Goal: Information Seeking & Learning: Compare options

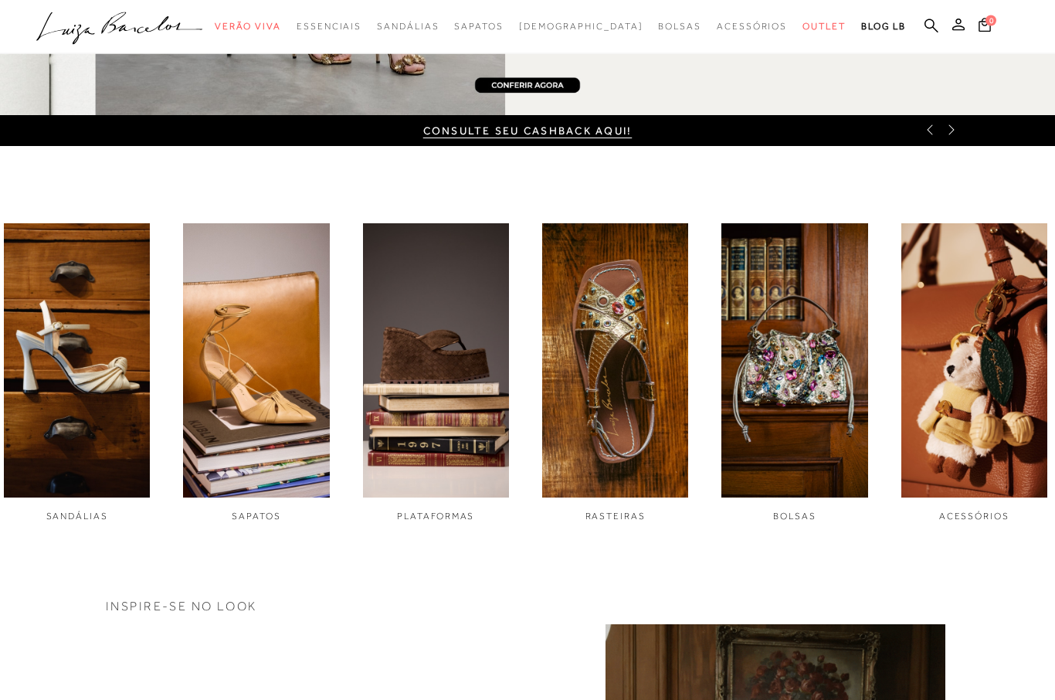
scroll to position [381, 0]
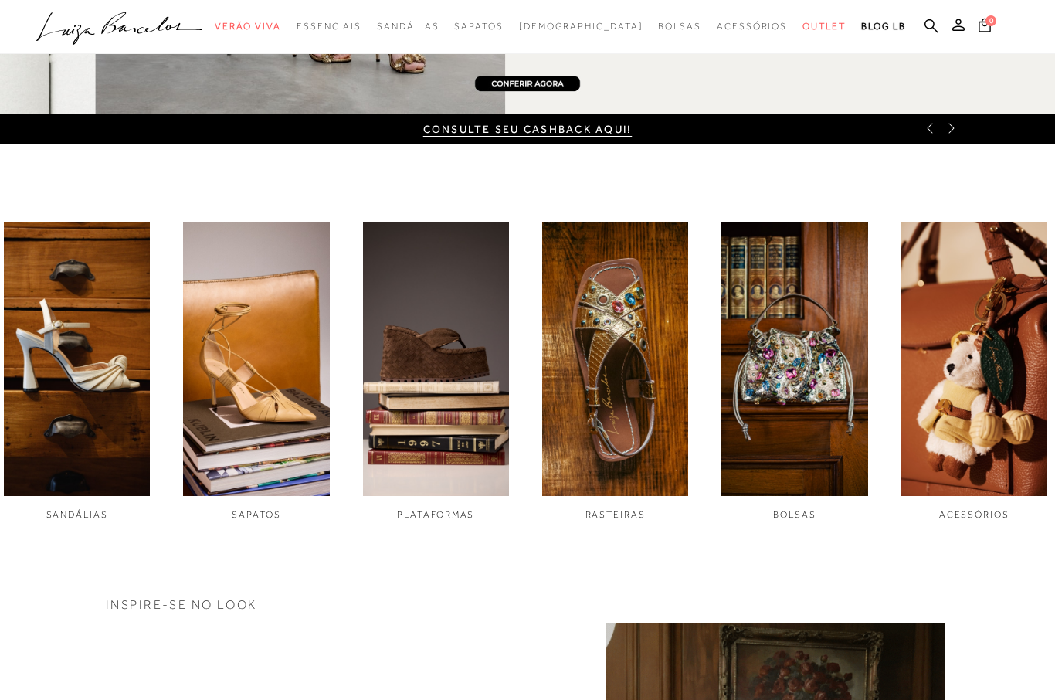
click at [995, 374] on img "6 / 6" at bounding box center [974, 359] width 146 height 274
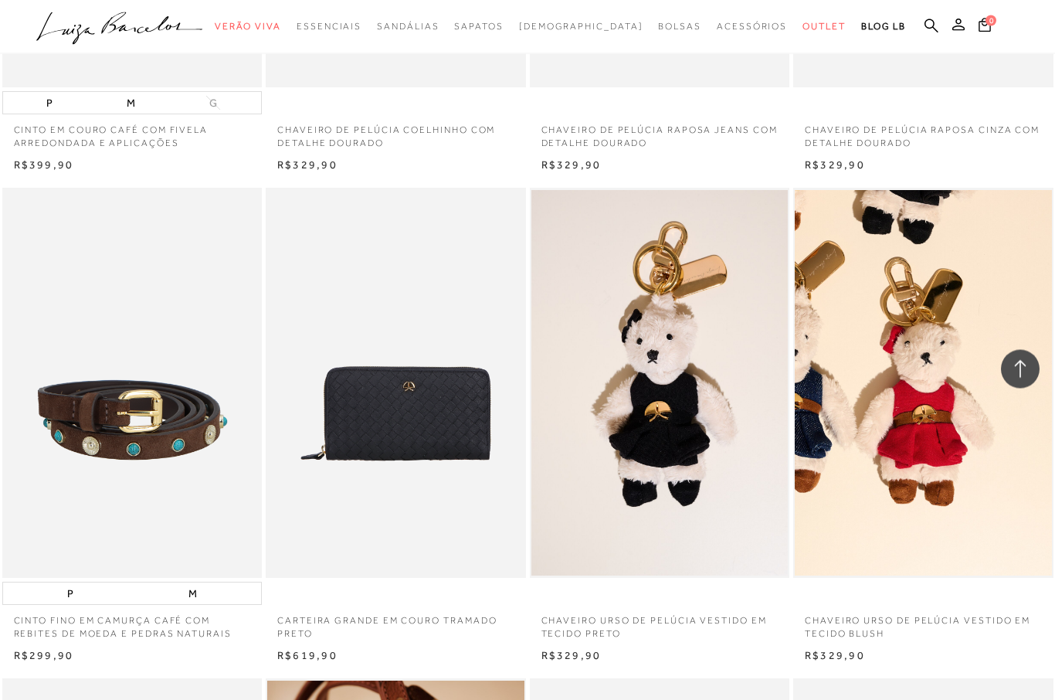
scroll to position [1391, 0]
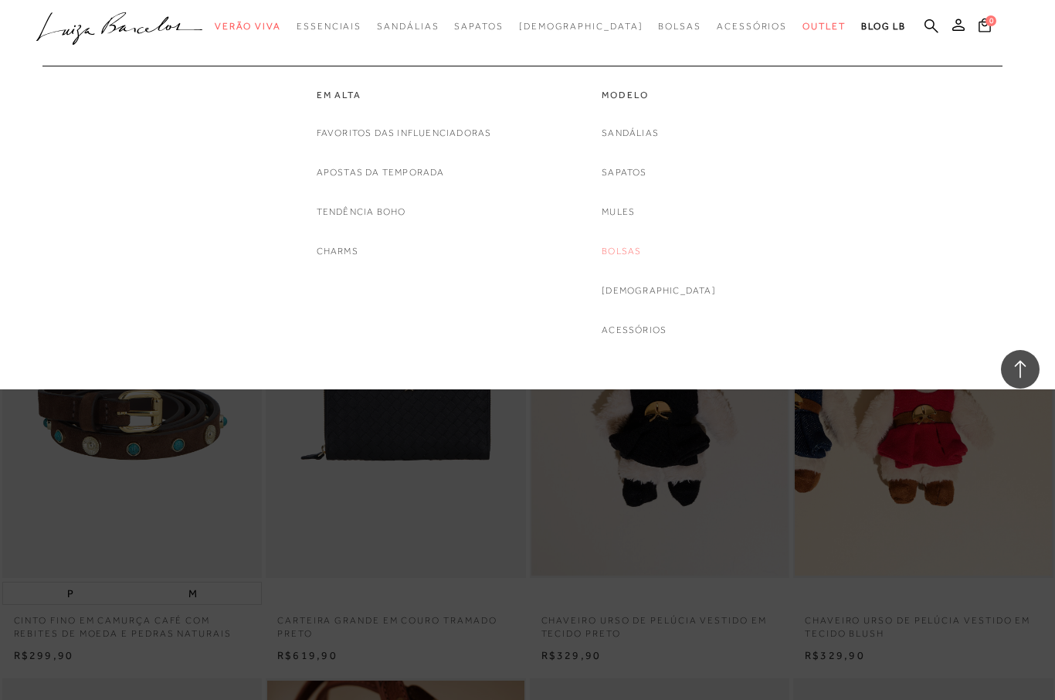
click at [641, 250] on link "Bolsas" at bounding box center [621, 251] width 39 height 16
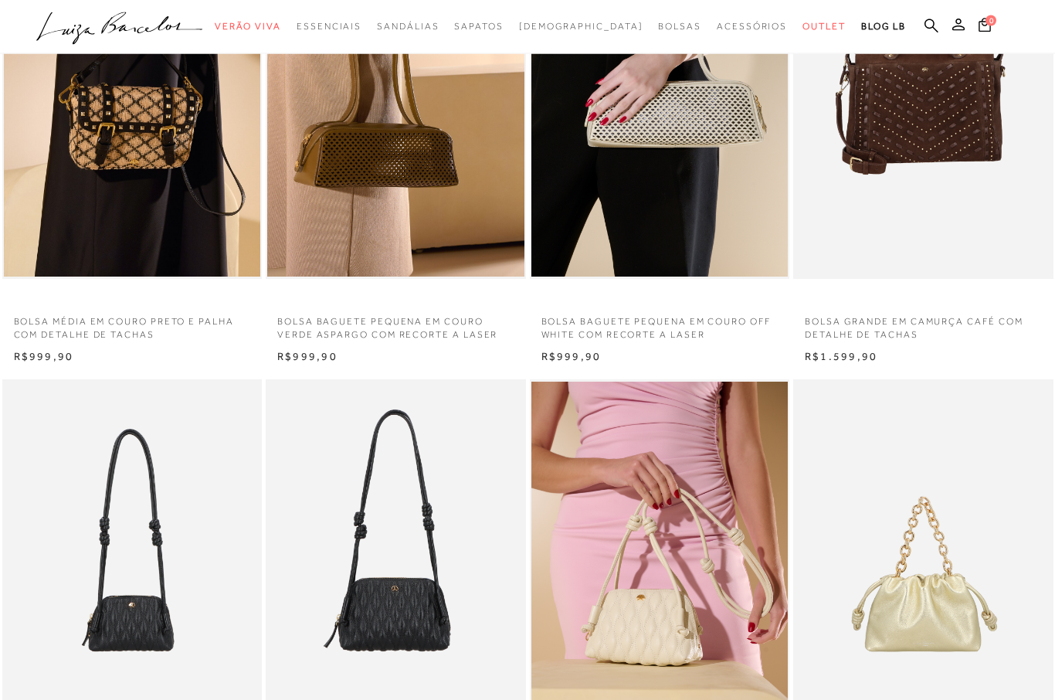
scroll to position [628, 0]
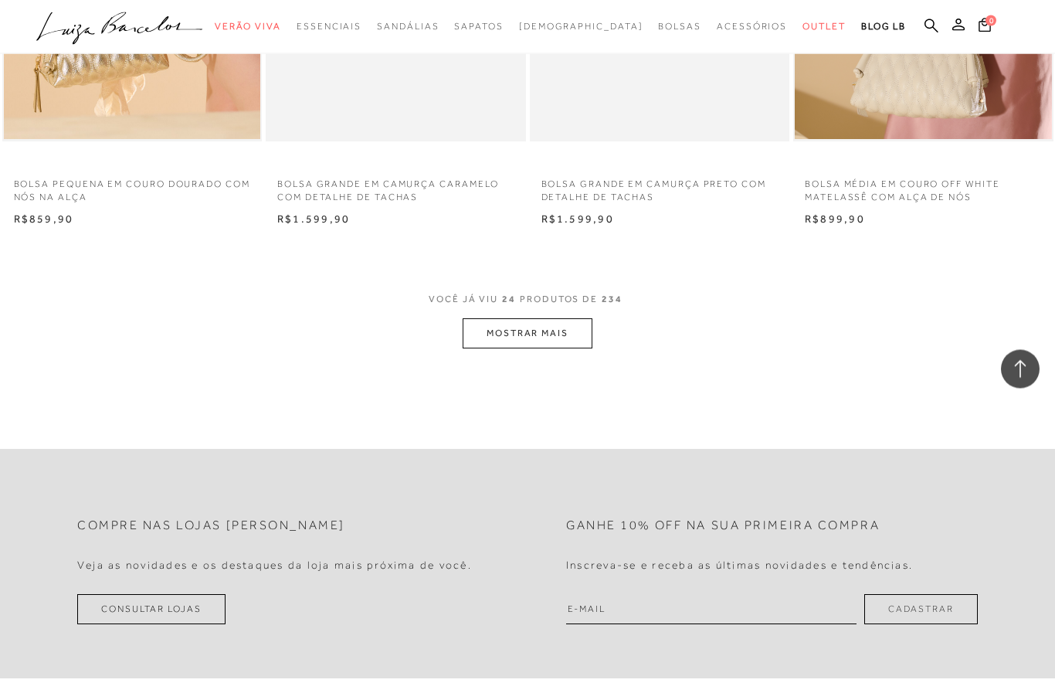
click at [545, 324] on button "MOSTRAR MAIS" at bounding box center [528, 334] width 130 height 30
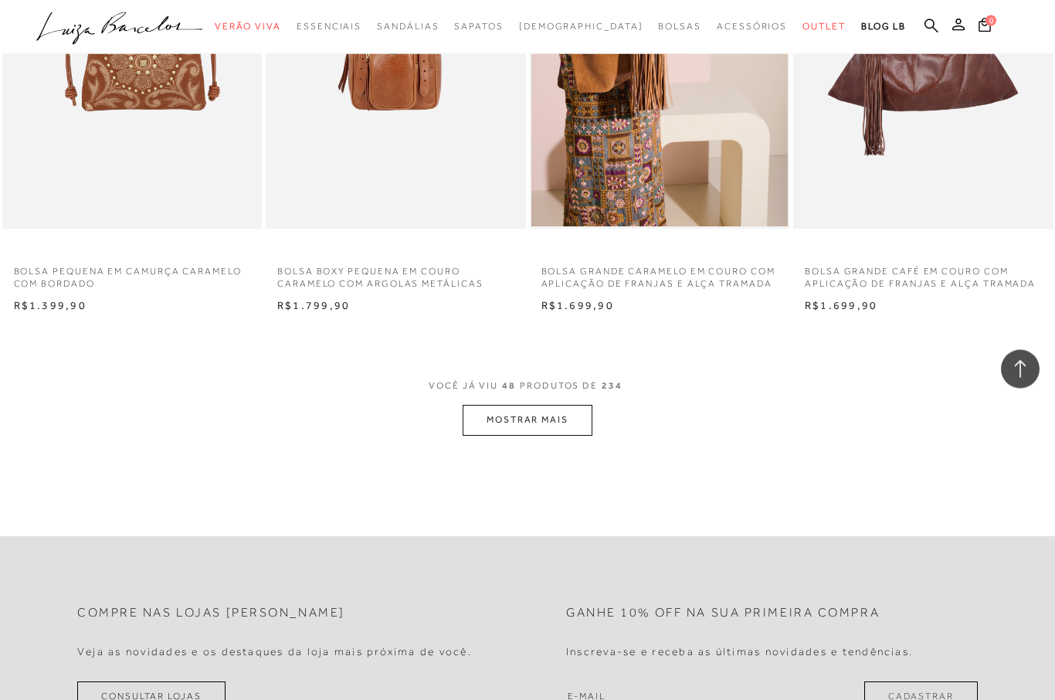
scroll to position [5746, 0]
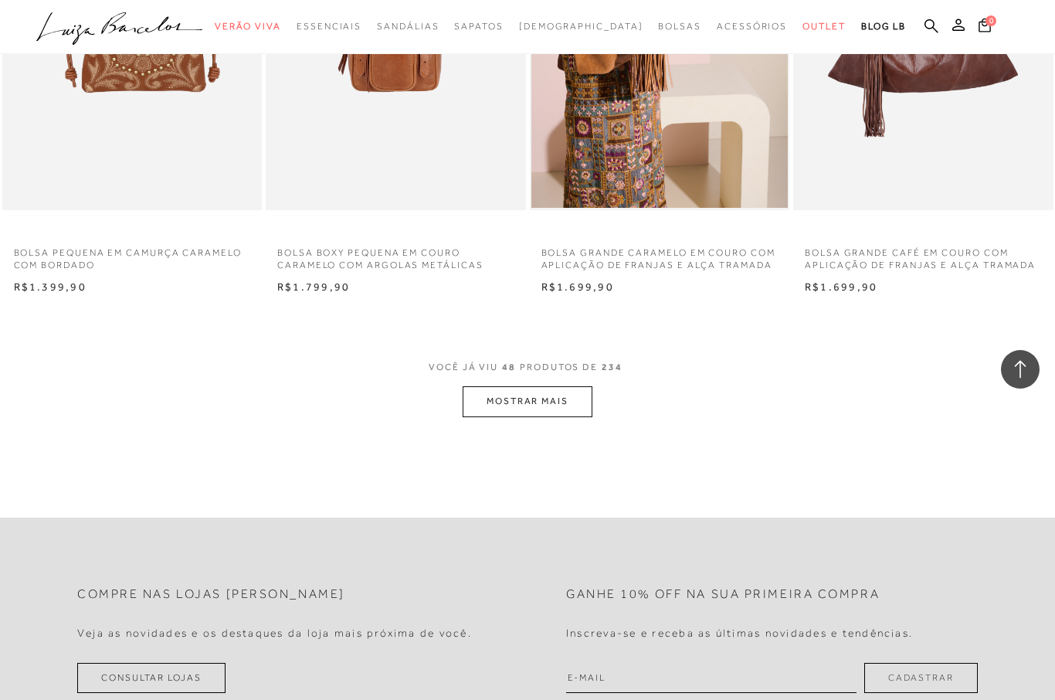
click at [558, 386] on button "MOSTRAR MAIS" at bounding box center [528, 401] width 130 height 30
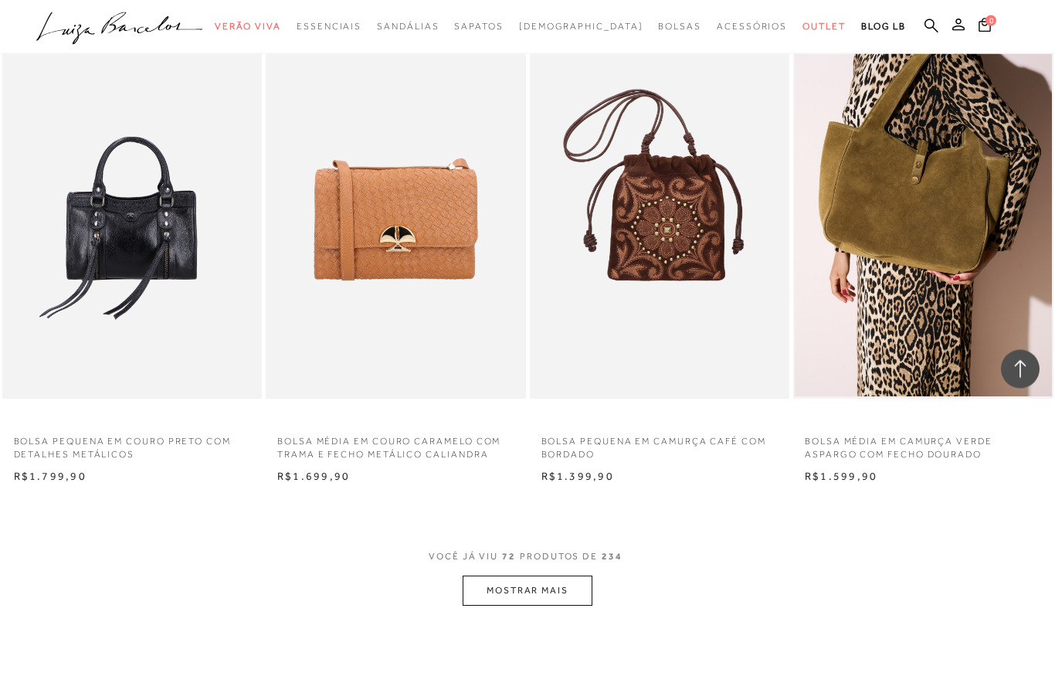
scroll to position [8528, 0]
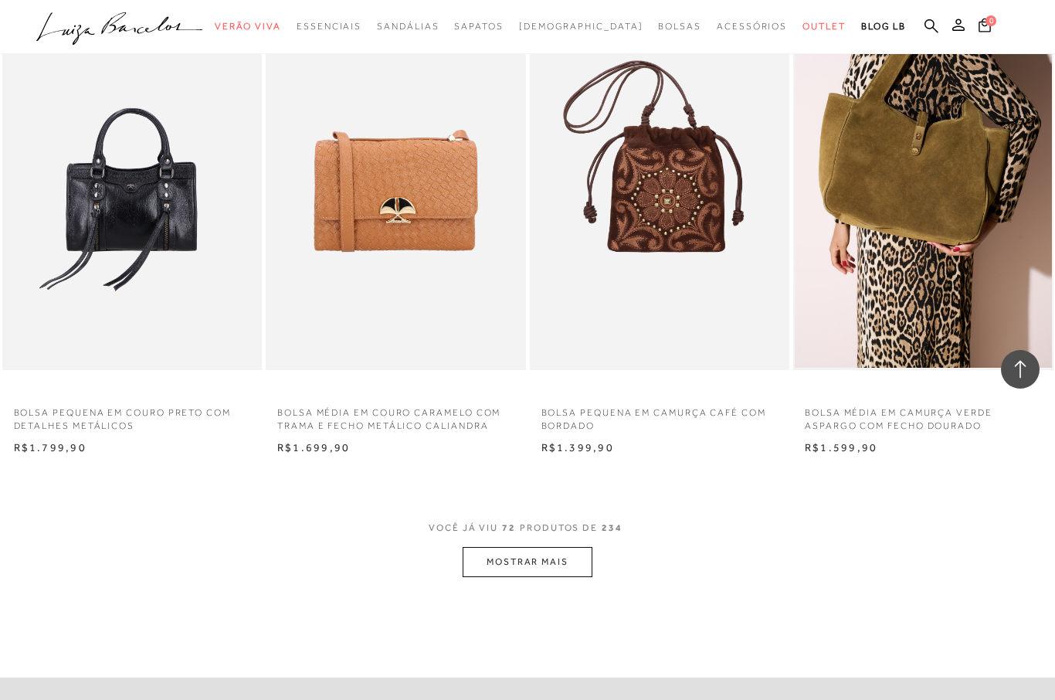
click at [557, 547] on button "MOSTRAR MAIS" at bounding box center [528, 562] width 130 height 30
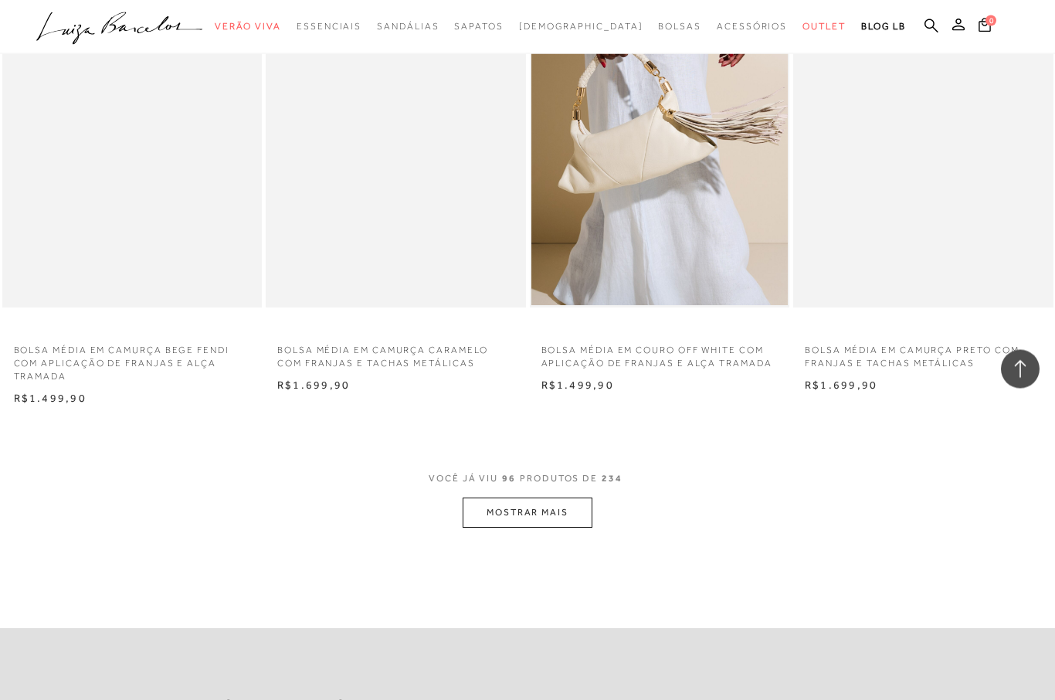
scroll to position [11558, 0]
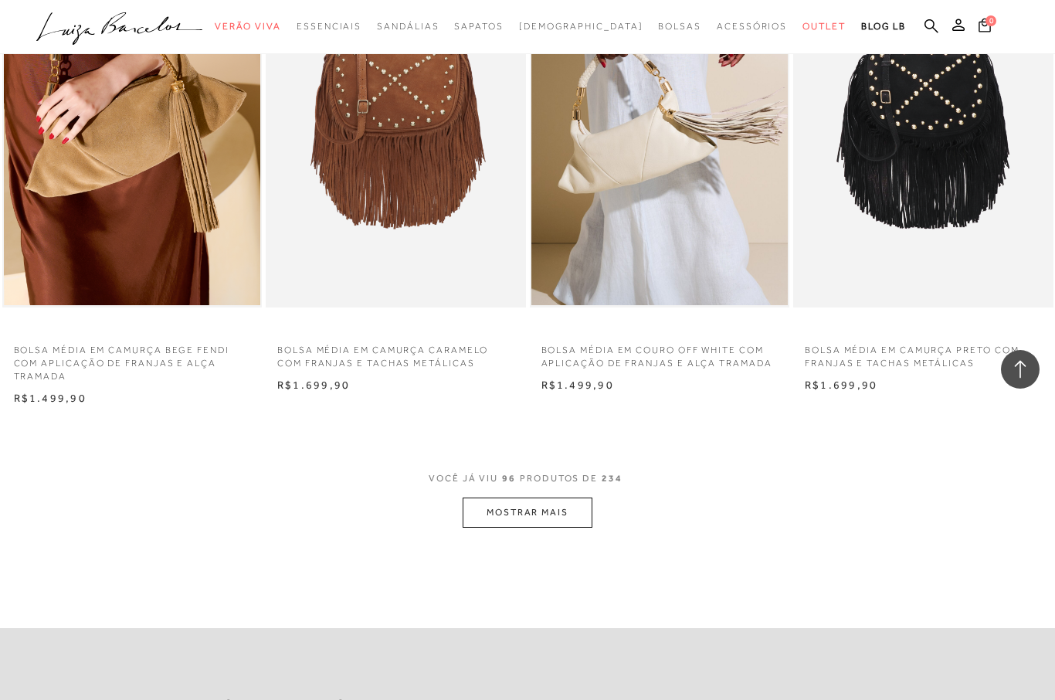
click at [559, 497] on button "MOSTRAR MAIS" at bounding box center [528, 512] width 130 height 30
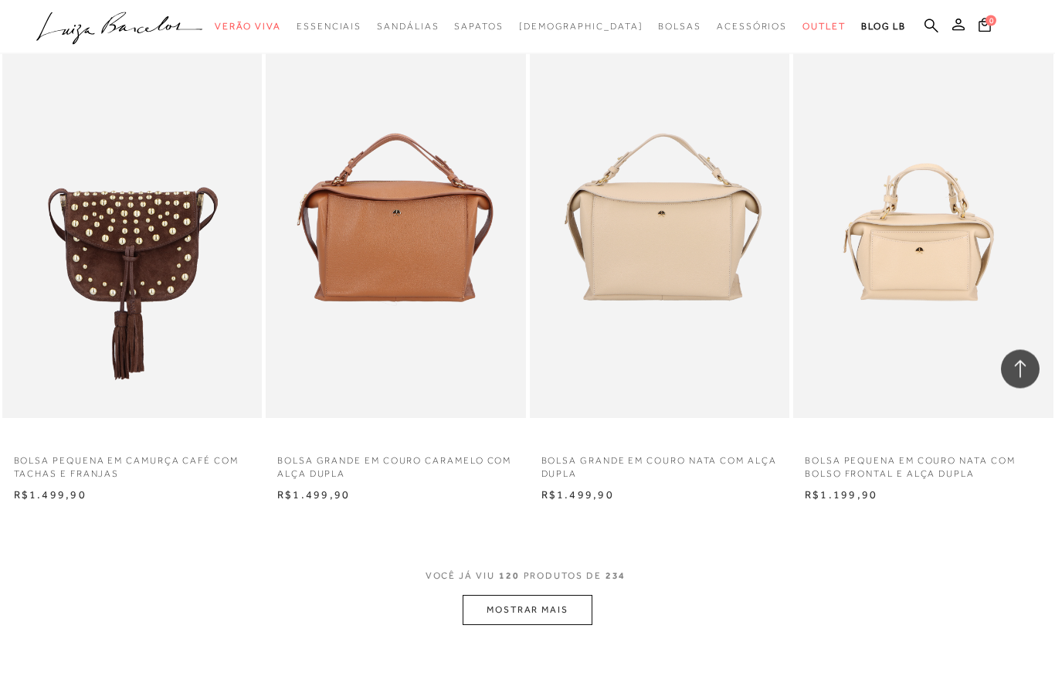
scroll to position [14405, 0]
click at [561, 595] on button "MOSTRAR MAIS" at bounding box center [528, 610] width 130 height 30
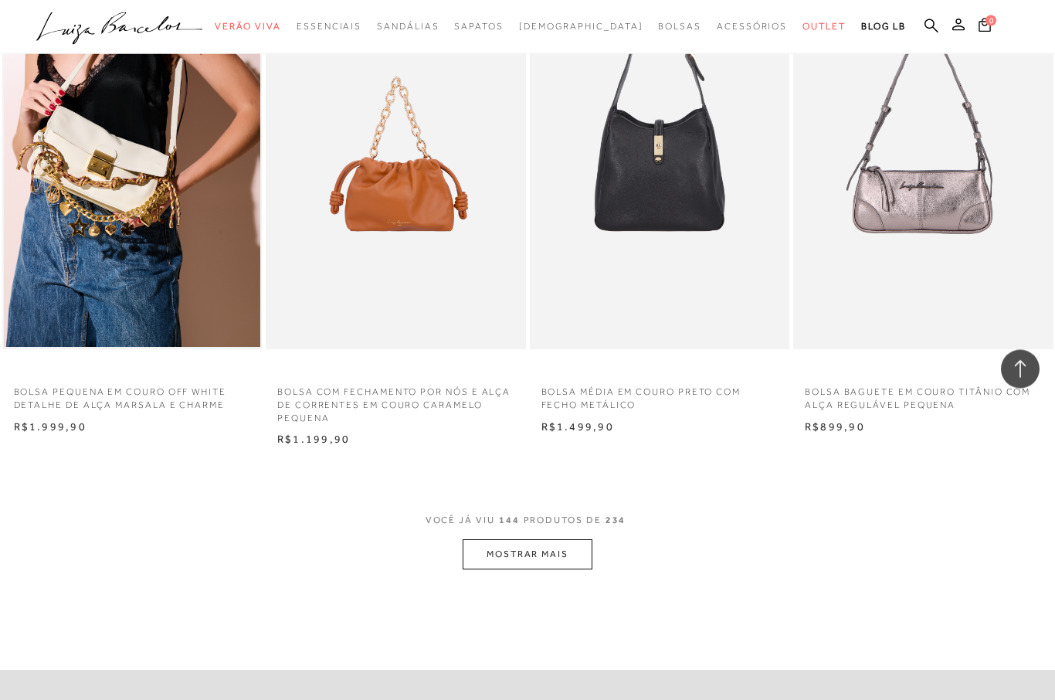
scroll to position [17473, 0]
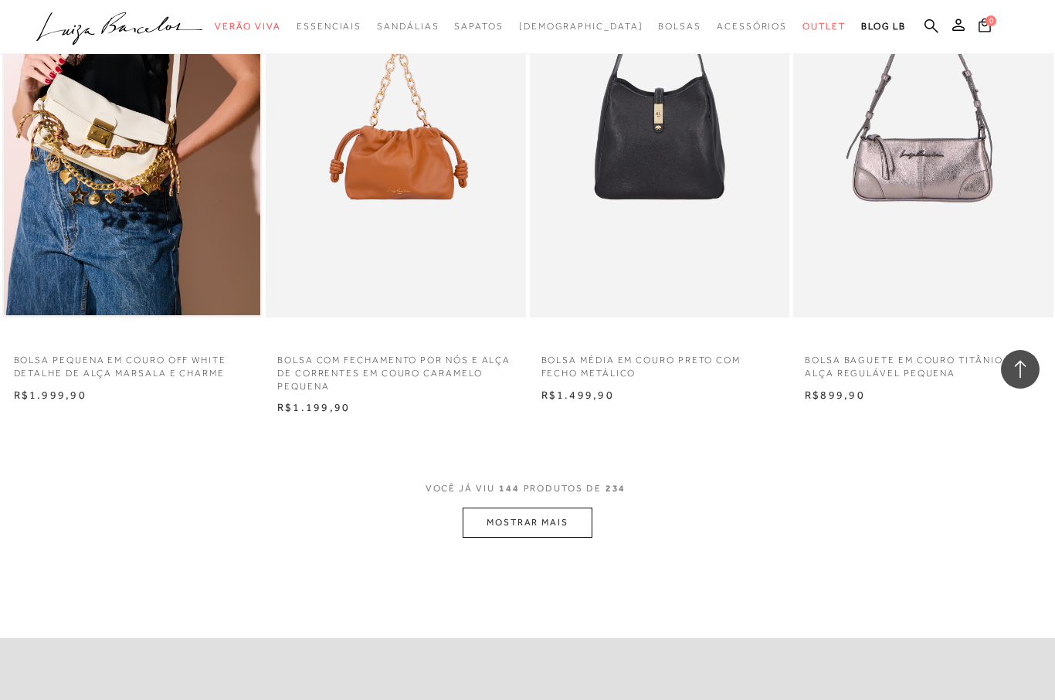
click at [548, 507] on button "MOSTRAR MAIS" at bounding box center [528, 522] width 130 height 30
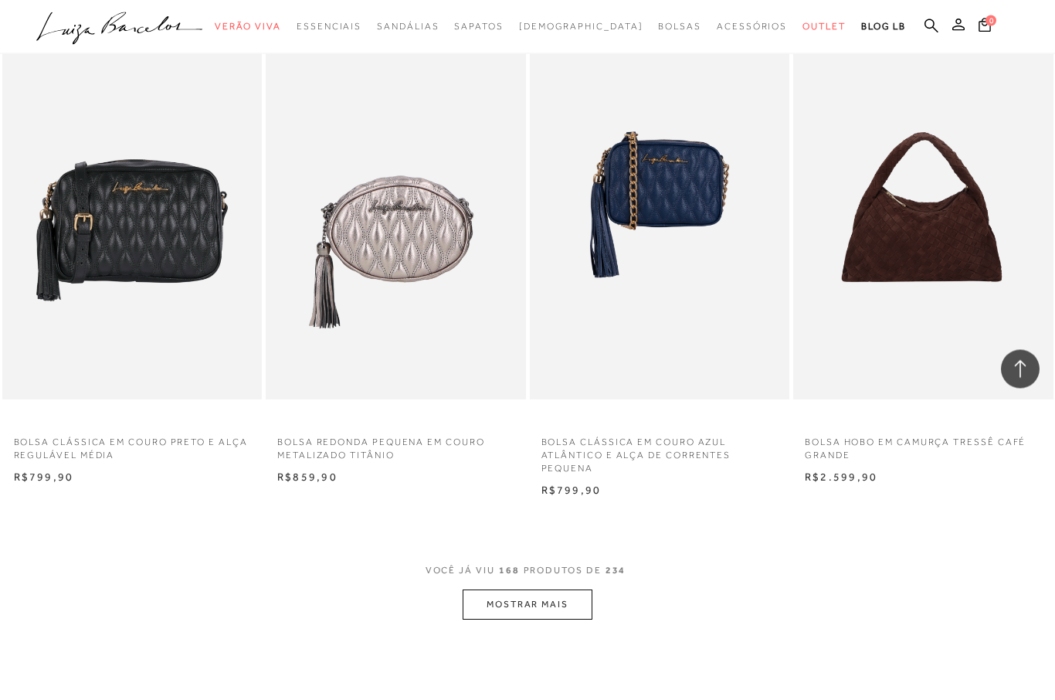
scroll to position [20359, 0]
click at [554, 589] on button "MOSTRAR MAIS" at bounding box center [528, 604] width 130 height 30
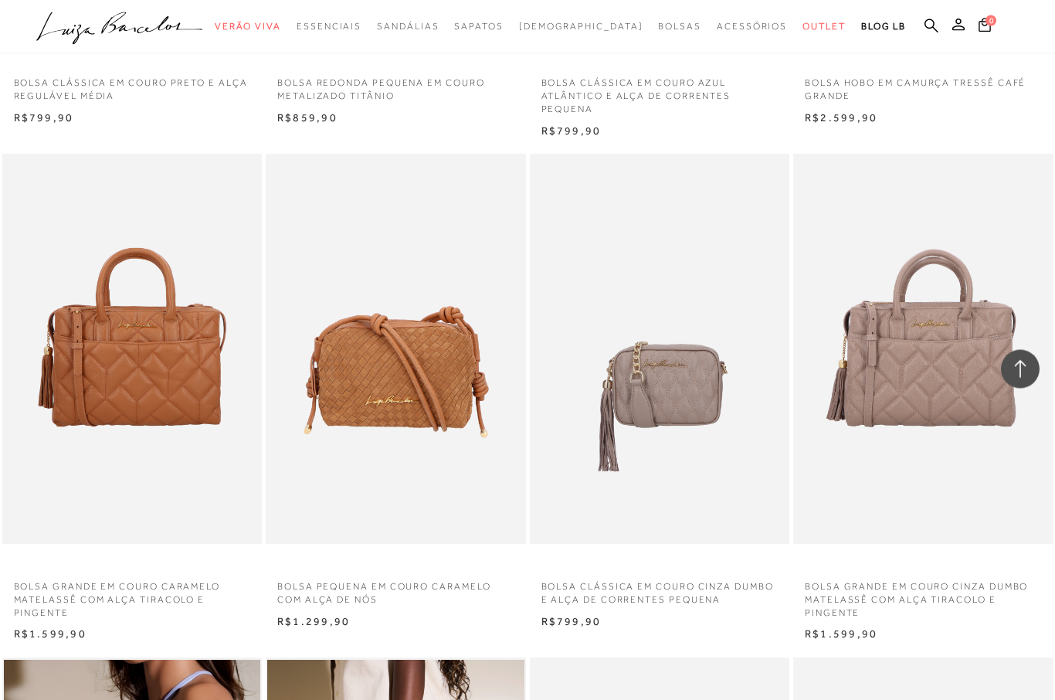
scroll to position [20718, 0]
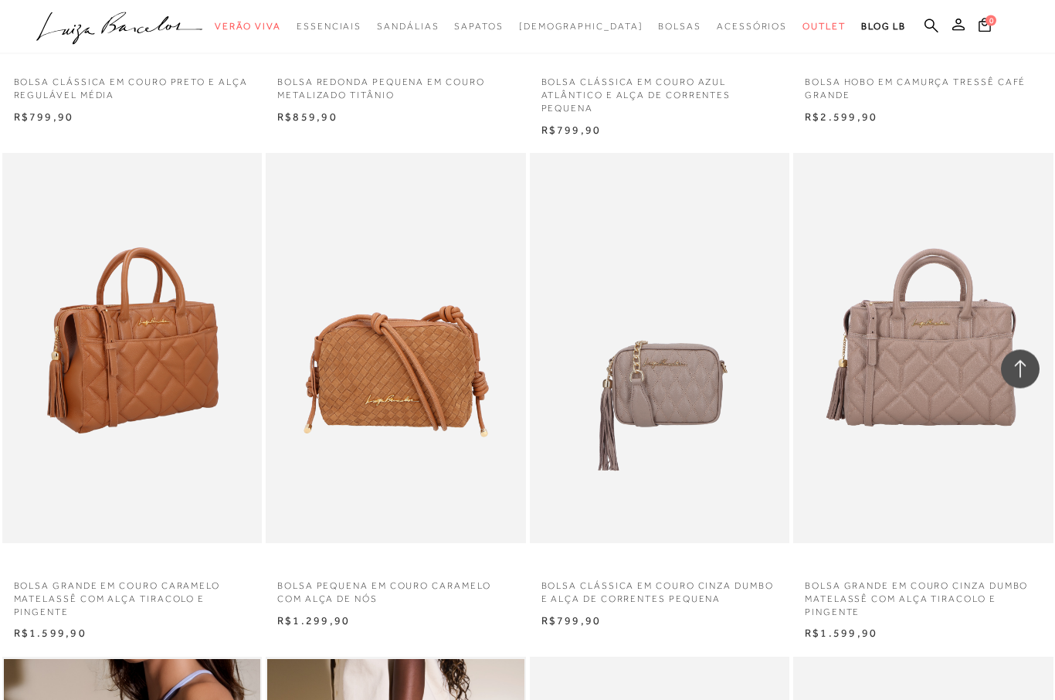
click at [171, 295] on img at bounding box center [133, 349] width 259 height 390
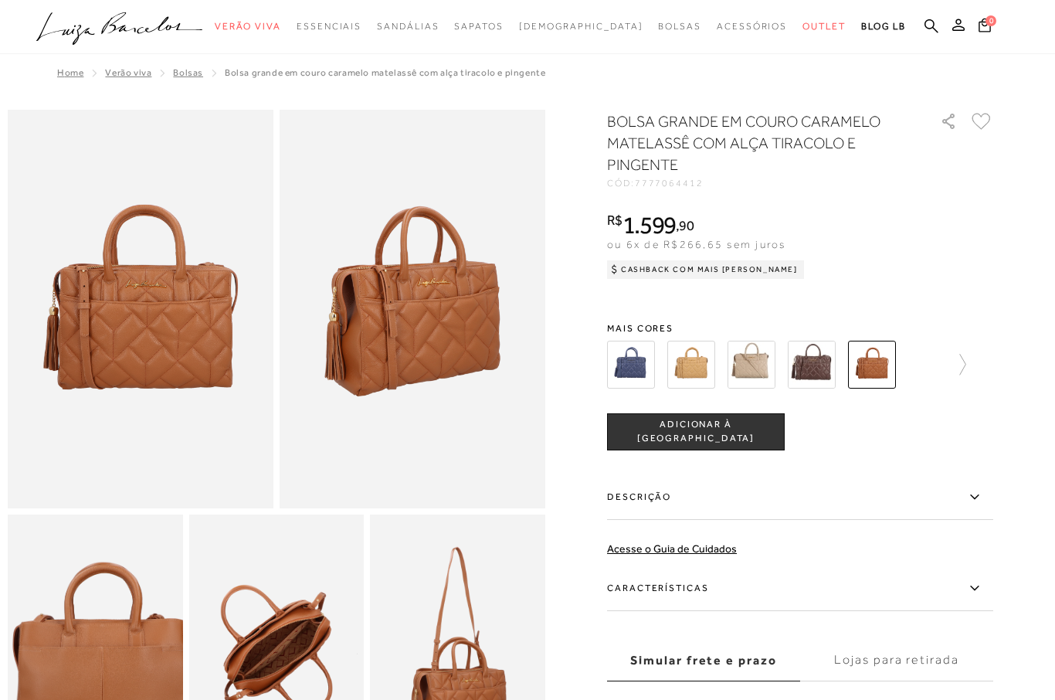
click at [207, 351] on img at bounding box center [141, 309] width 266 height 398
click at [420, 339] on img at bounding box center [413, 309] width 266 height 398
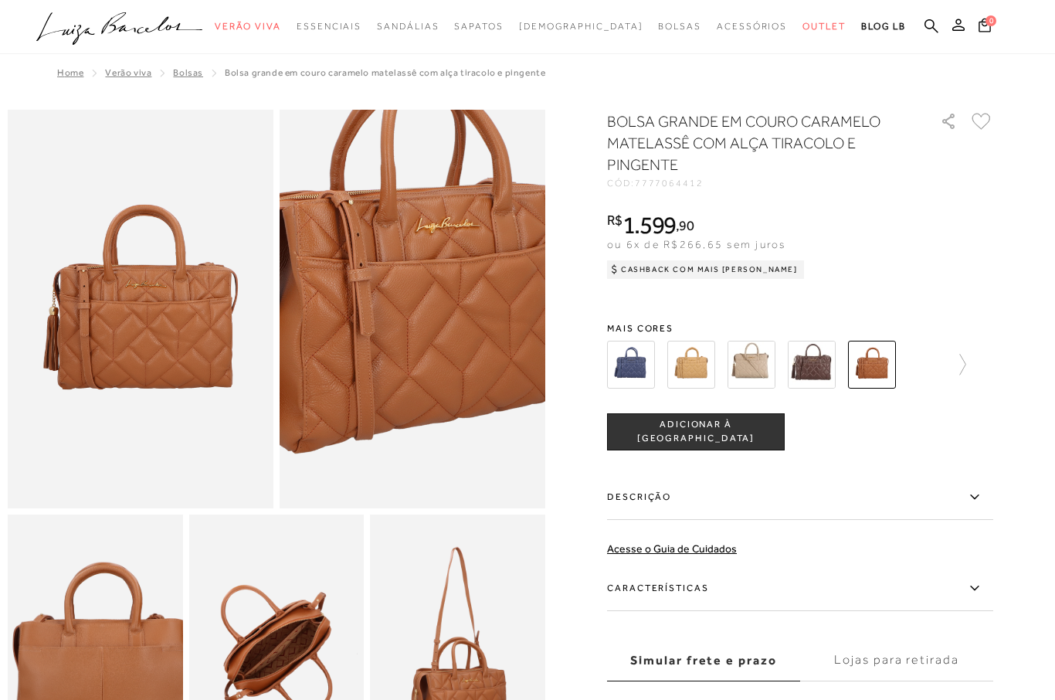
click at [442, 345] on img at bounding box center [404, 278] width 531 height 797
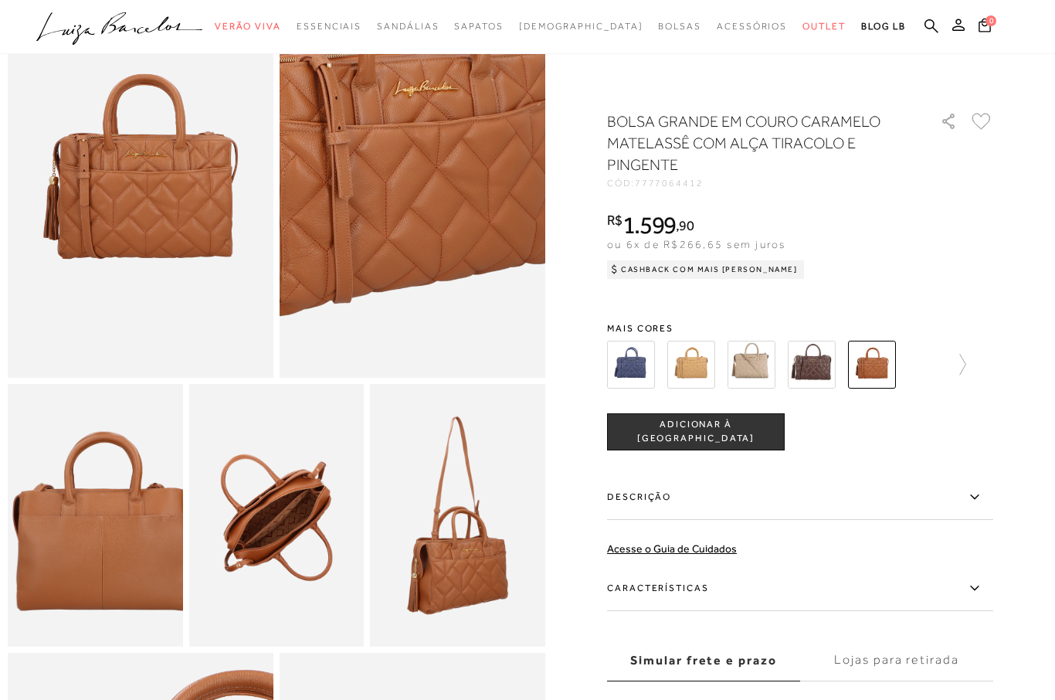
scroll to position [143, 0]
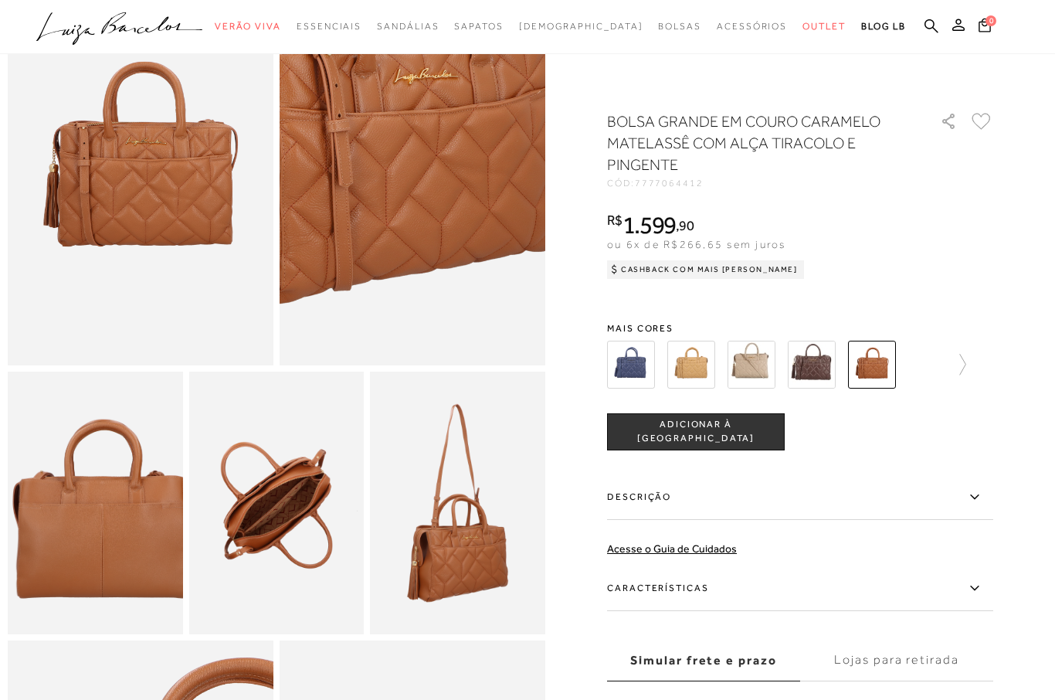
click at [147, 535] on img at bounding box center [95, 502] width 175 height 263
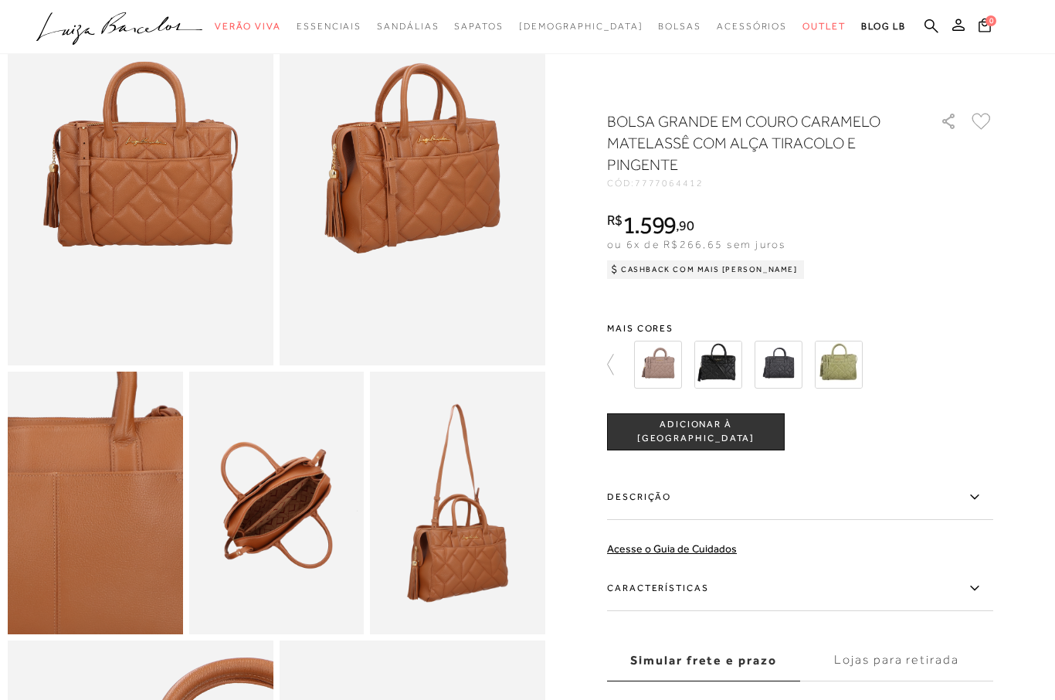
click at [296, 522] on img at bounding box center [276, 502] width 175 height 263
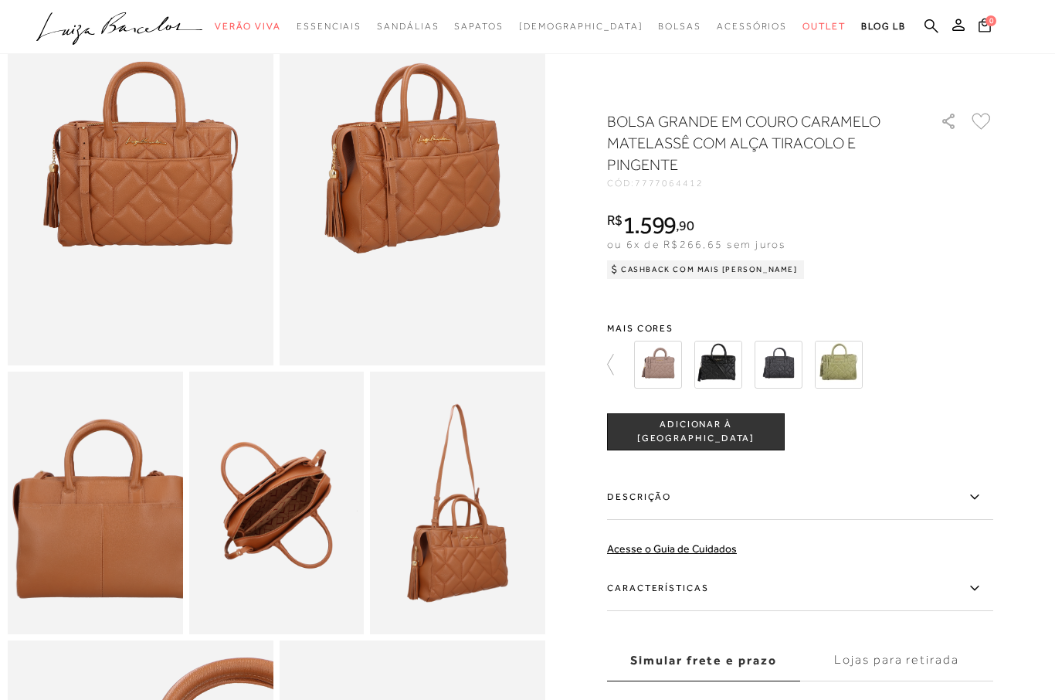
click at [460, 497] on img at bounding box center [457, 502] width 175 height 263
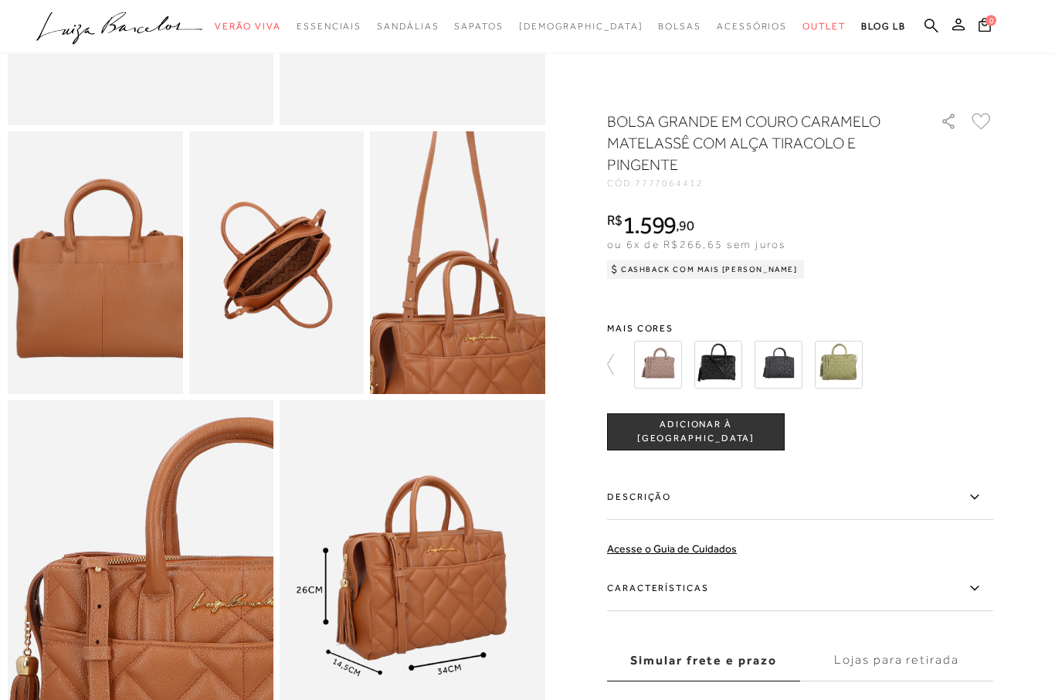
scroll to position [386, 0]
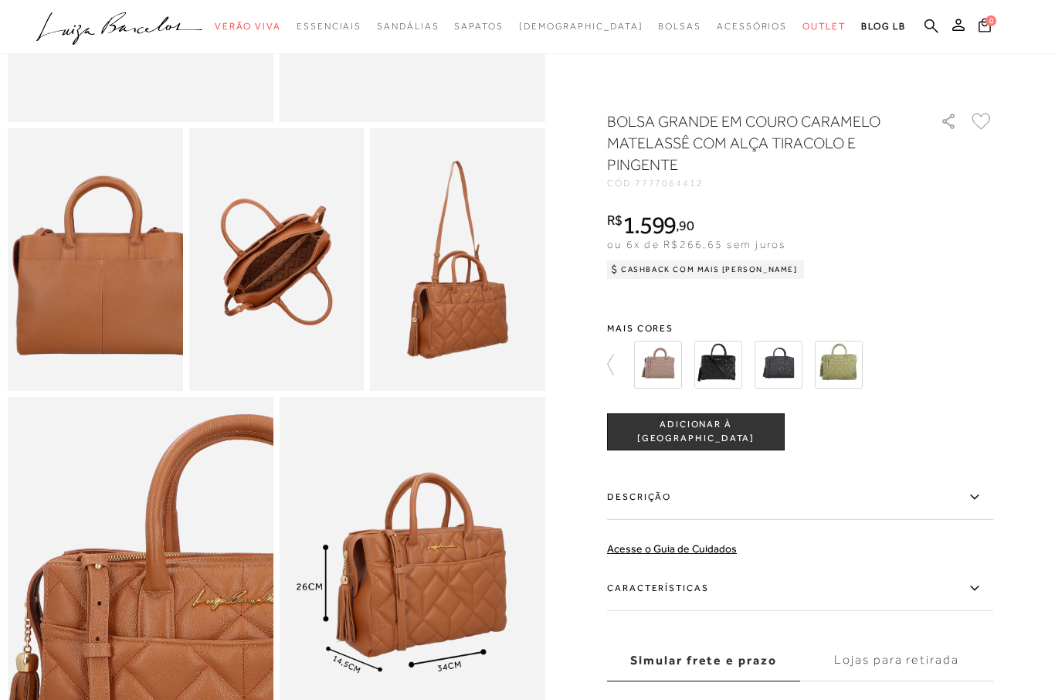
click at [714, 371] on img at bounding box center [718, 365] width 48 height 48
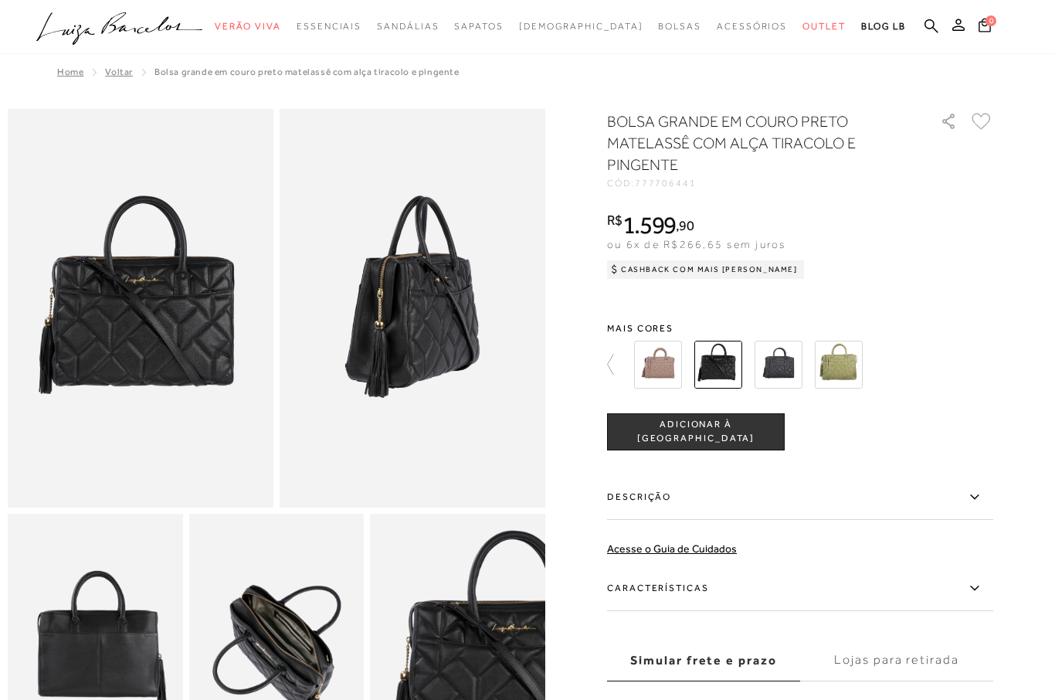
scroll to position [6, 0]
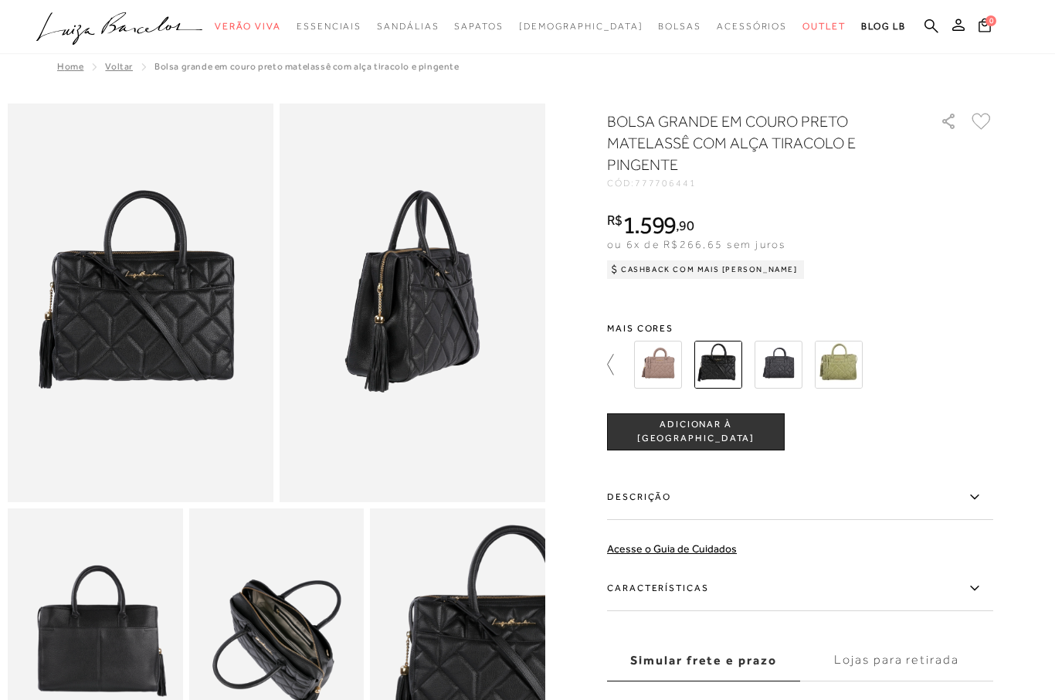
click at [612, 367] on icon at bounding box center [618, 365] width 22 height 22
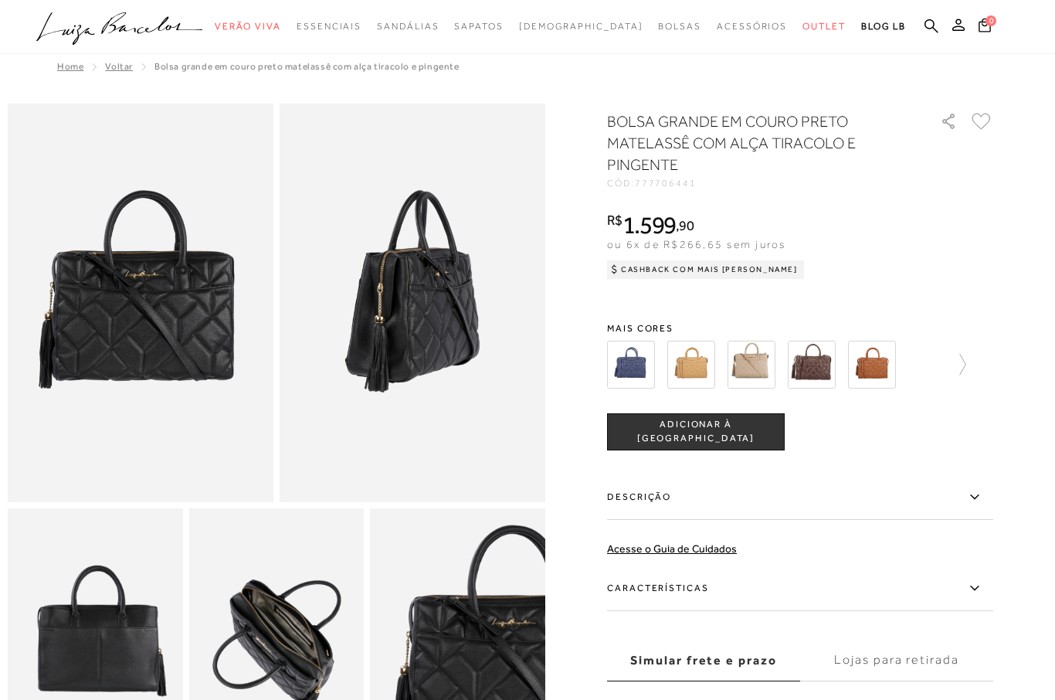
click at [815, 372] on img at bounding box center [812, 365] width 48 height 48
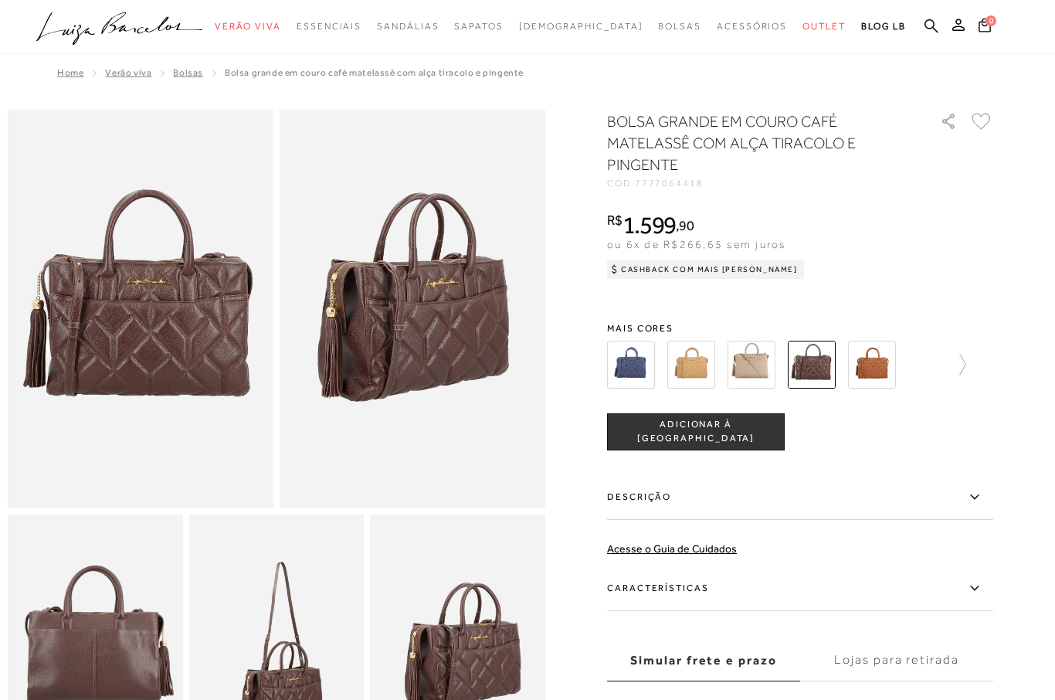
click at [169, 318] on img at bounding box center [141, 309] width 266 height 398
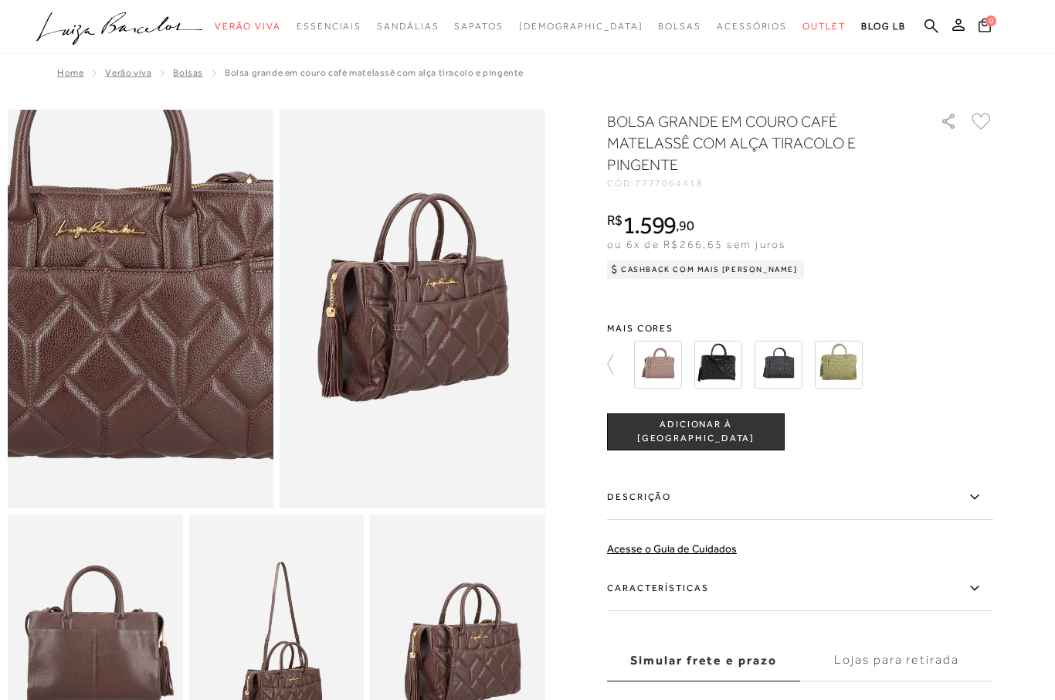
click at [196, 333] on img at bounding box center [84, 284] width 531 height 797
click at [185, 331] on img at bounding box center [84, 284] width 531 height 797
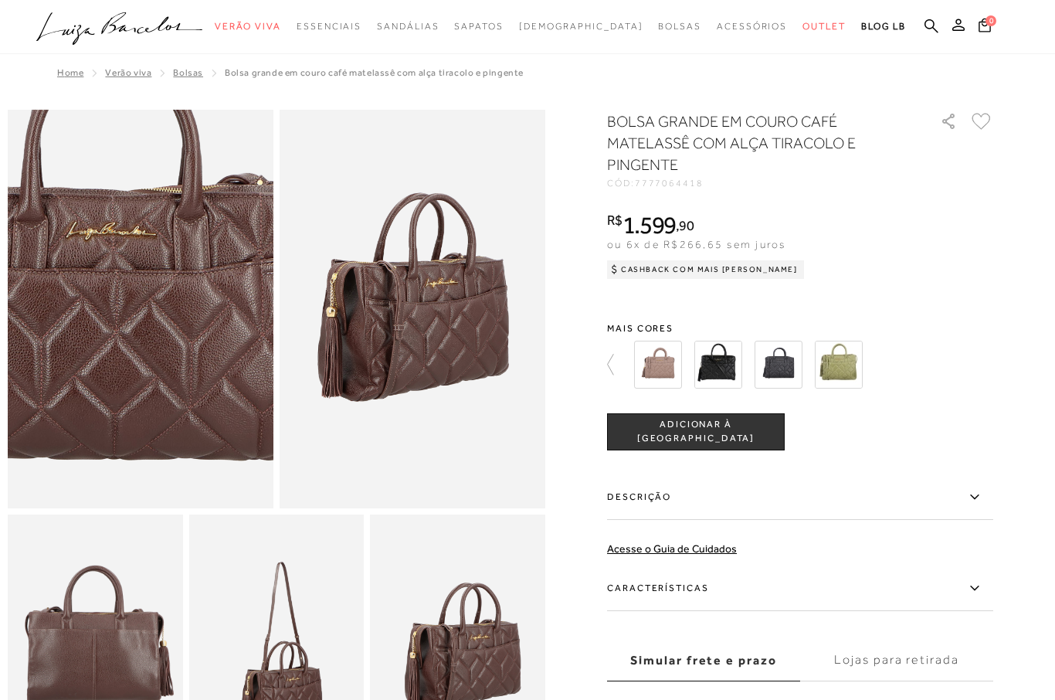
click at [211, 337] on img at bounding box center [95, 286] width 531 height 797
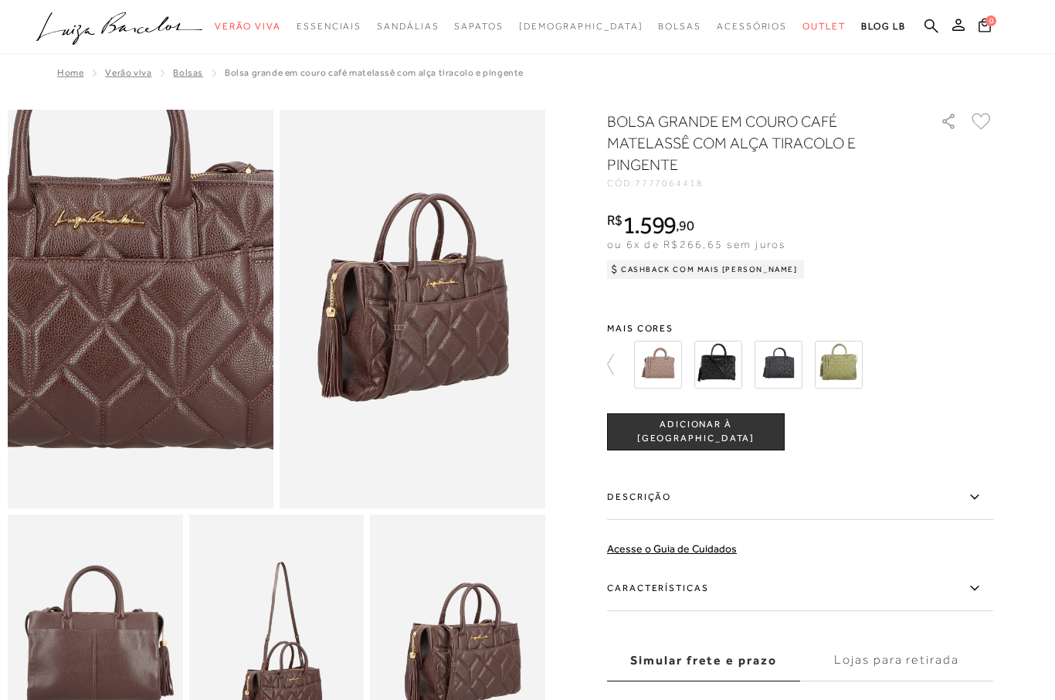
click at [197, 343] on img at bounding box center [84, 274] width 531 height 797
click at [191, 327] on img at bounding box center [84, 274] width 531 height 797
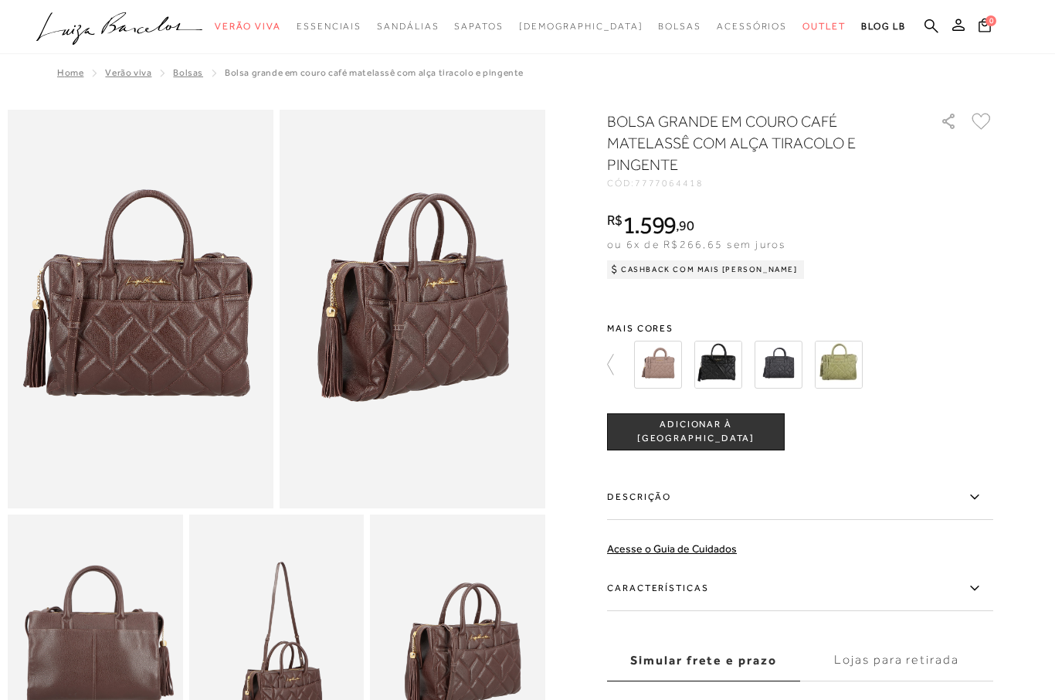
click at [396, 315] on img at bounding box center [413, 309] width 266 height 398
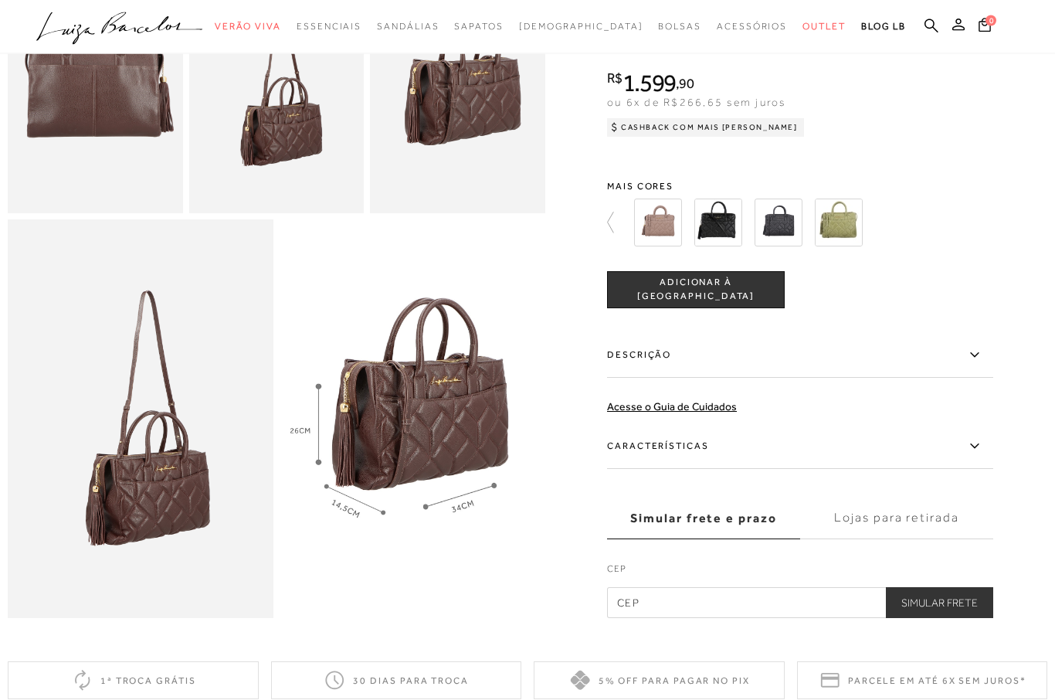
scroll to position [565, 0]
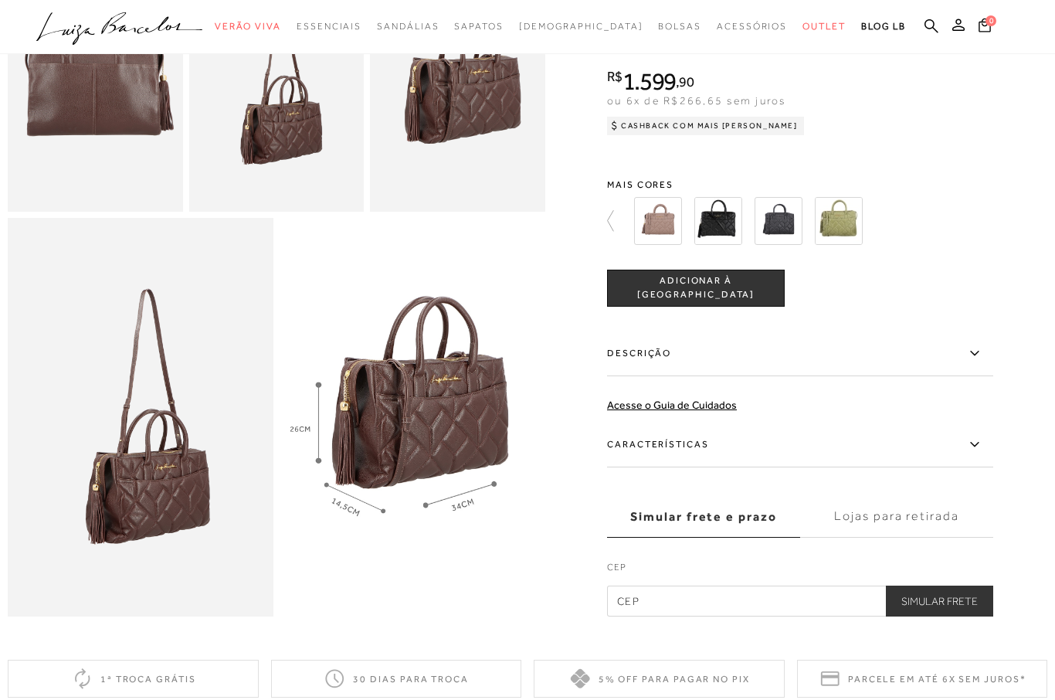
click at [174, 495] on img at bounding box center [141, 417] width 266 height 398
click at [445, 378] on img at bounding box center [413, 417] width 266 height 398
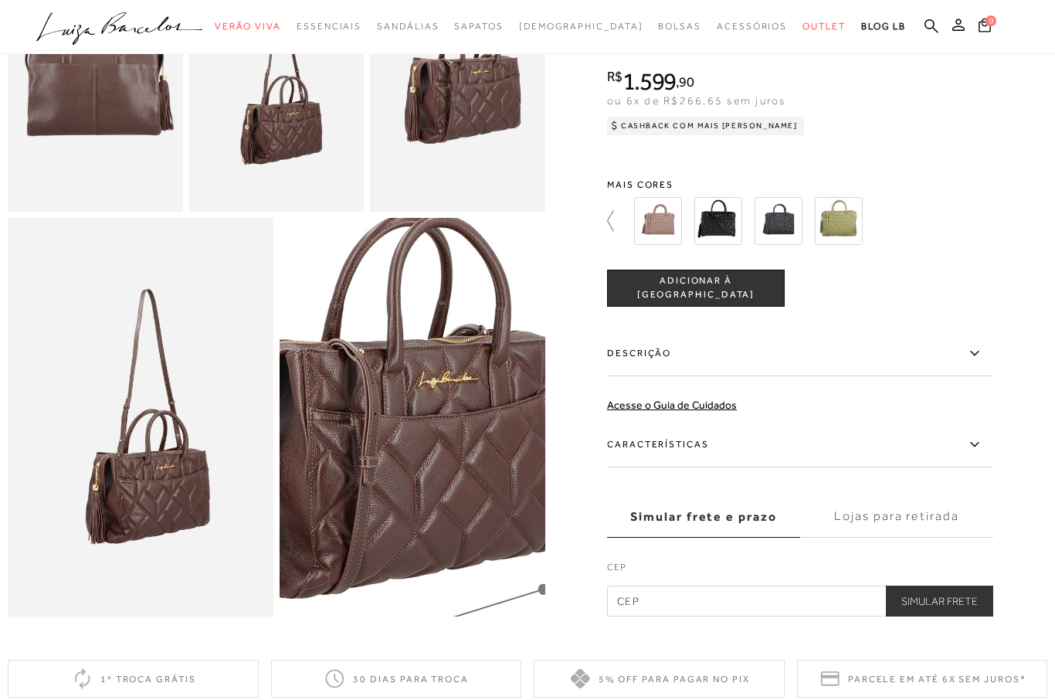
click at [614, 232] on icon at bounding box center [618, 221] width 22 height 22
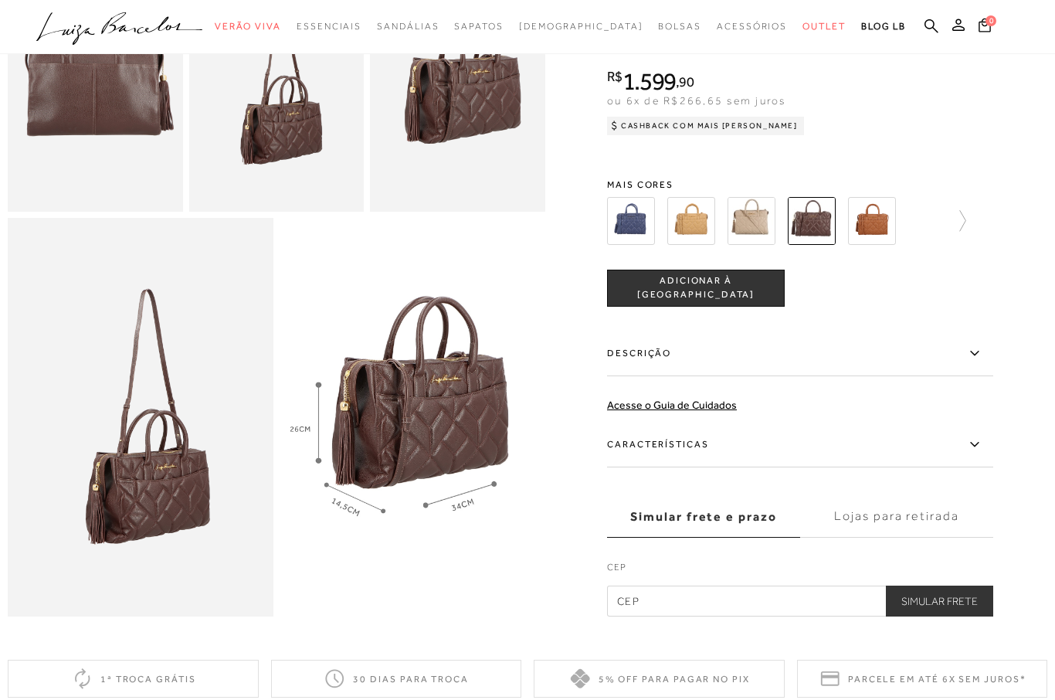
click at [632, 229] on img at bounding box center [631, 221] width 48 height 48
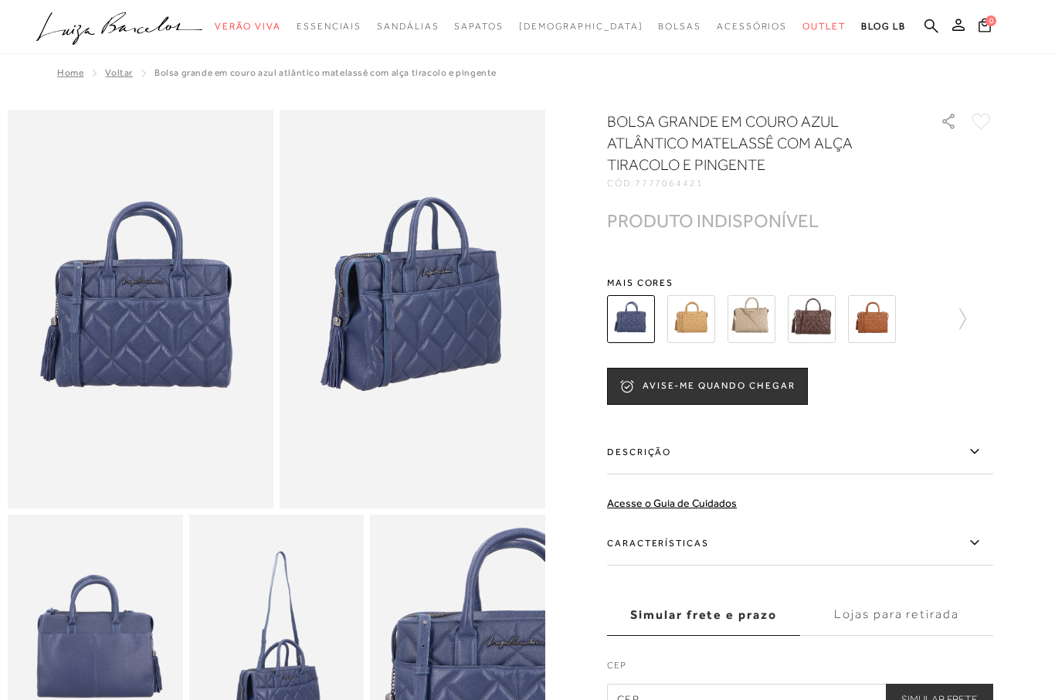
click at [695, 318] on img at bounding box center [691, 319] width 48 height 48
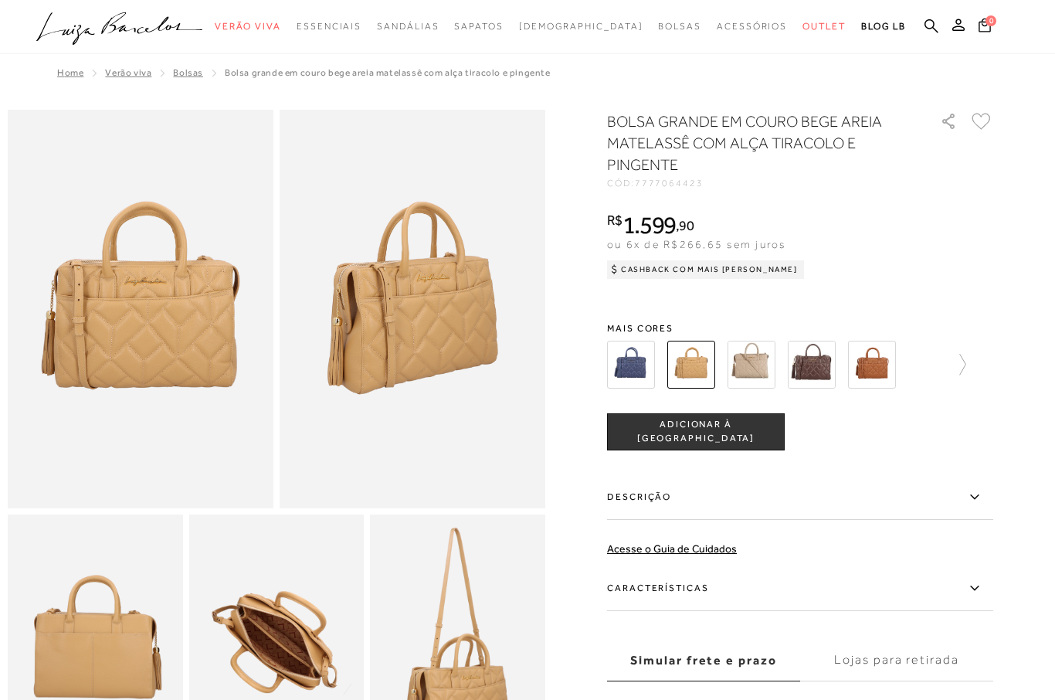
click at [753, 363] on img at bounding box center [751, 365] width 48 height 48
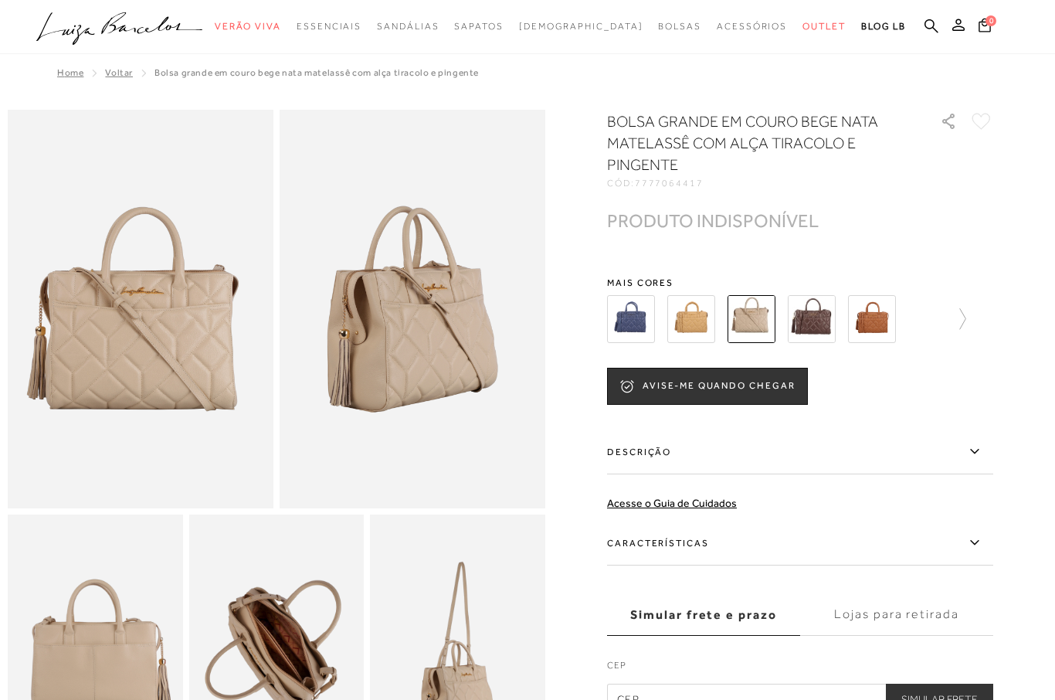
click at [819, 326] on img at bounding box center [812, 319] width 48 height 48
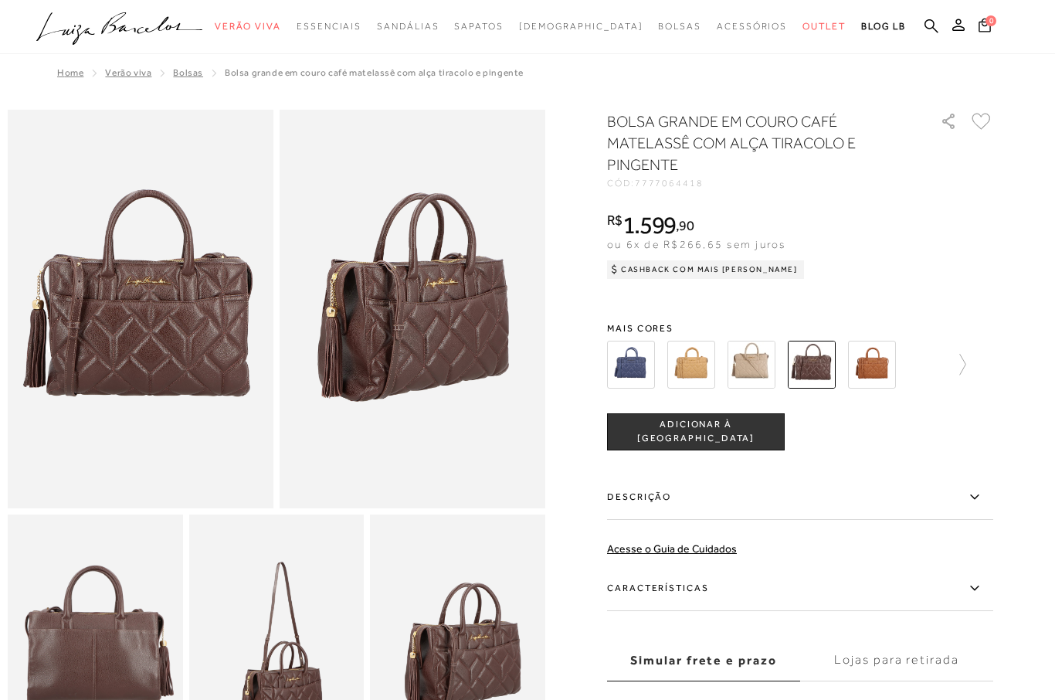
click at [818, 324] on span "Mais cores" at bounding box center [800, 328] width 386 height 9
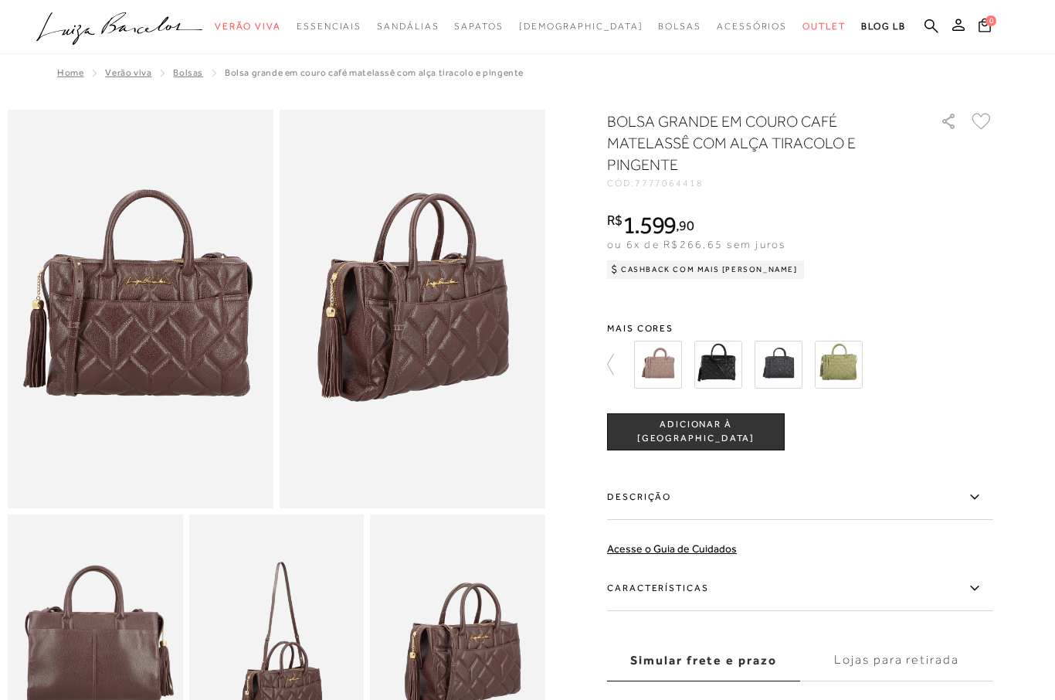
click at [663, 365] on img at bounding box center [658, 365] width 48 height 48
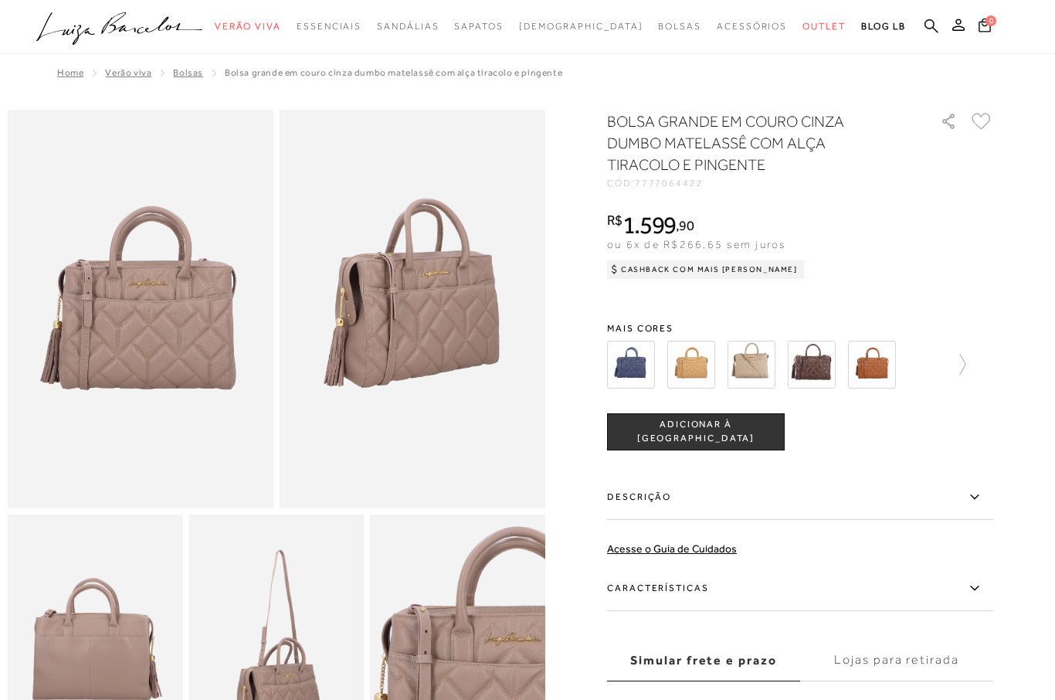
click at [866, 362] on img at bounding box center [872, 365] width 48 height 48
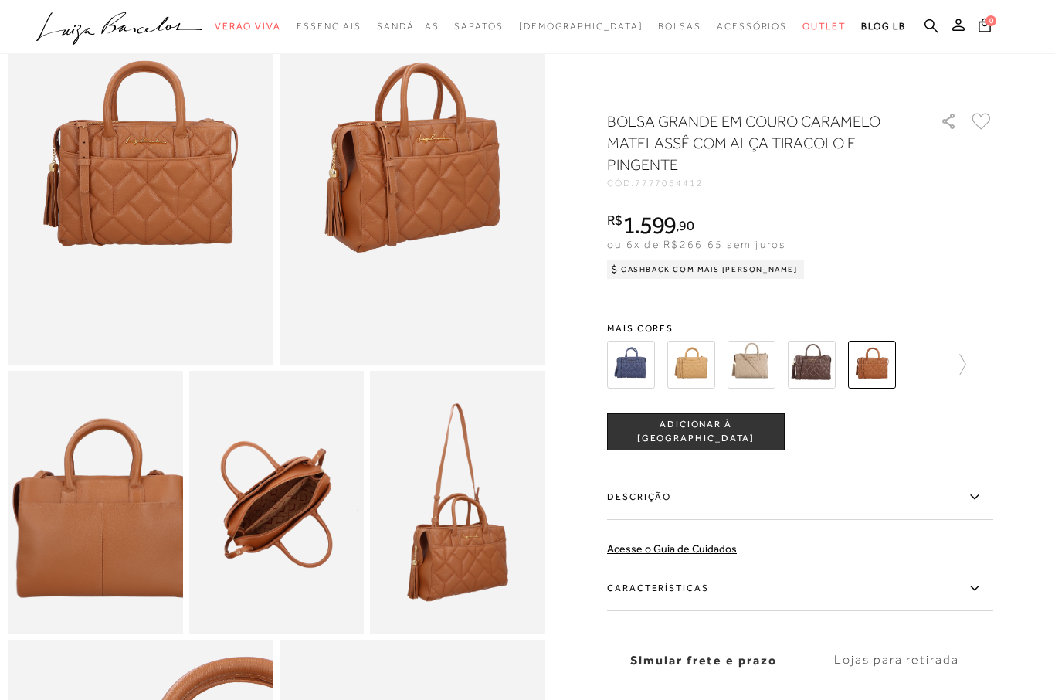
scroll to position [146, 0]
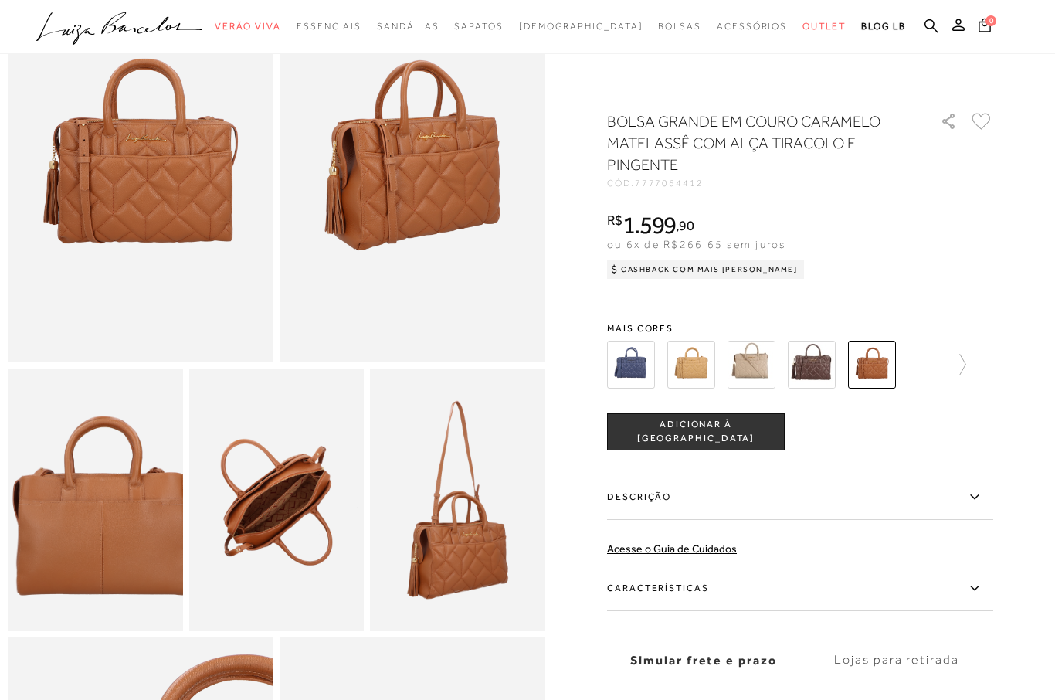
click at [307, 509] on img at bounding box center [276, 499] width 175 height 263
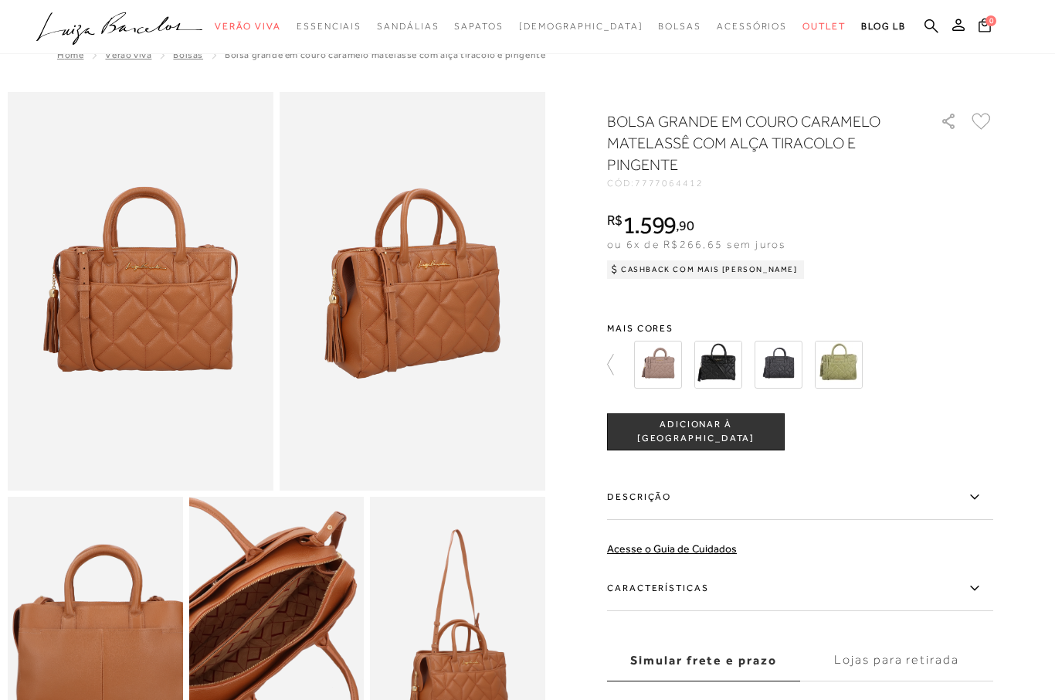
scroll to position [0, 0]
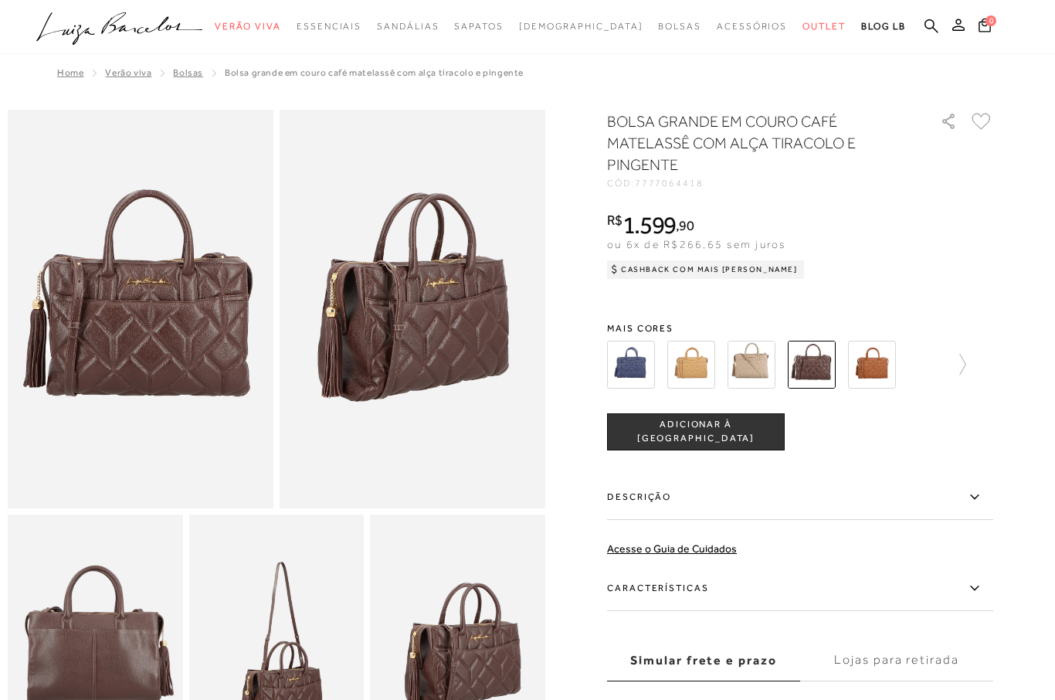
scroll to position [60, 0]
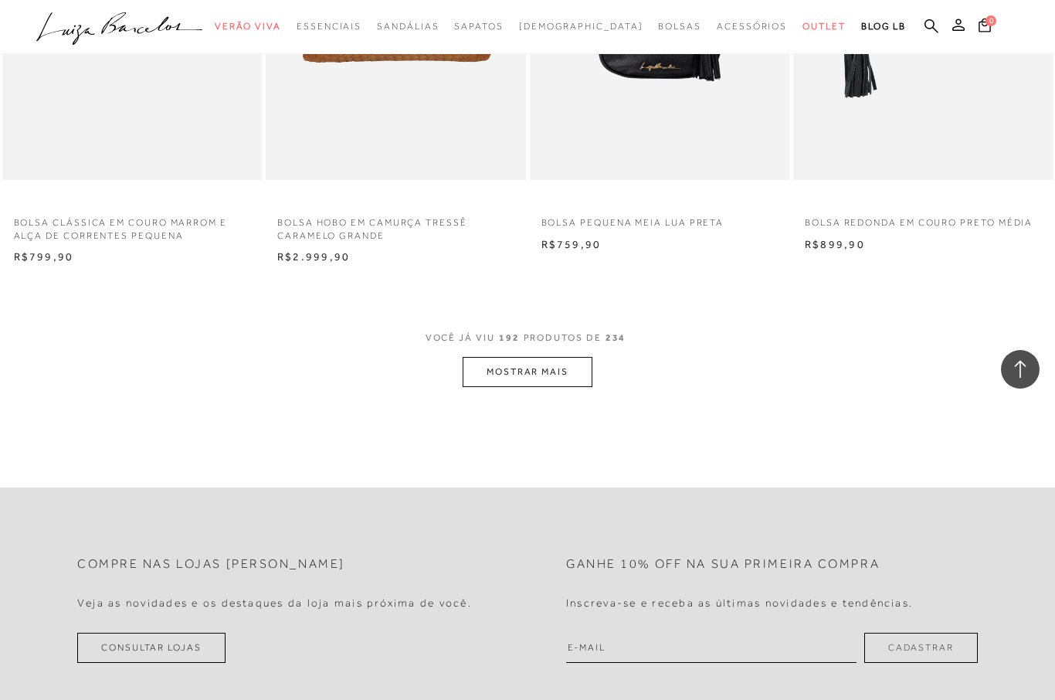
scroll to position [23525, 0]
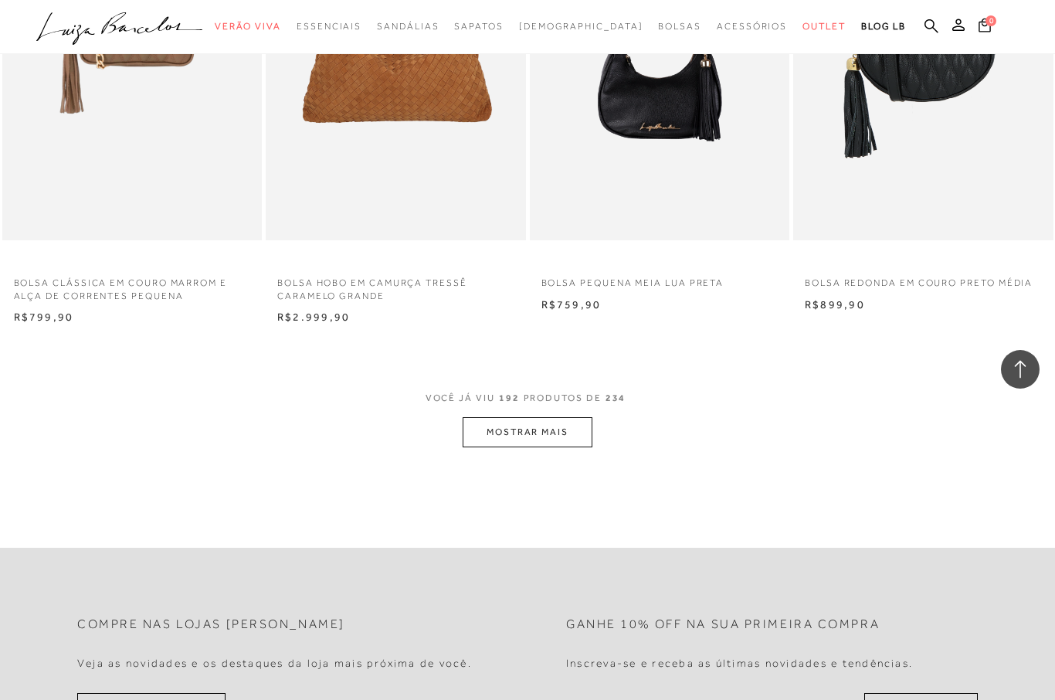
click at [550, 417] on button "MOSTRAR MAIS" at bounding box center [528, 432] width 130 height 30
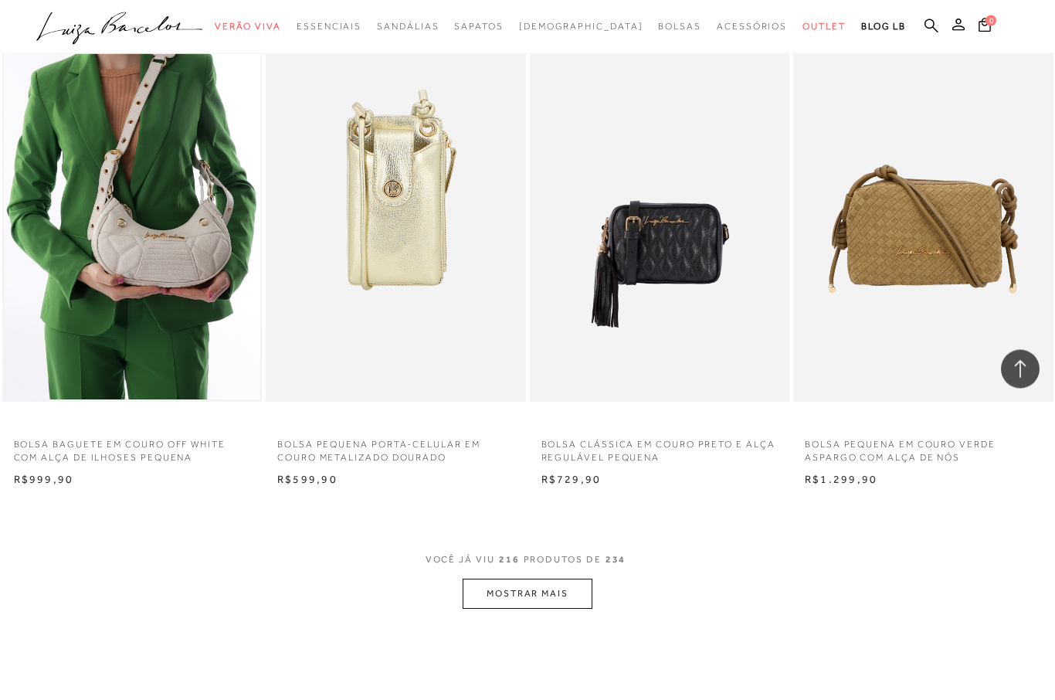
scroll to position [26332, 0]
click at [559, 578] on button "MOSTRAR MAIS" at bounding box center [528, 593] width 130 height 30
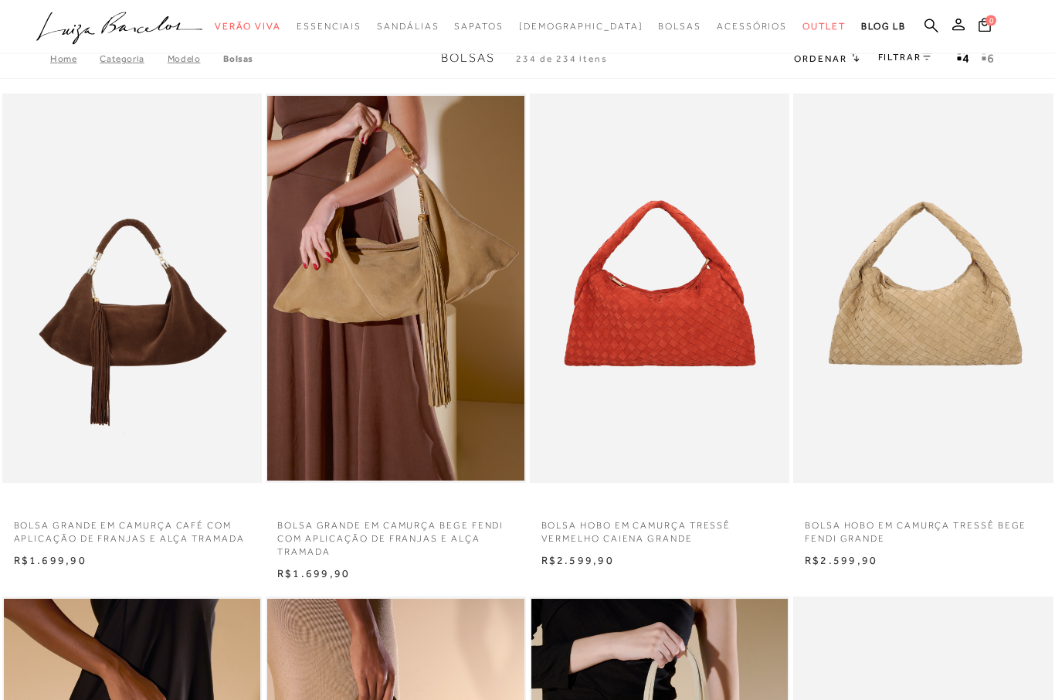
scroll to position [0, 0]
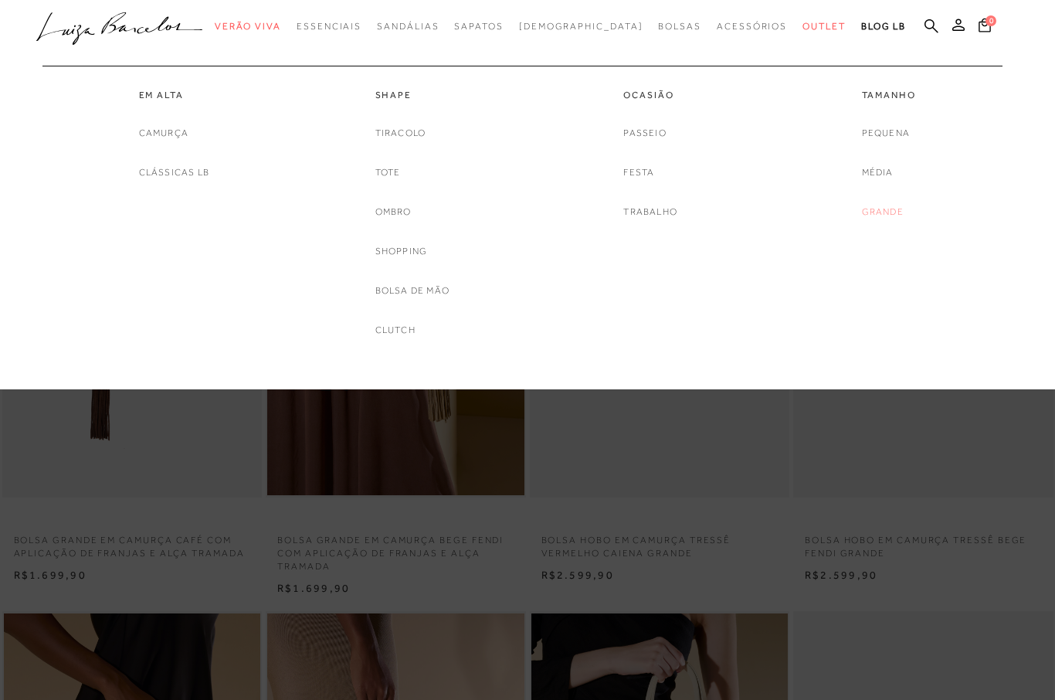
click at [880, 213] on link "Grande" at bounding box center [883, 212] width 42 height 16
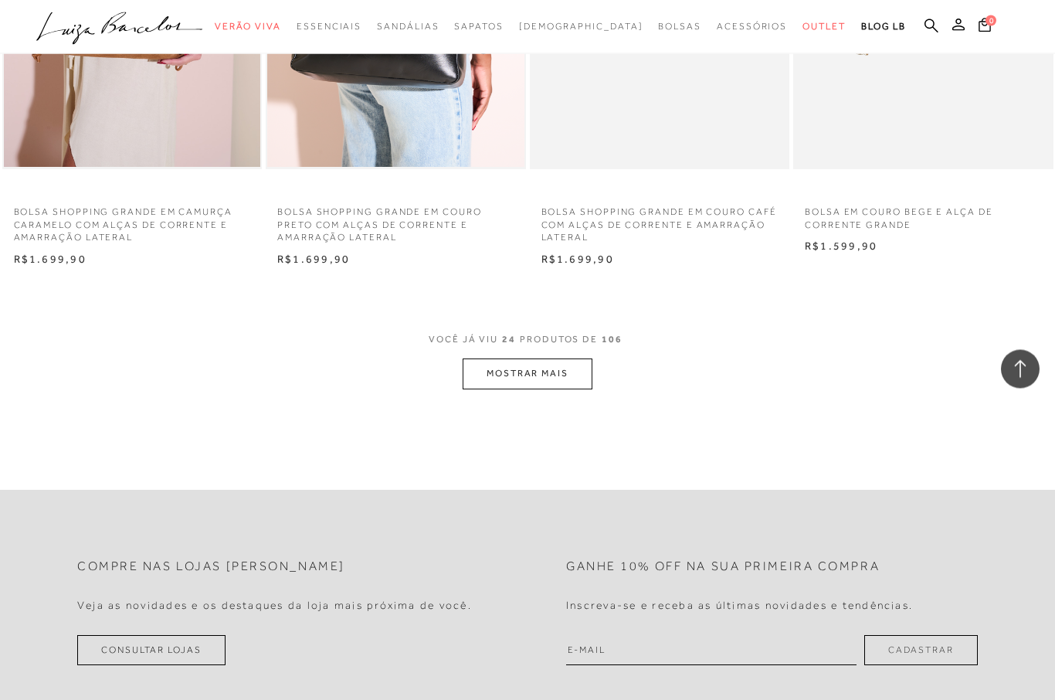
scroll to position [2793, 0]
click at [563, 358] on button "MOSTRAR MAIS" at bounding box center [528, 373] width 130 height 30
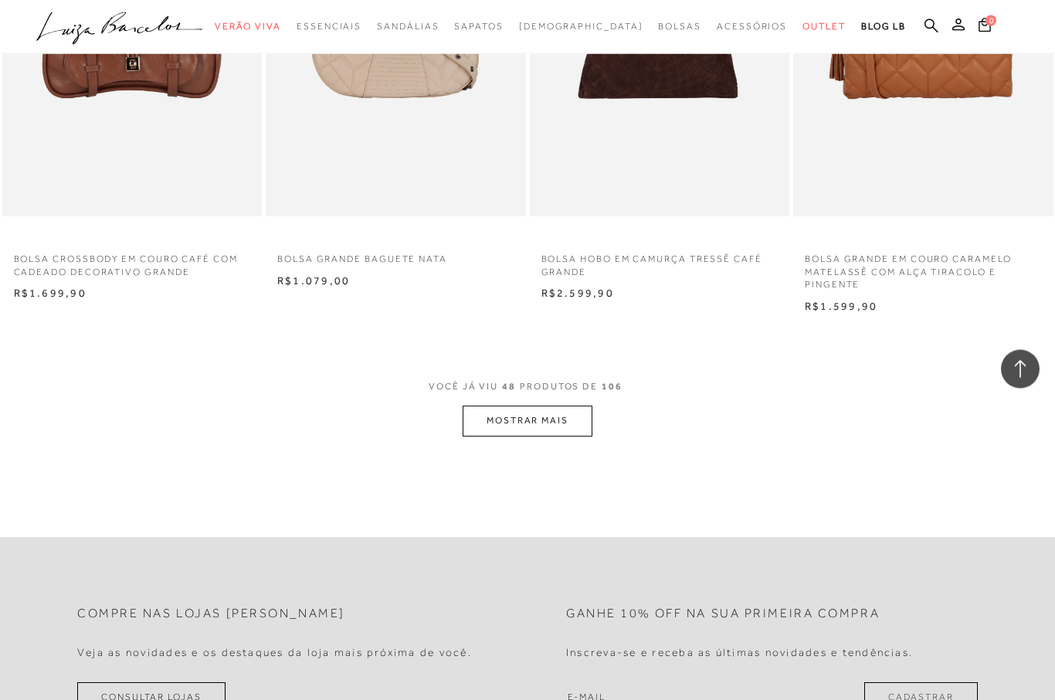
scroll to position [5727, 0]
click at [550, 405] on button "MOSTRAR MAIS" at bounding box center [528, 420] width 130 height 30
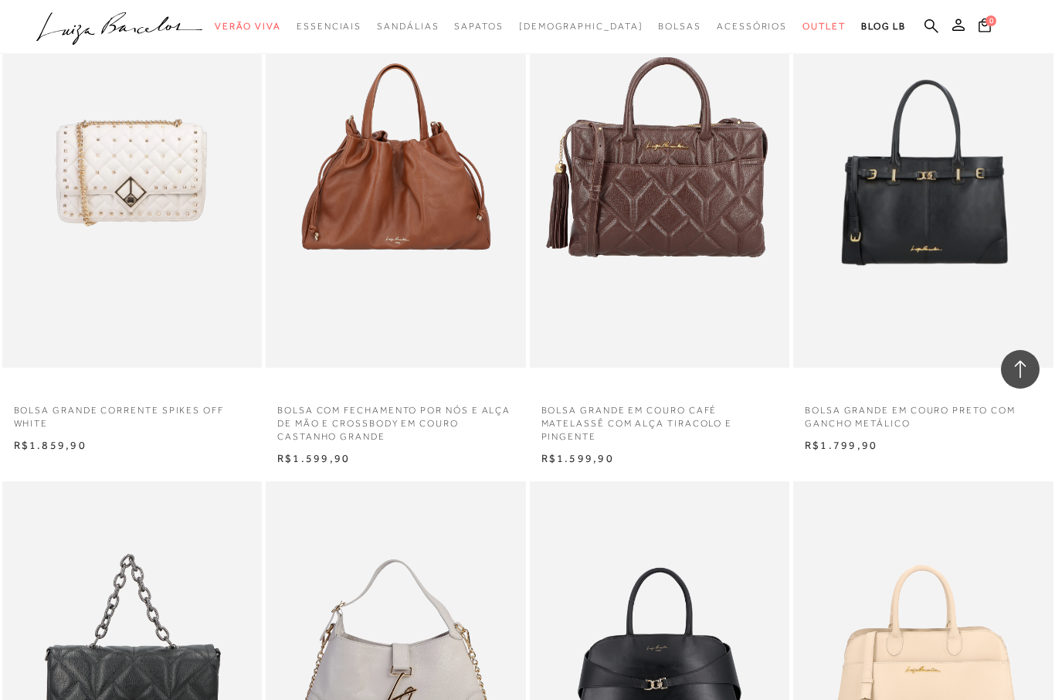
scroll to position [6575, 0]
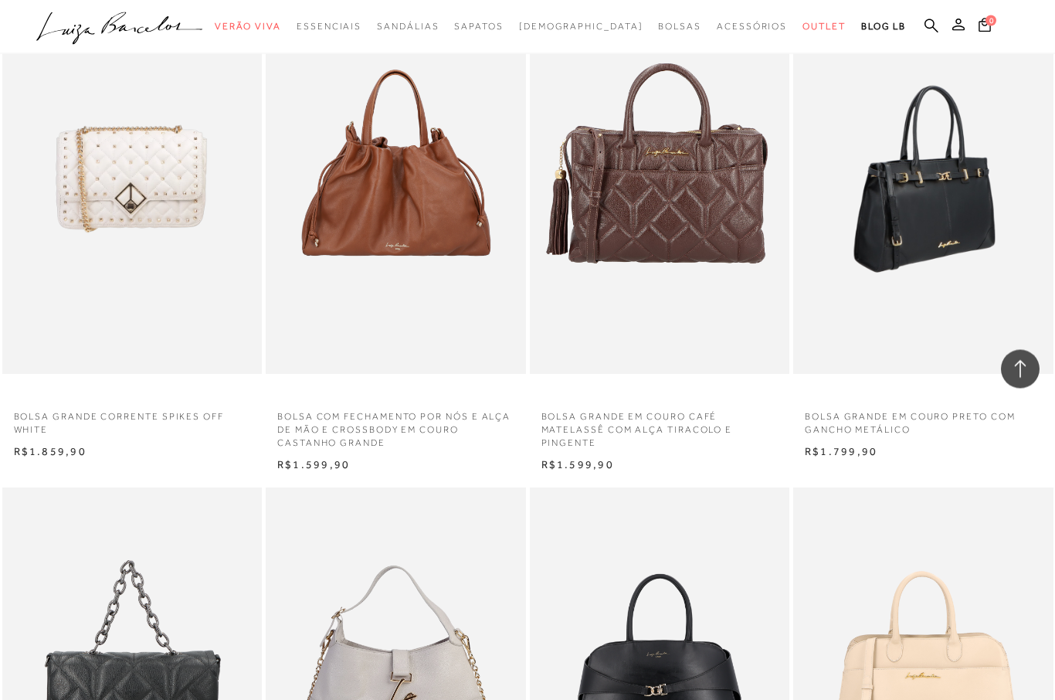
click at [929, 182] on img at bounding box center [924, 180] width 259 height 390
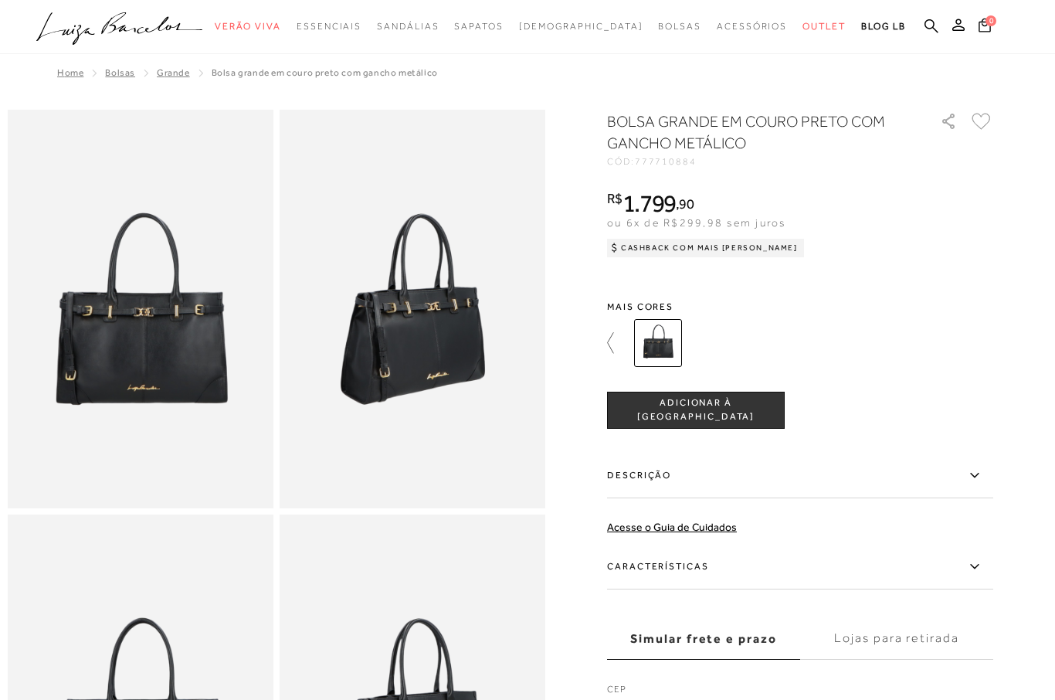
click at [613, 343] on icon at bounding box center [618, 343] width 22 height 22
click at [636, 344] on img at bounding box center [631, 343] width 48 height 48
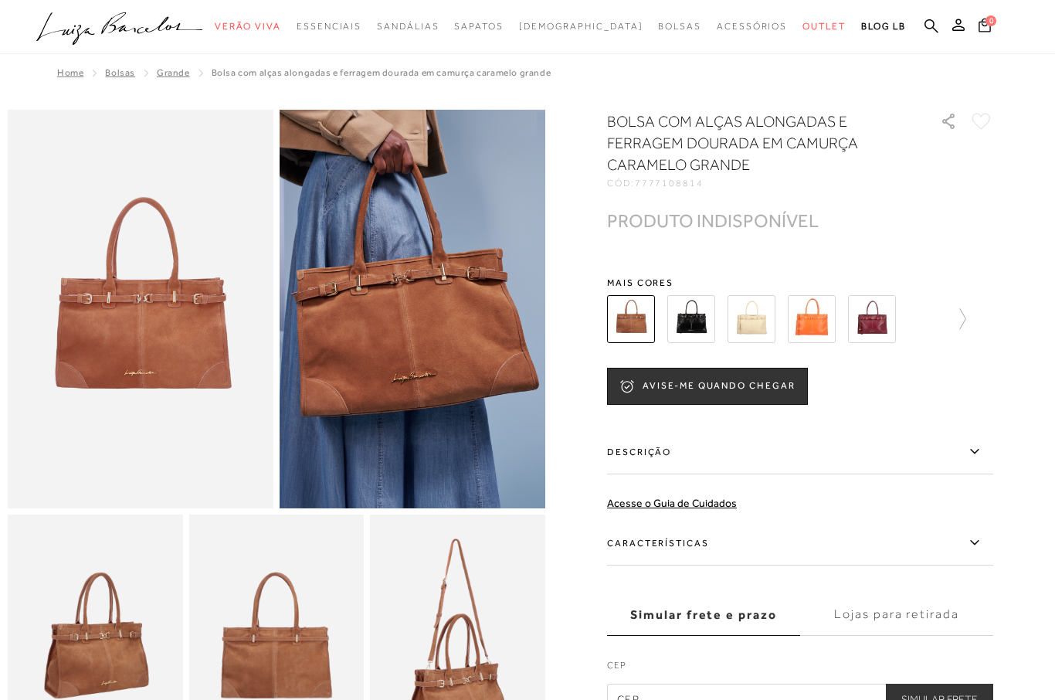
click at [688, 324] on img at bounding box center [691, 319] width 48 height 48
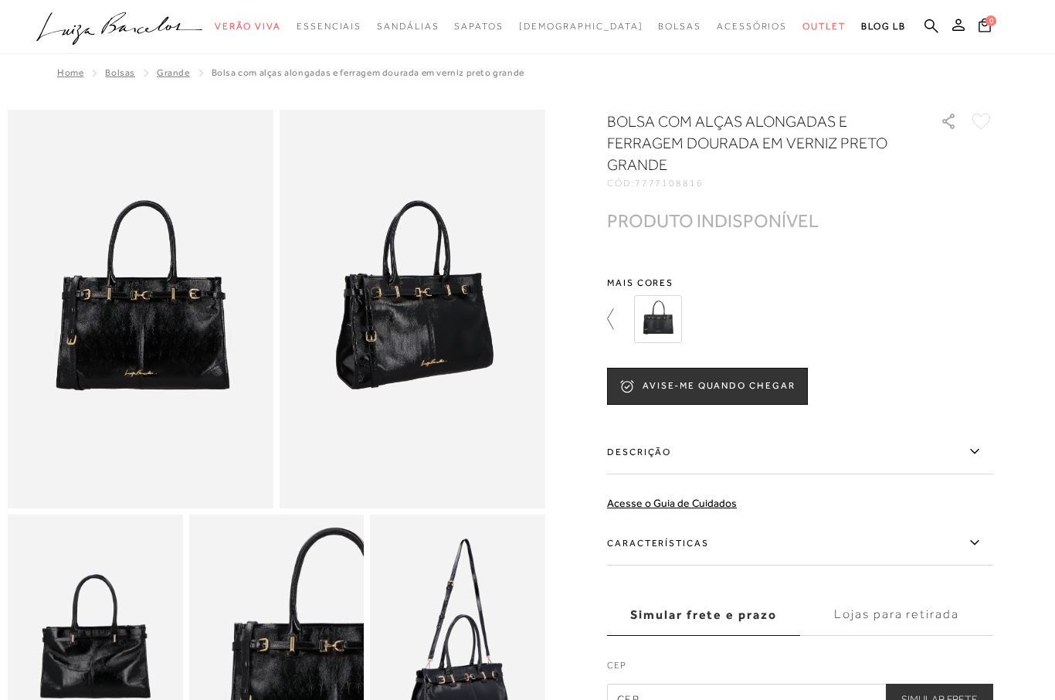
click at [607, 321] on icon at bounding box center [618, 319] width 22 height 22
click at [745, 321] on img at bounding box center [751, 319] width 48 height 48
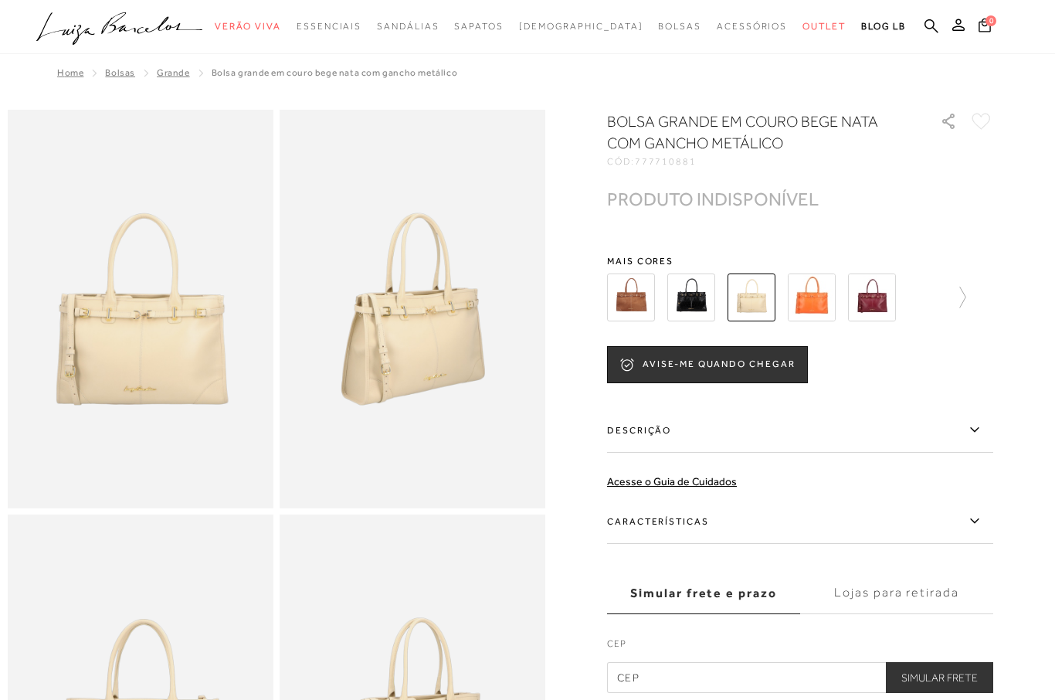
click at [802, 292] on img at bounding box center [812, 297] width 48 height 48
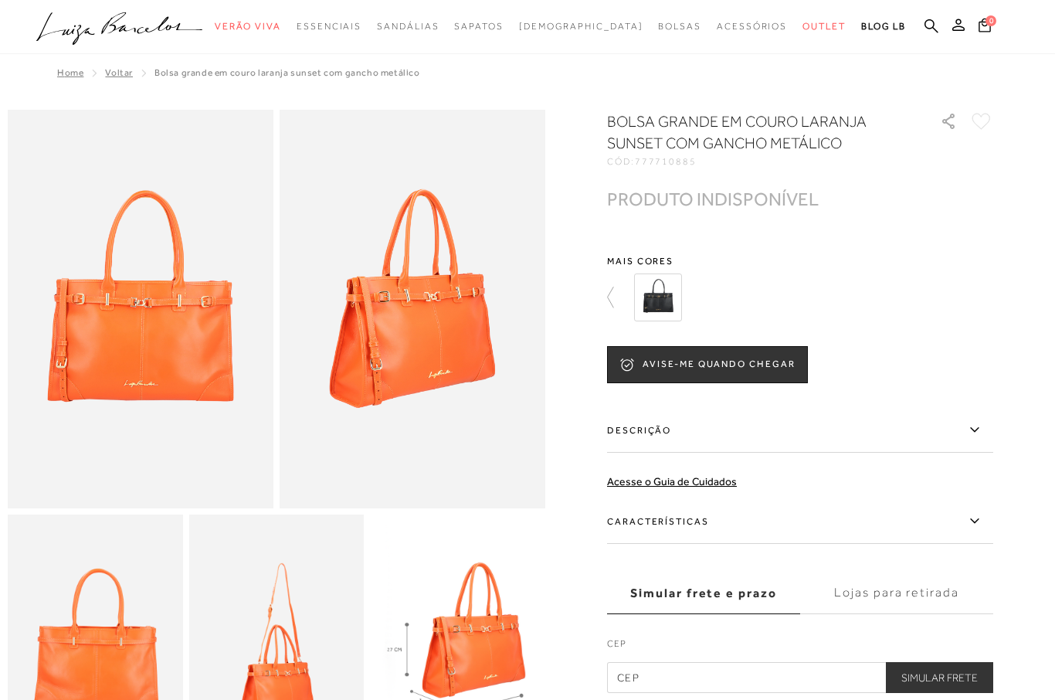
click at [682, 293] on img at bounding box center [658, 297] width 48 height 48
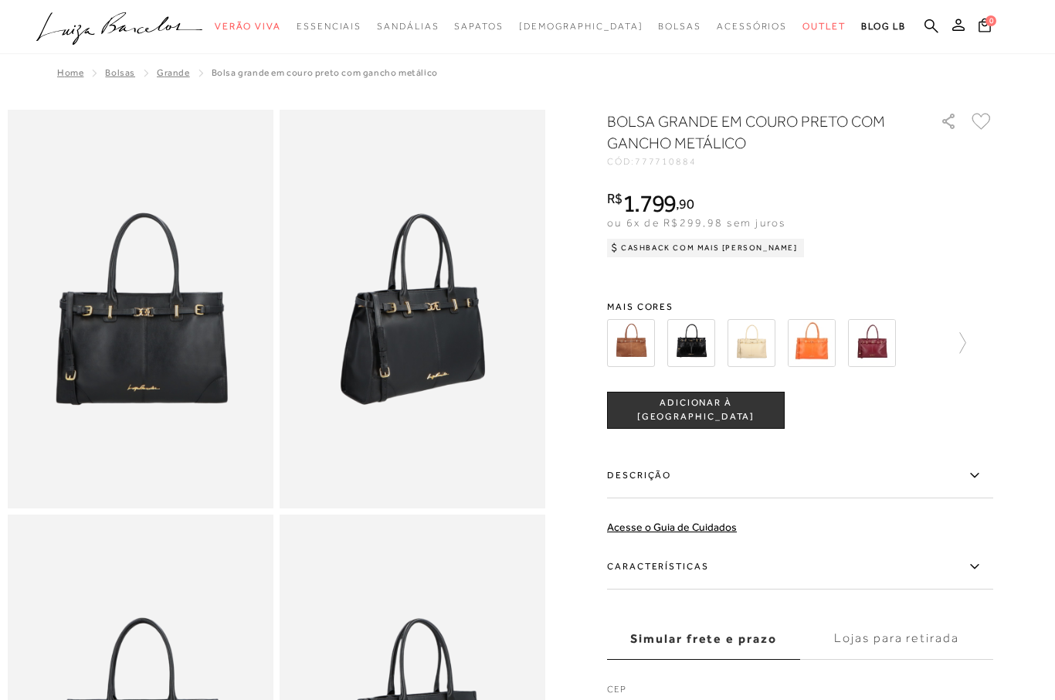
click at [630, 337] on img at bounding box center [631, 343] width 48 height 48
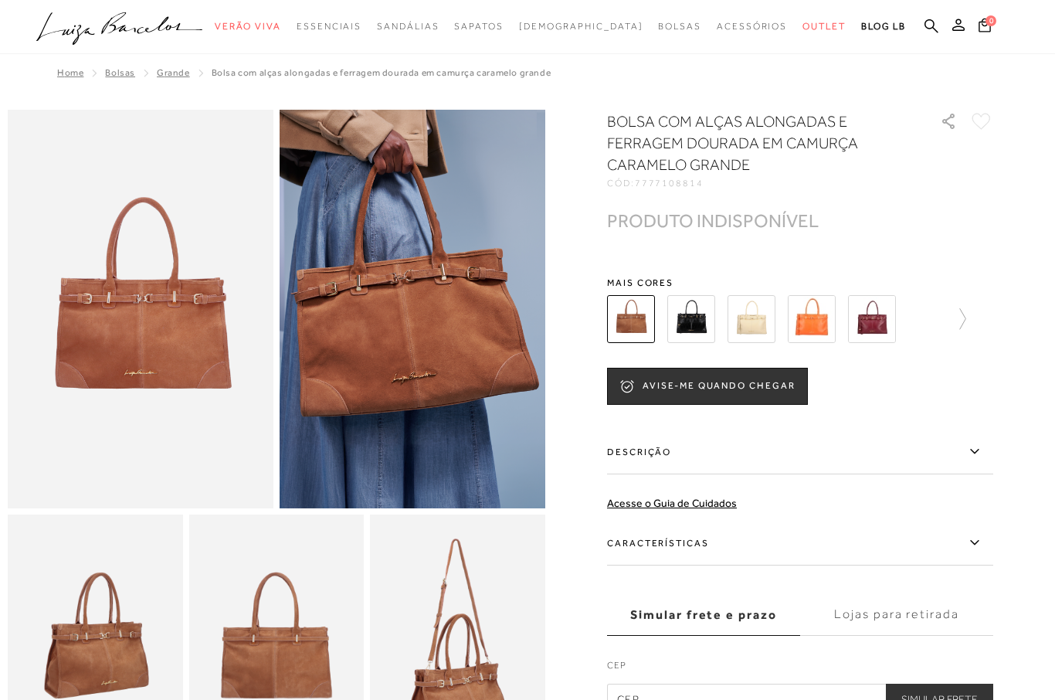
click at [690, 318] on img at bounding box center [691, 319] width 48 height 48
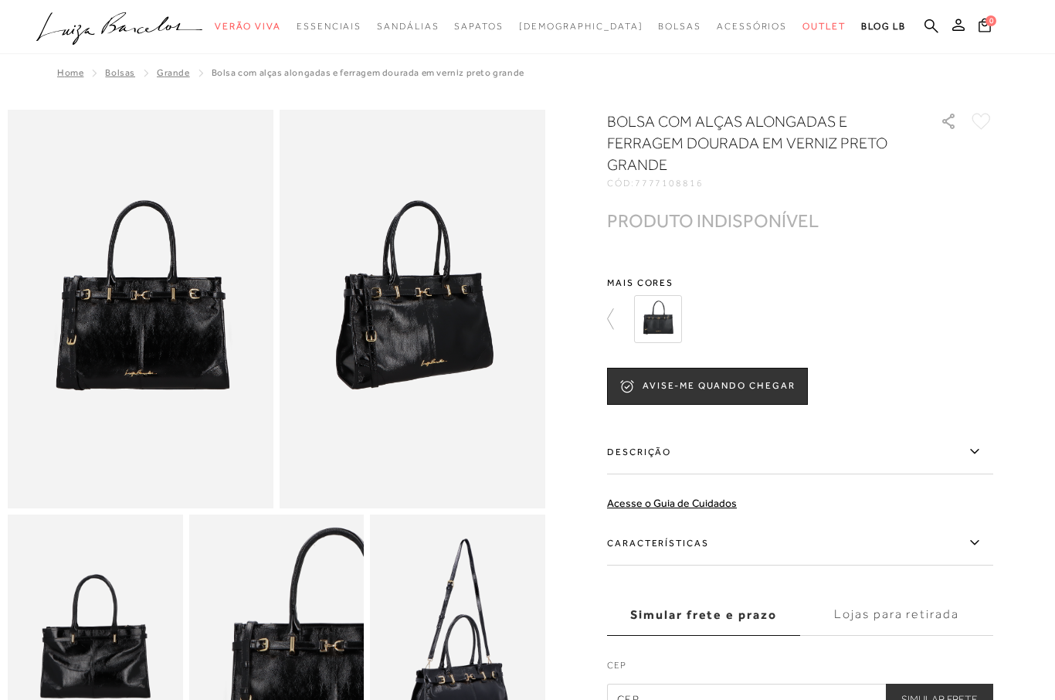
click at [662, 317] on img at bounding box center [658, 319] width 48 height 48
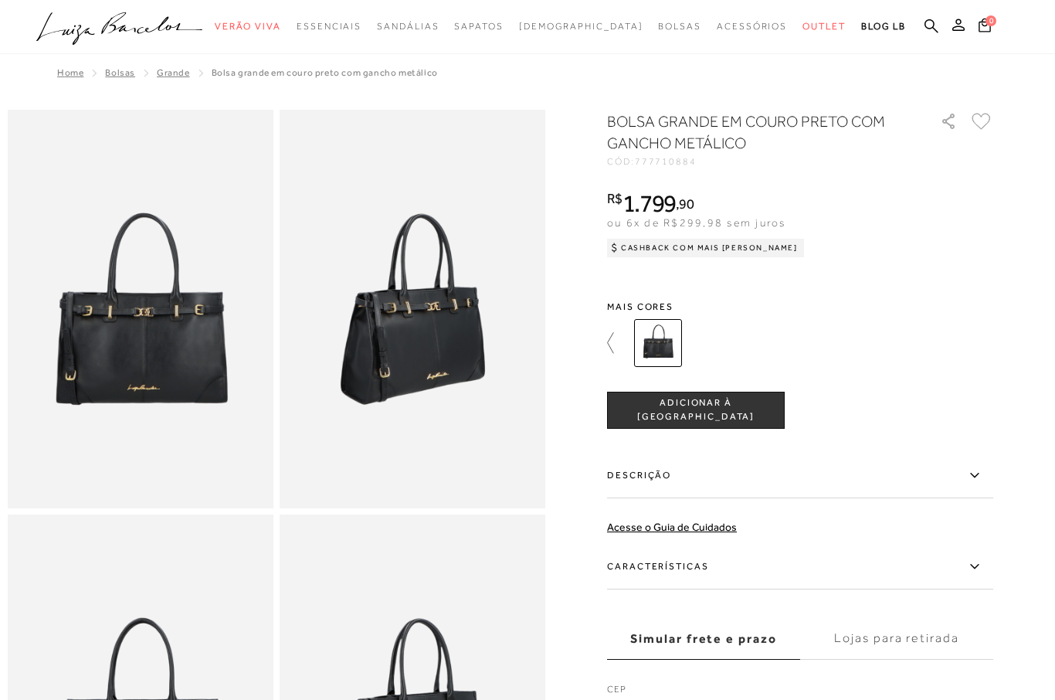
click at [612, 342] on icon at bounding box center [618, 343] width 22 height 22
click at [864, 346] on img at bounding box center [872, 343] width 48 height 48
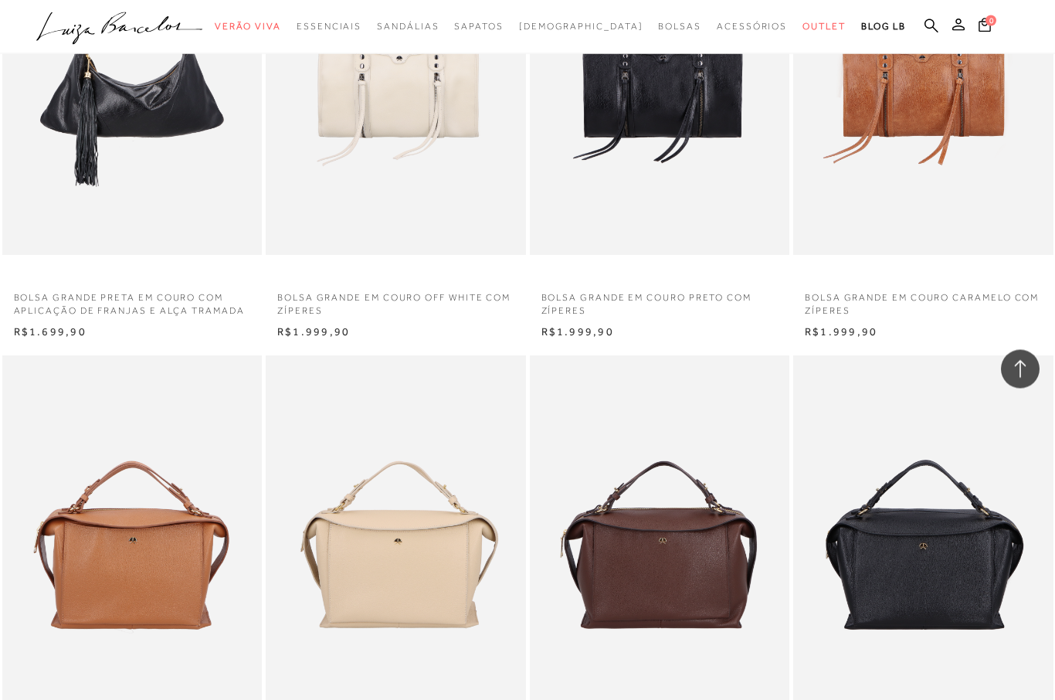
scroll to position [1819, 0]
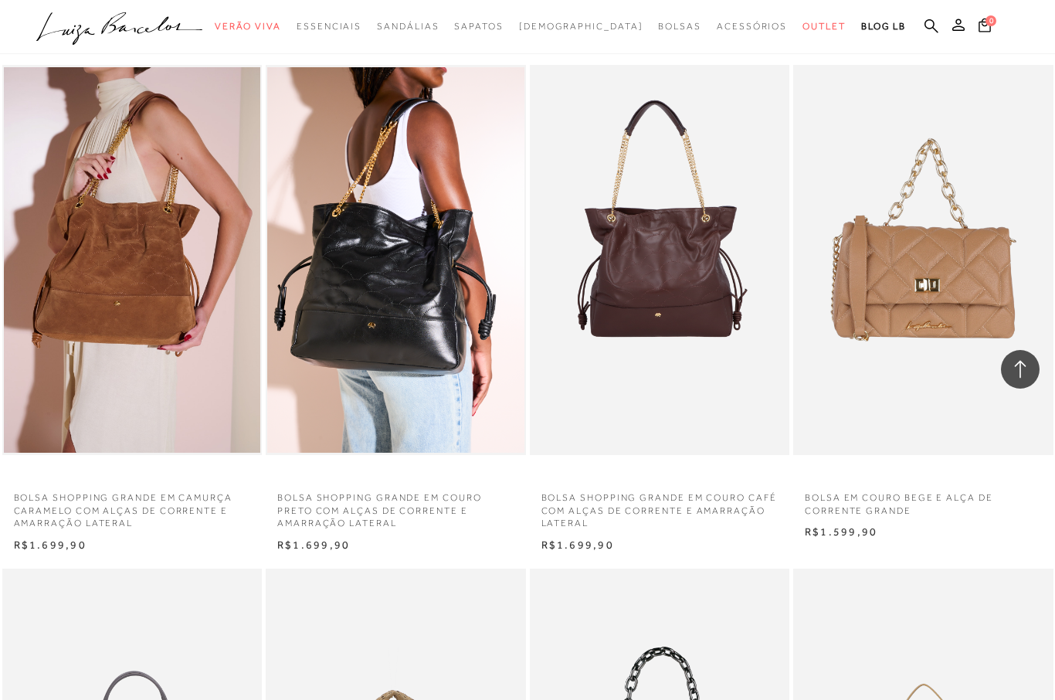
scroll to position [2557, 0]
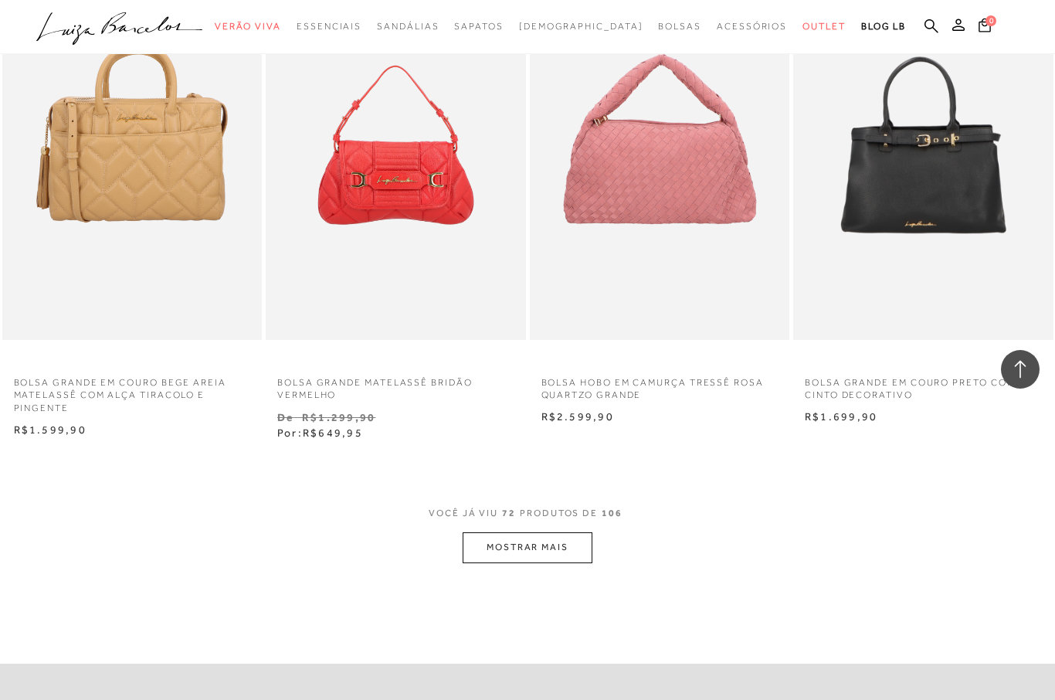
click at [555, 532] on button "MOSTRAR MAIS" at bounding box center [528, 547] width 130 height 30
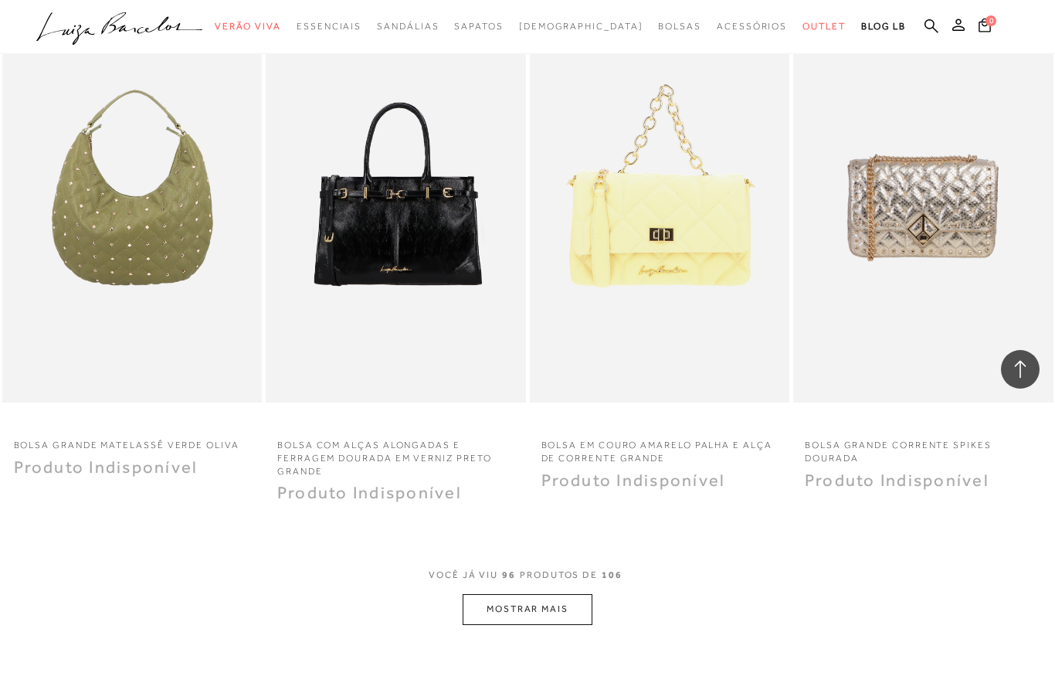
click at [545, 594] on button "MOSTRAR MAIS" at bounding box center [528, 609] width 130 height 30
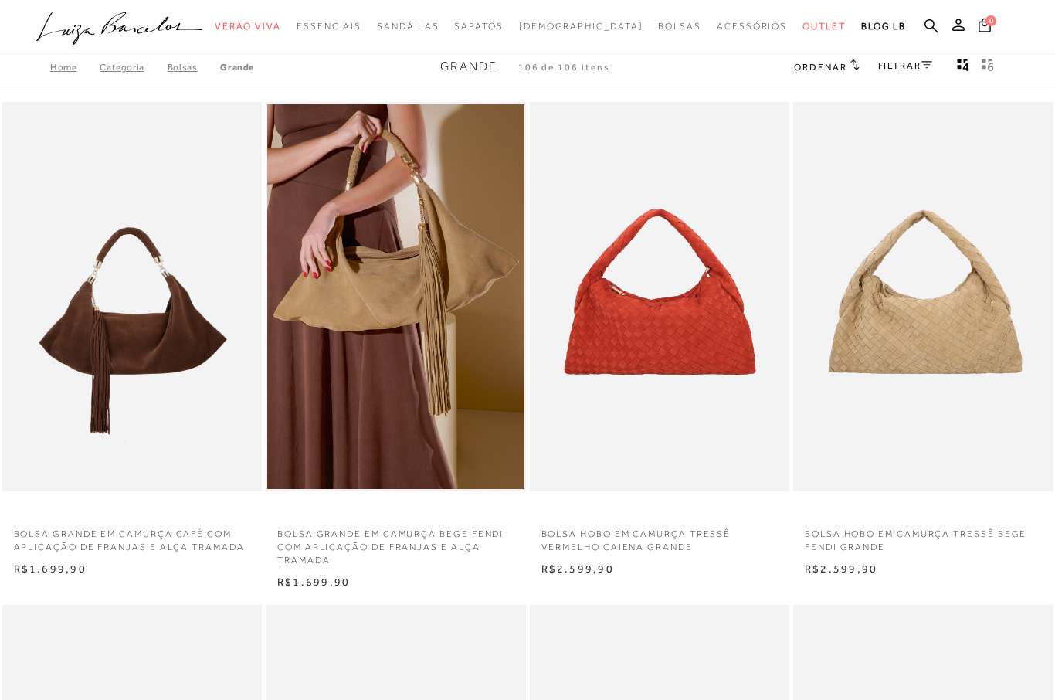
scroll to position [0, 0]
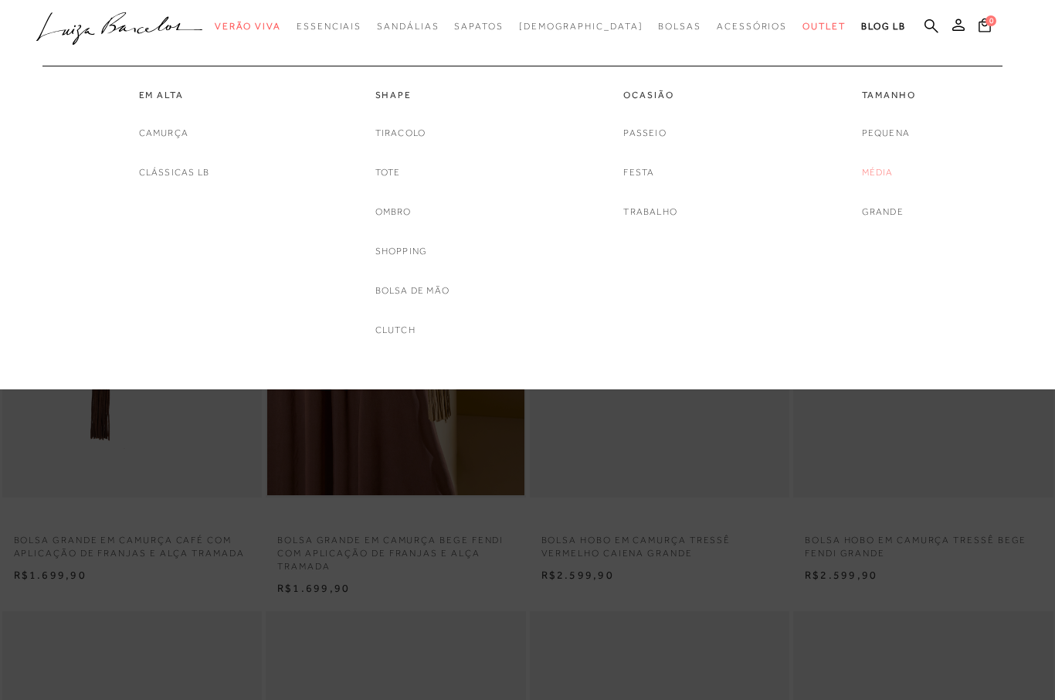
click at [882, 172] on link "Média" at bounding box center [878, 172] width 32 height 16
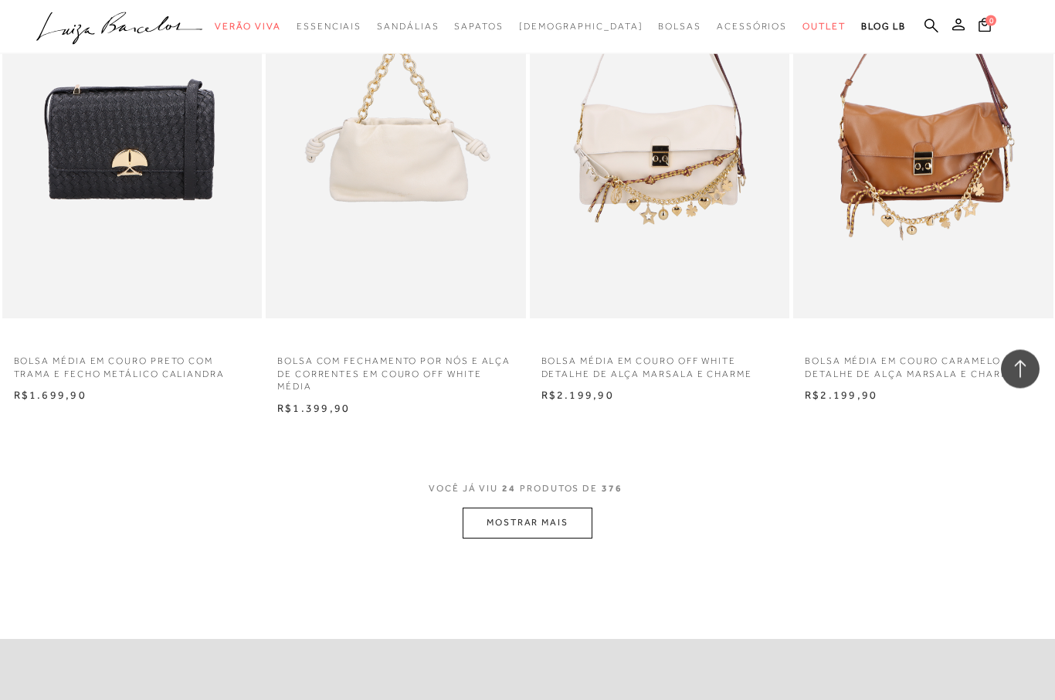
scroll to position [2644, 0]
click at [562, 507] on button "MOSTRAR MAIS" at bounding box center [528, 522] width 130 height 30
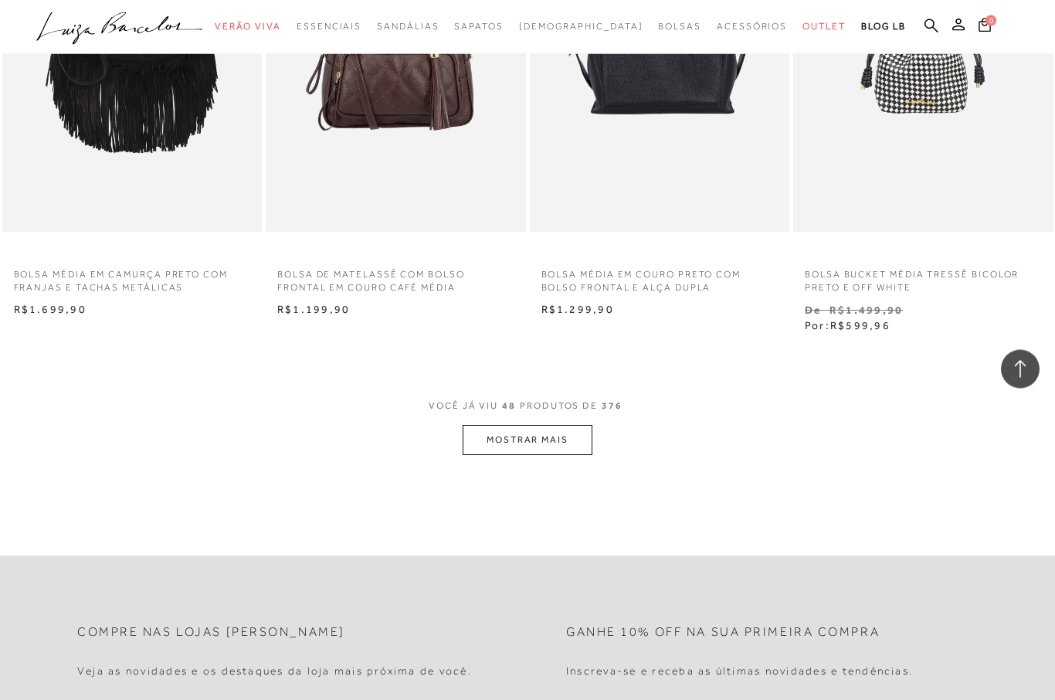
click at [551, 425] on button "MOSTRAR MAIS" at bounding box center [528, 440] width 130 height 30
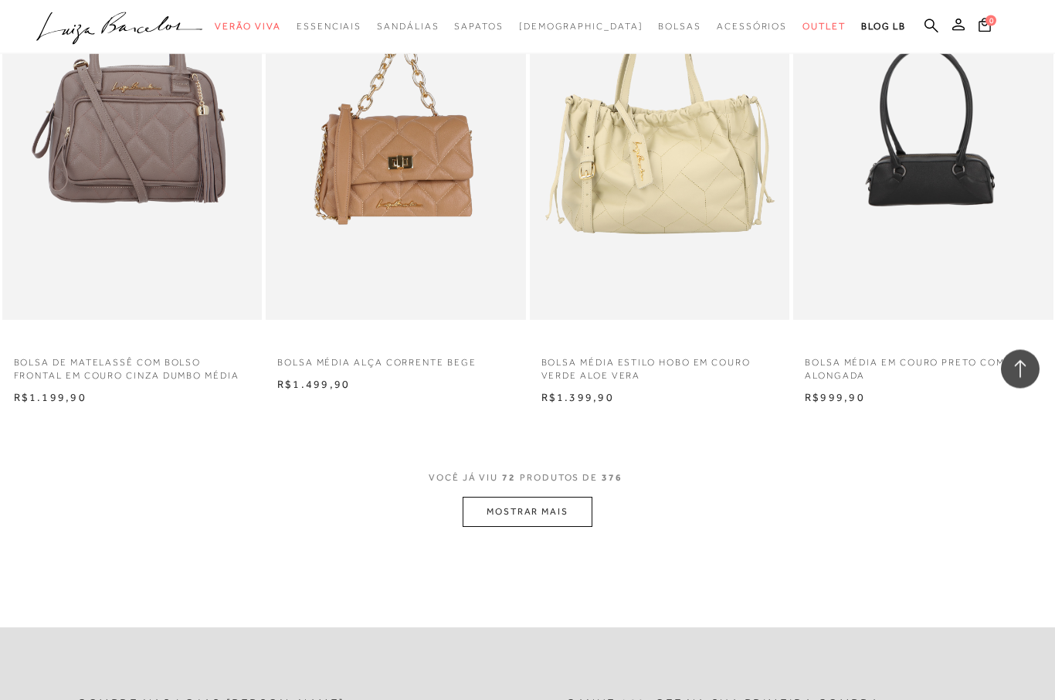
scroll to position [8581, 0]
click at [561, 497] on button "MOSTRAR MAIS" at bounding box center [528, 512] width 130 height 30
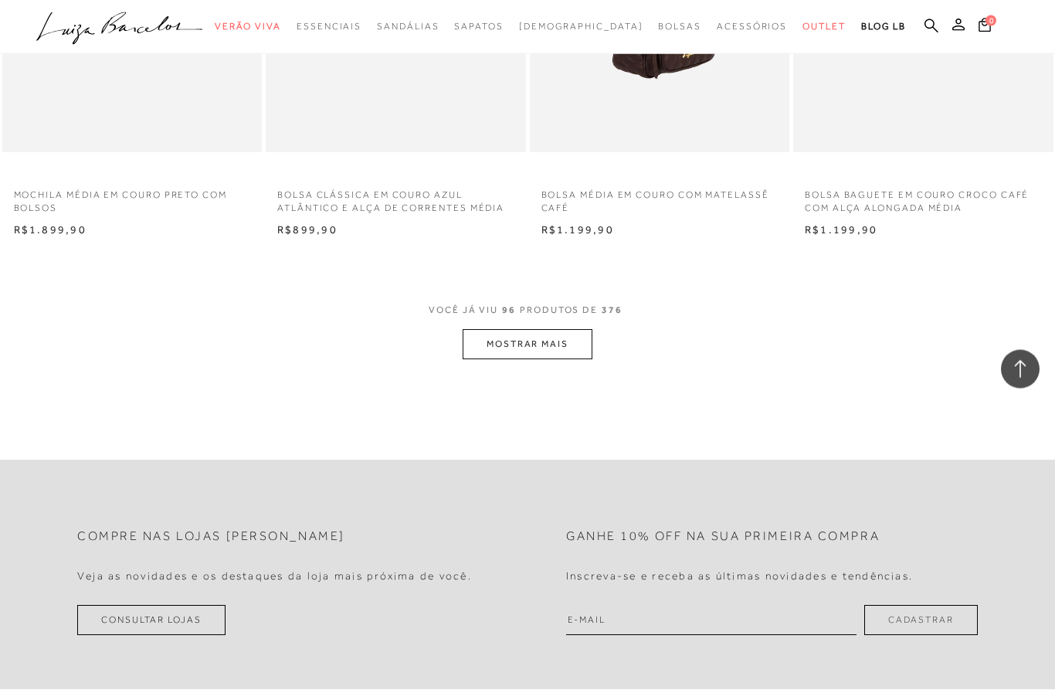
scroll to position [11728, 0]
click at [529, 331] on button "MOSTRAR MAIS" at bounding box center [528, 346] width 130 height 30
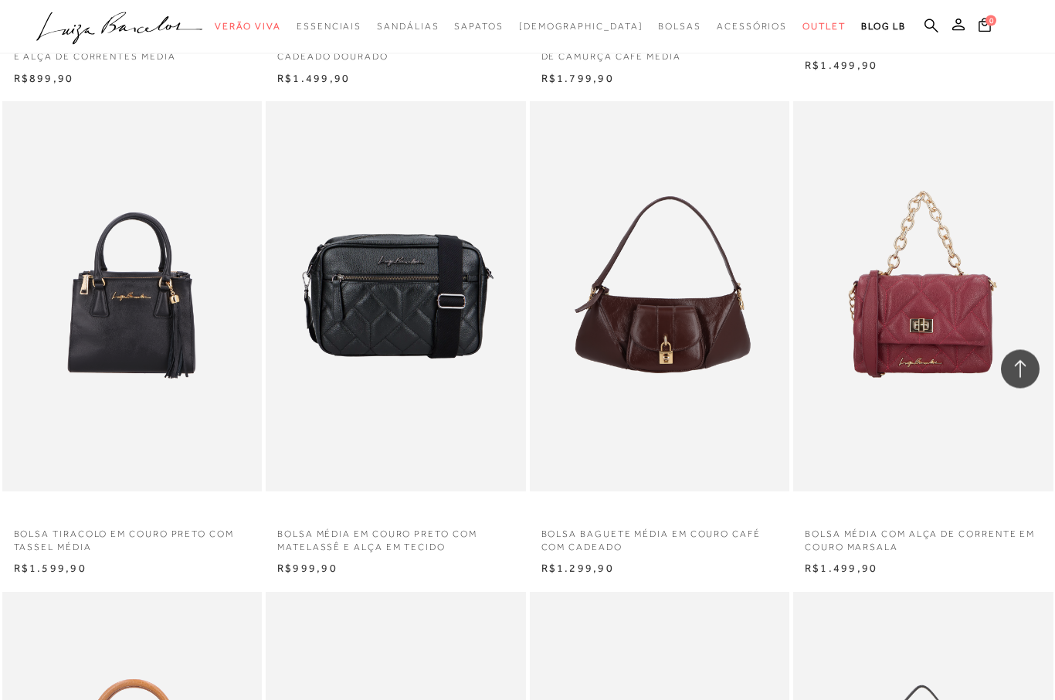
scroll to position [13856, 0]
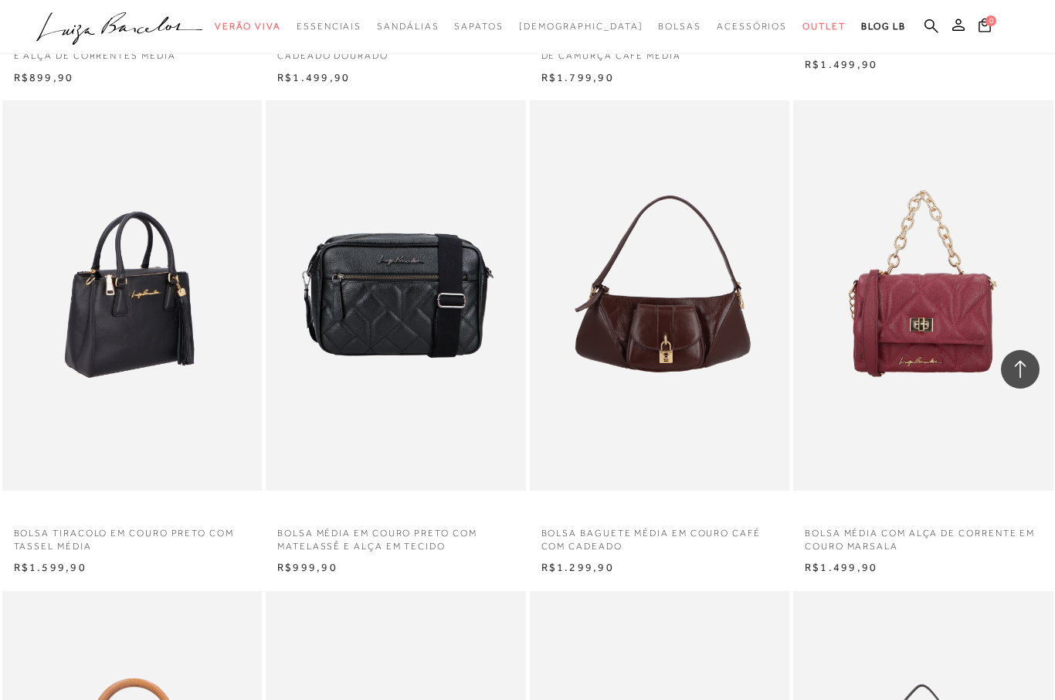
click at [169, 273] on img at bounding box center [133, 295] width 259 height 390
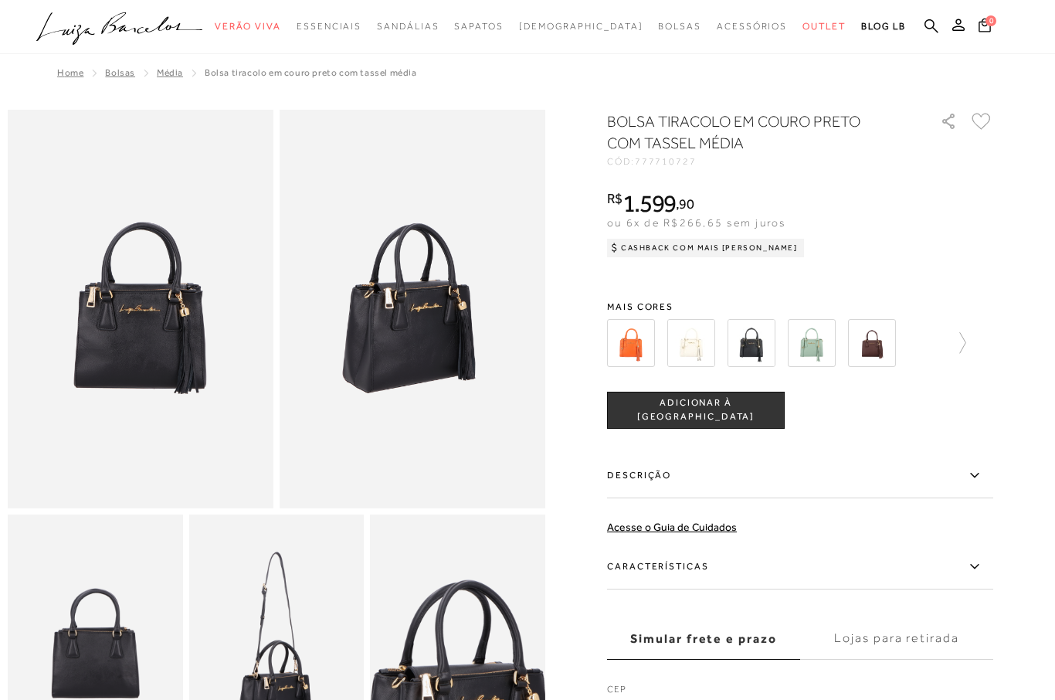
click at [633, 344] on img at bounding box center [631, 343] width 48 height 48
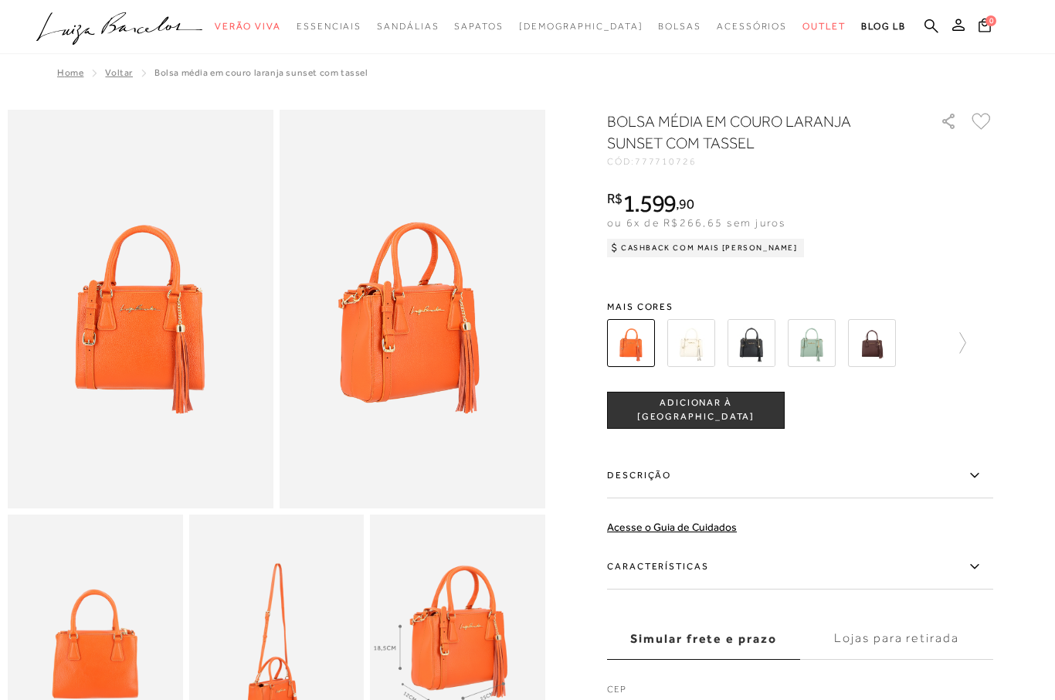
click at [751, 351] on img at bounding box center [751, 343] width 48 height 48
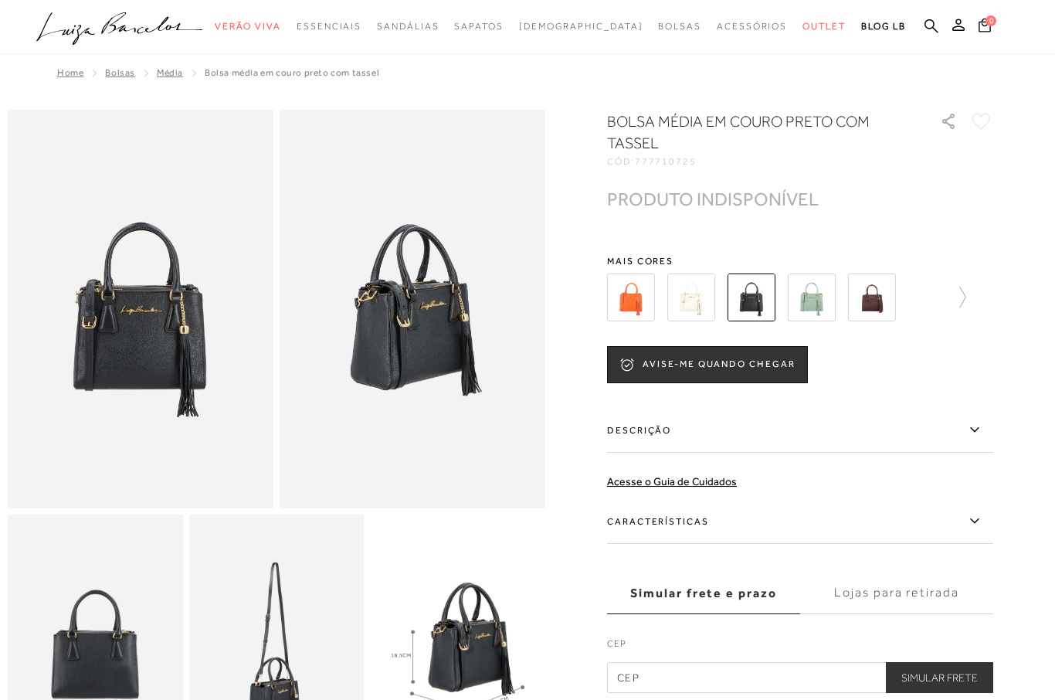
click at [875, 310] on img at bounding box center [872, 297] width 48 height 48
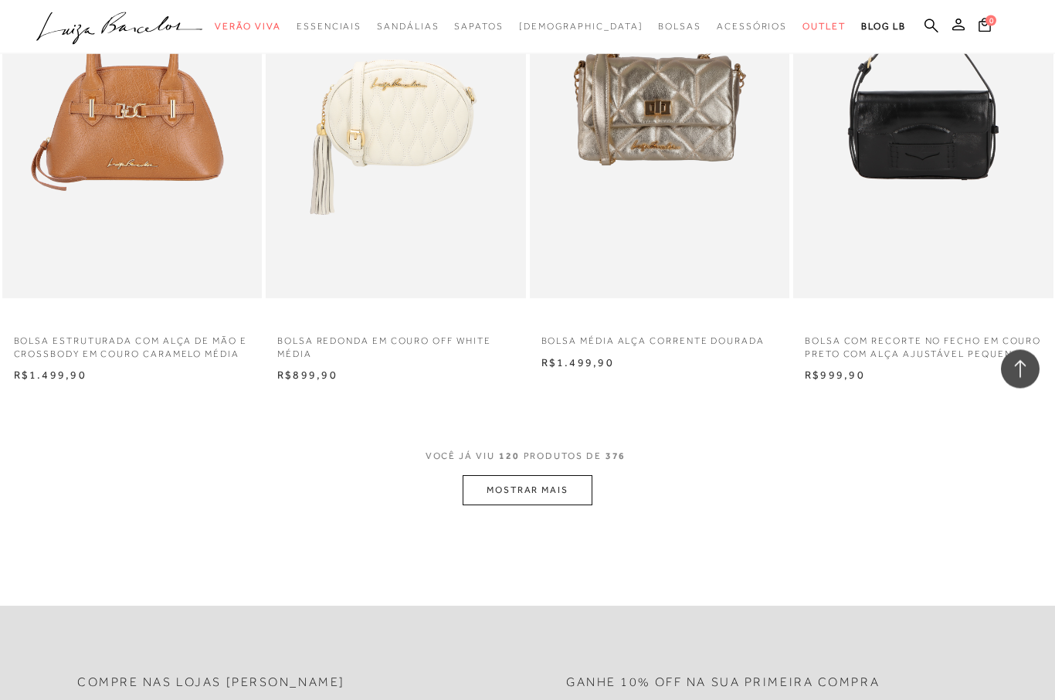
scroll to position [14538, 0]
click at [545, 476] on button "MOSTRAR MAIS" at bounding box center [528, 491] width 130 height 30
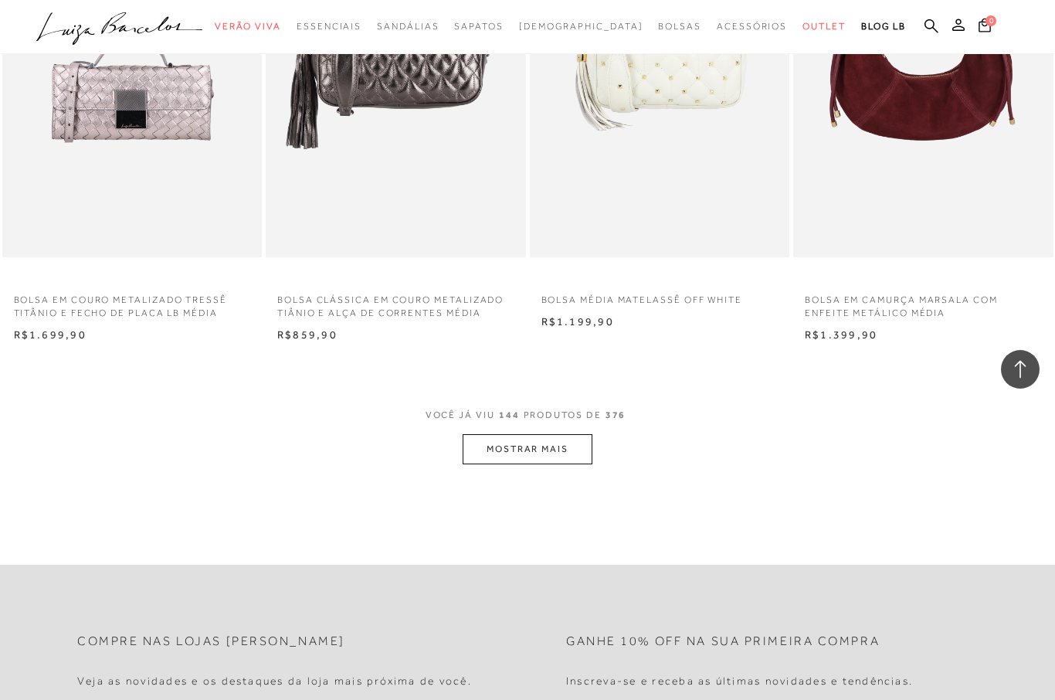
scroll to position [17516, 0]
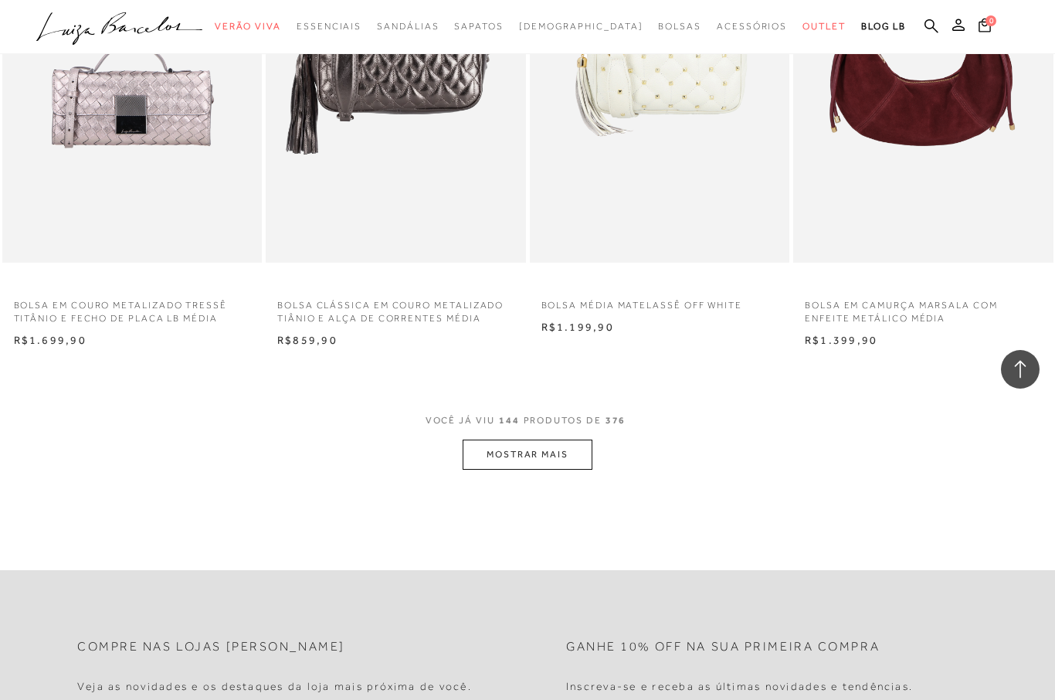
click at [554, 439] on button "MOSTRAR MAIS" at bounding box center [528, 454] width 130 height 30
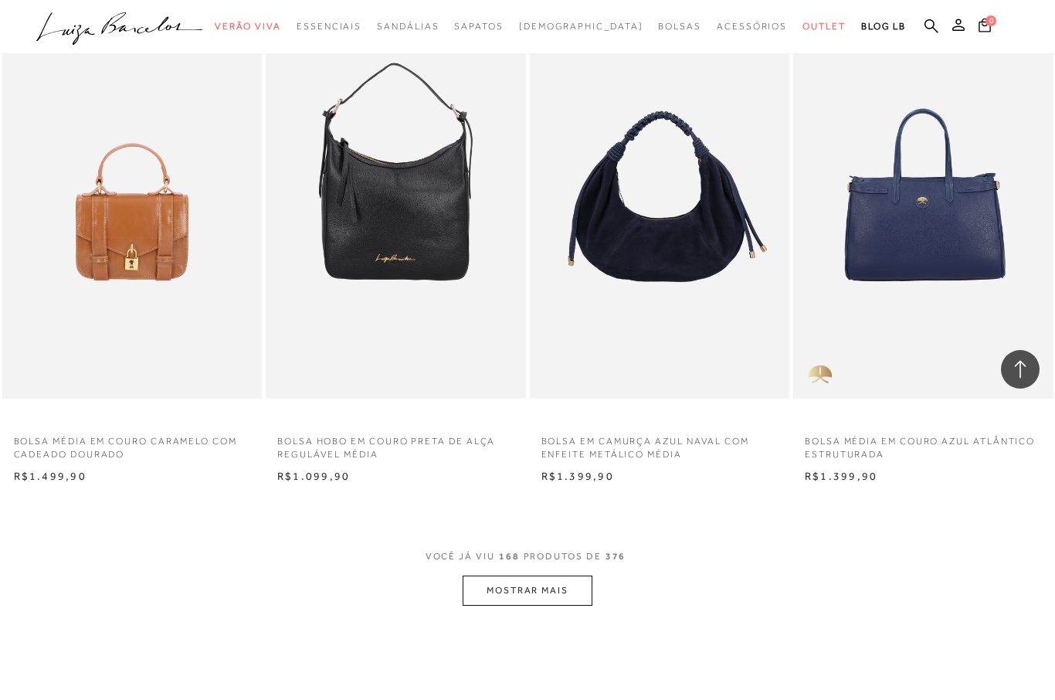
scroll to position [20323, 0]
click at [550, 575] on button "MOSTRAR MAIS" at bounding box center [528, 590] width 130 height 30
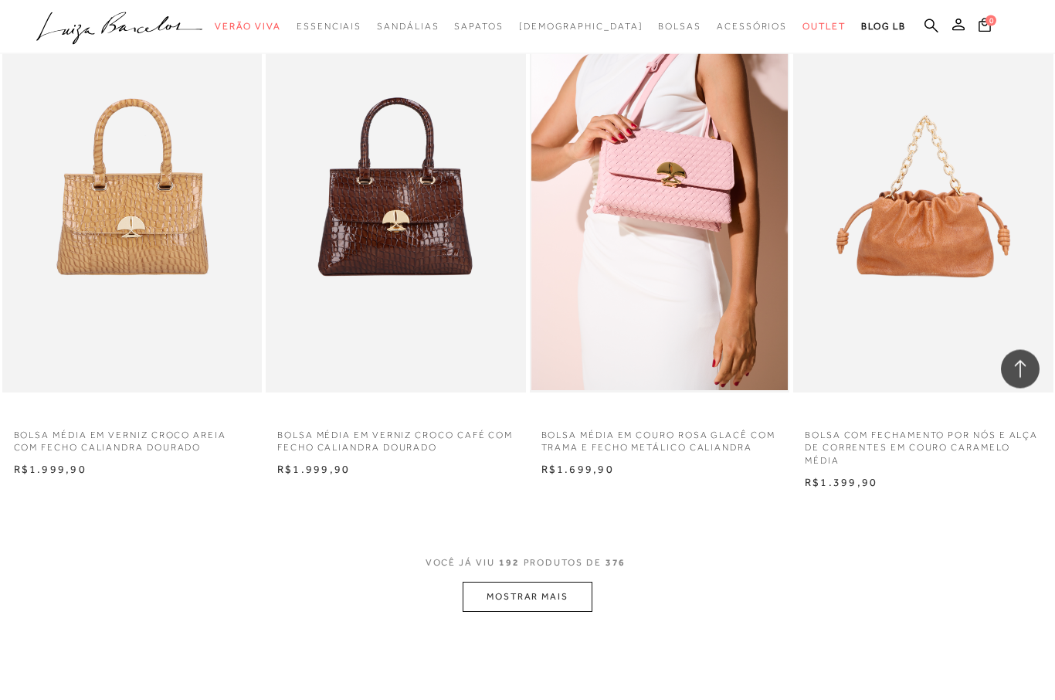
click at [541, 582] on button "MOSTRAR MAIS" at bounding box center [528, 597] width 130 height 30
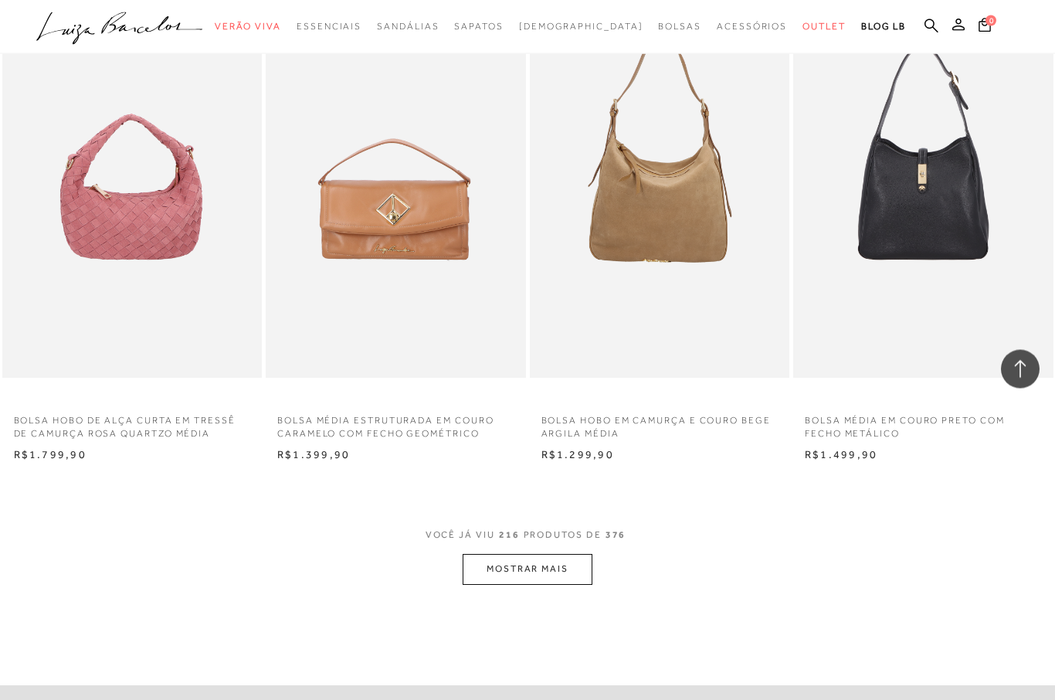
click at [553, 554] on button "MOSTRAR MAIS" at bounding box center [528, 569] width 130 height 30
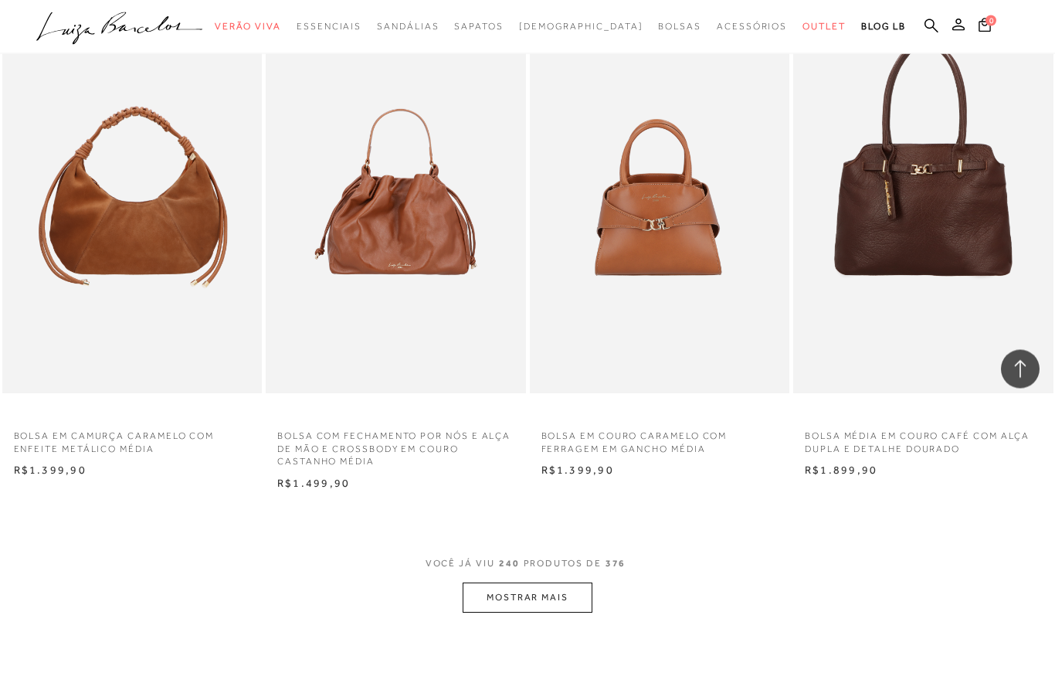
scroll to position [29231, 0]
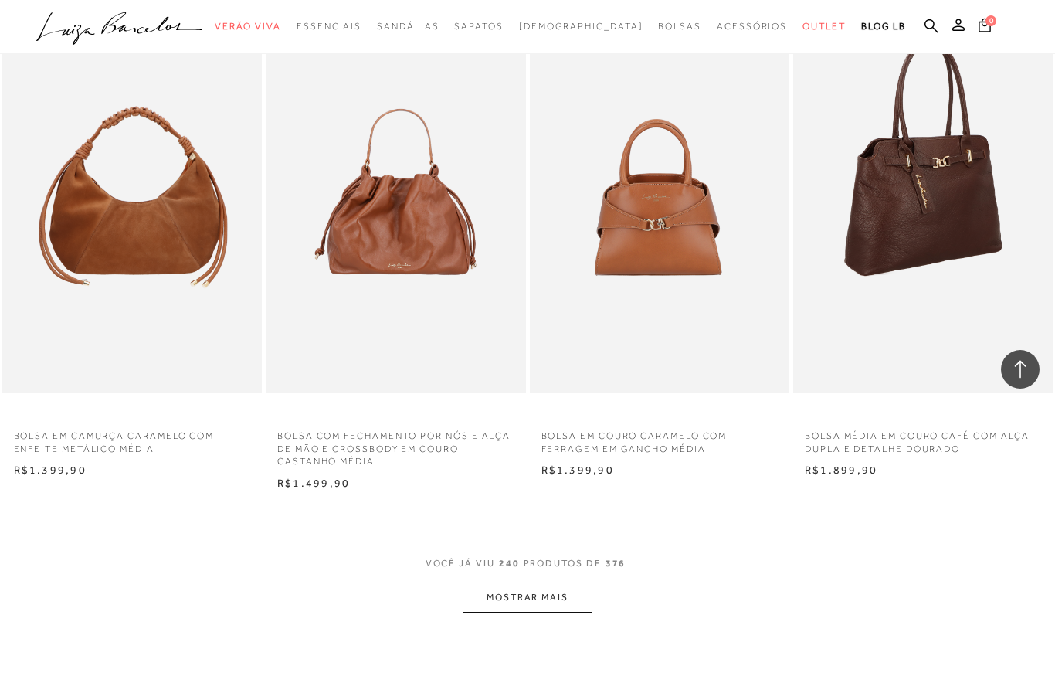
click at [993, 178] on img at bounding box center [924, 198] width 259 height 390
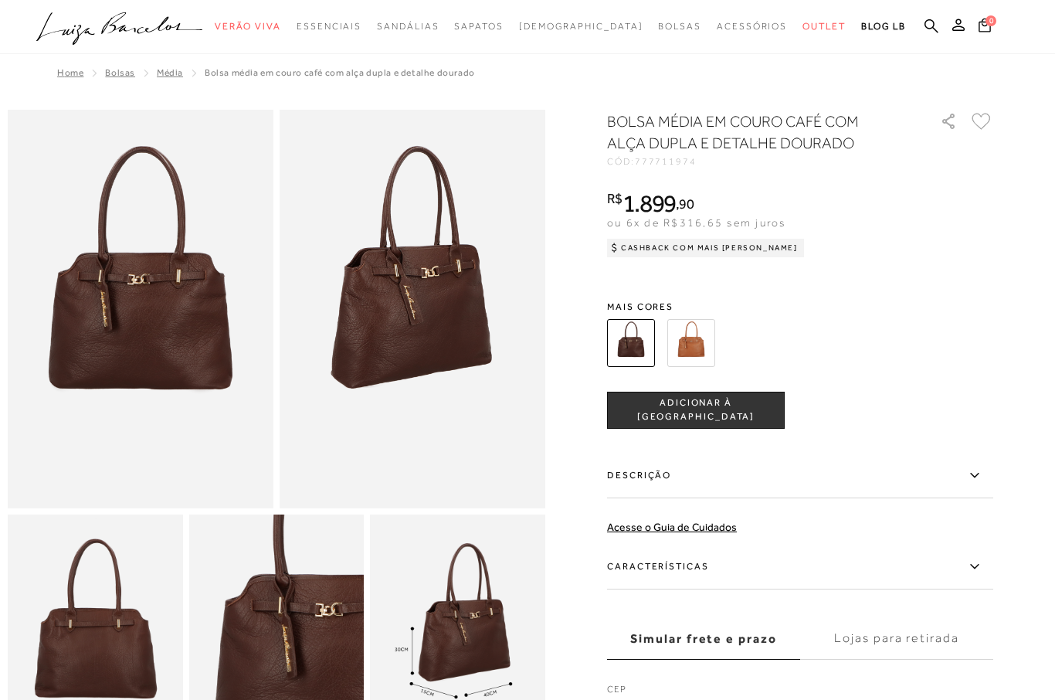
click at [199, 329] on img at bounding box center [141, 309] width 266 height 398
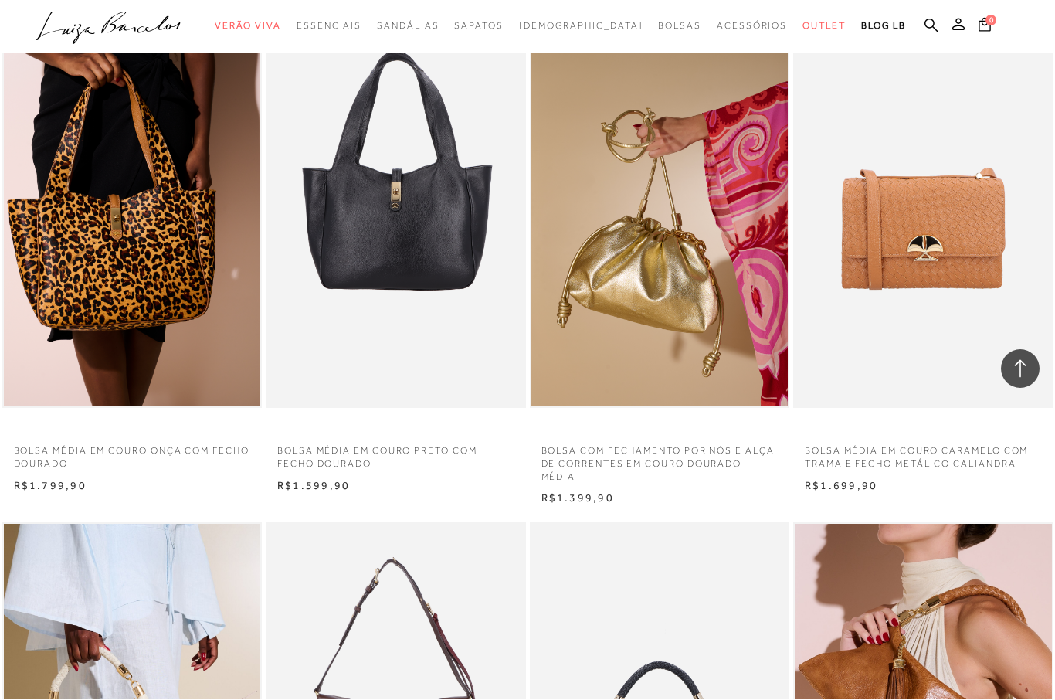
scroll to position [29231, 0]
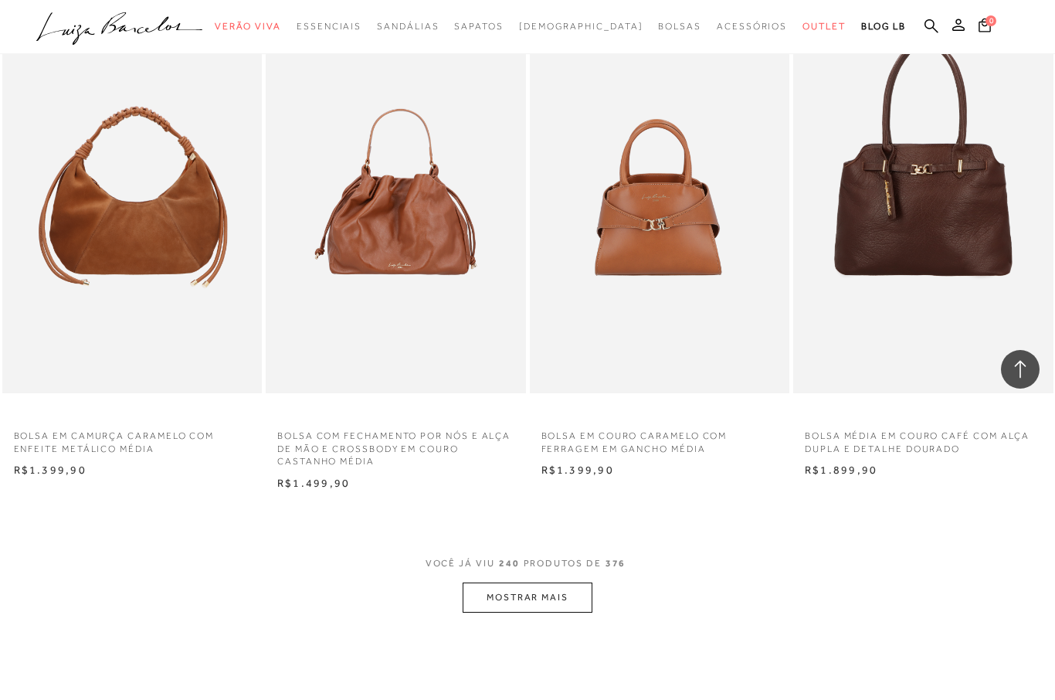
click at [562, 582] on button "MOSTRAR MAIS" at bounding box center [528, 597] width 130 height 30
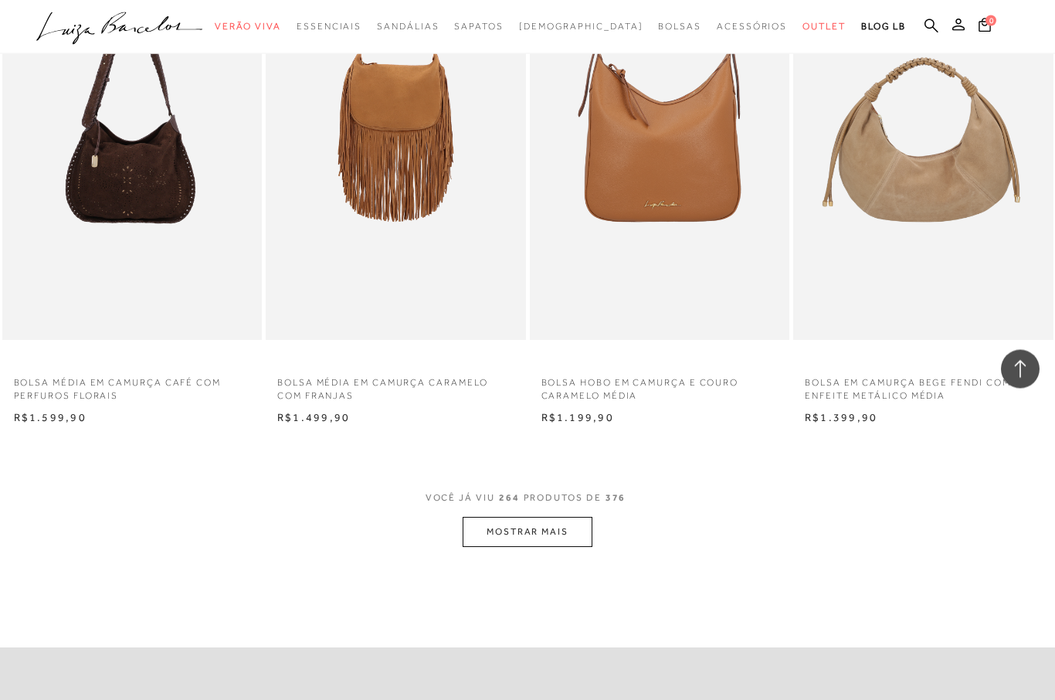
scroll to position [32269, 0]
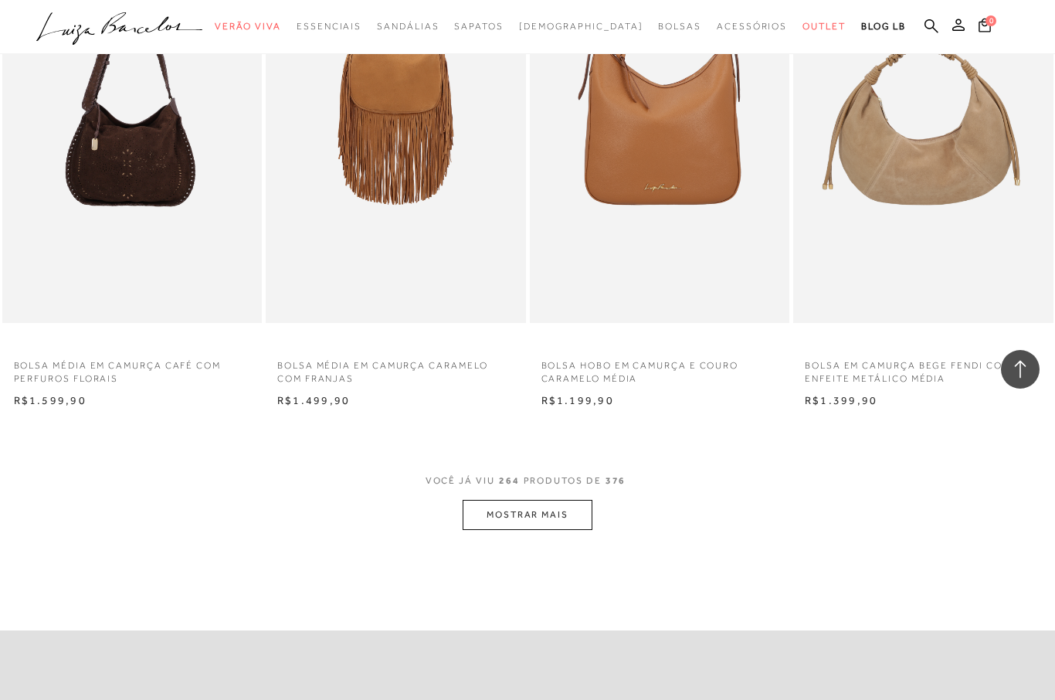
click at [558, 500] on button "MOSTRAR MAIS" at bounding box center [528, 515] width 130 height 30
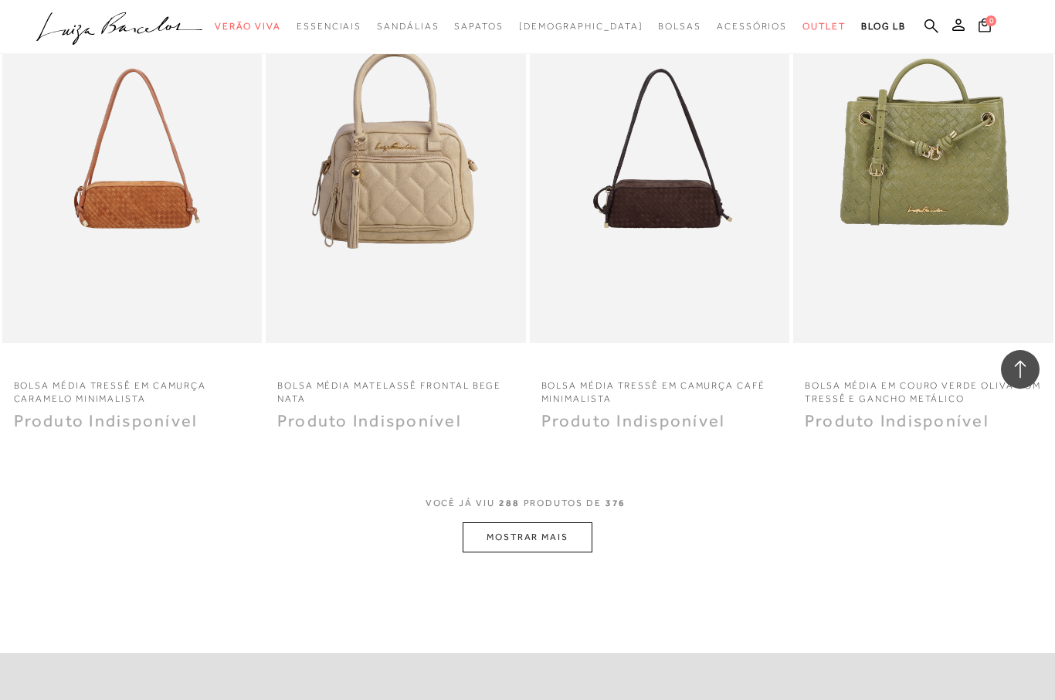
scroll to position [35211, 0]
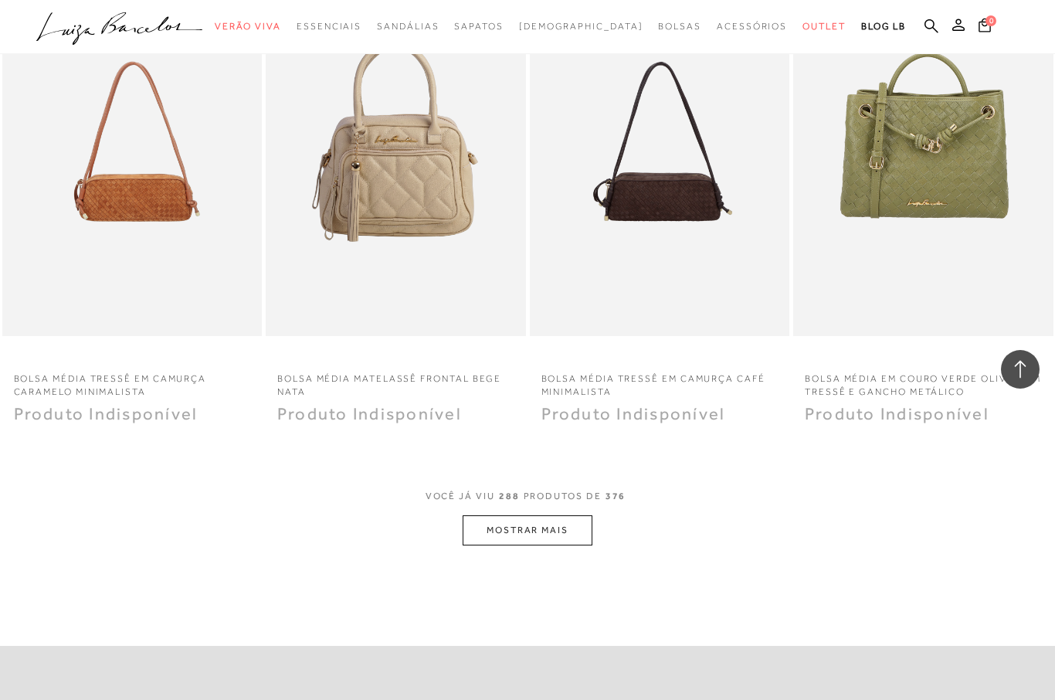
click at [568, 515] on button "MOSTRAR MAIS" at bounding box center [528, 530] width 130 height 30
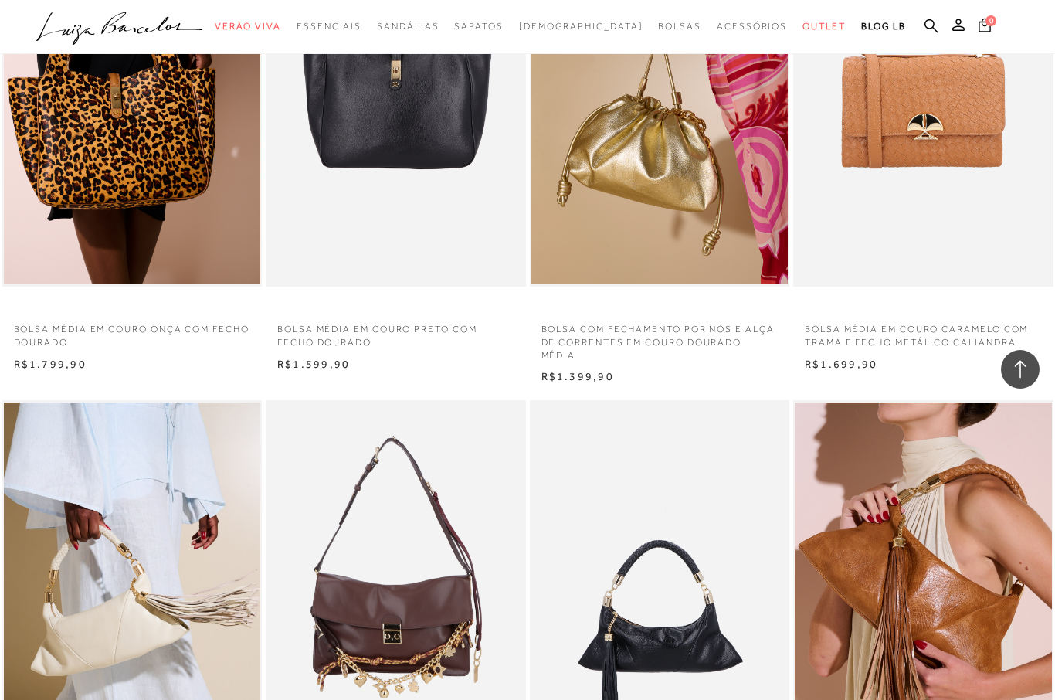
scroll to position [1671, 0]
